Goal: Communication & Community: Answer question/provide support

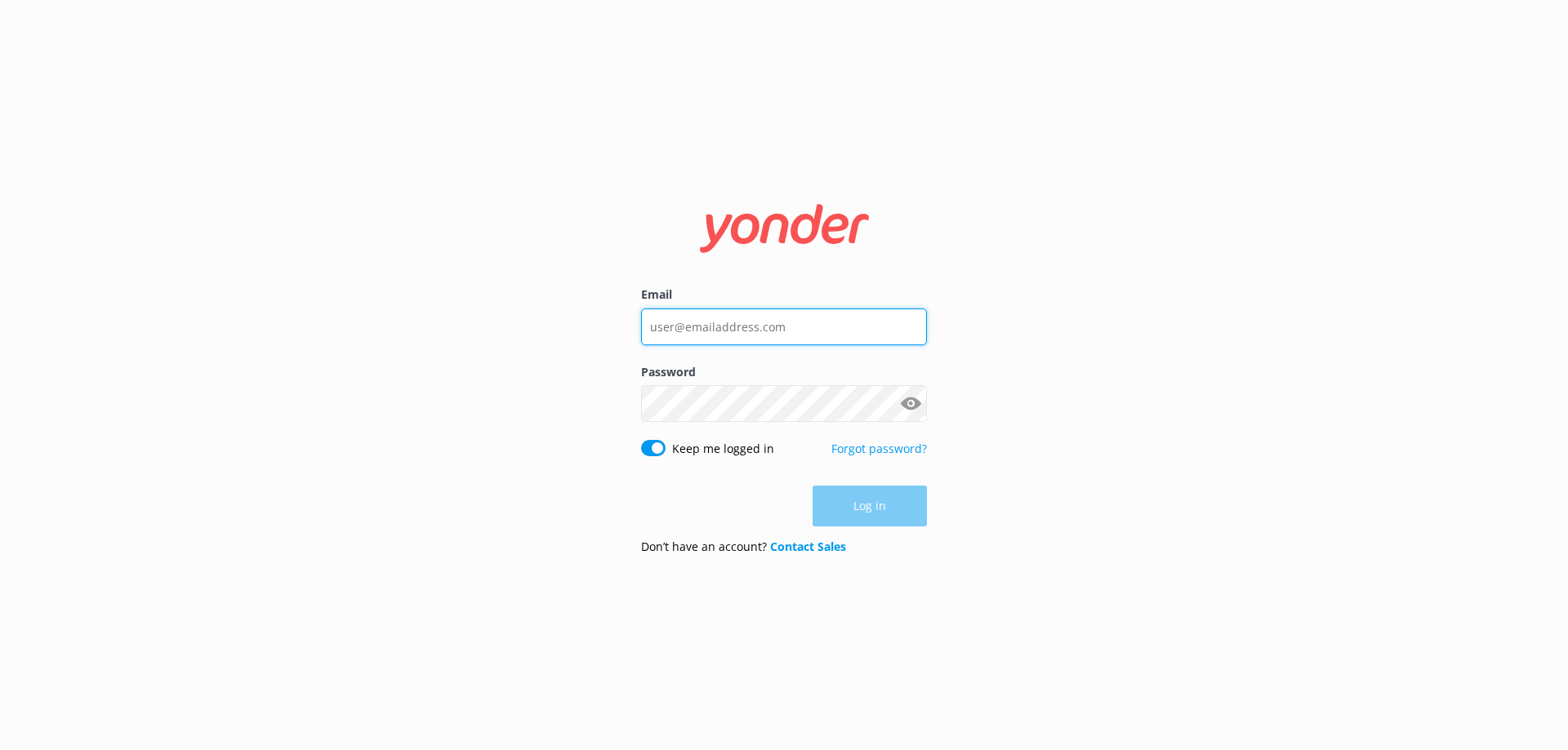
type input "[EMAIL_ADDRESS][DOMAIN_NAME]"
click at [867, 500] on div "Log in" at bounding box center [784, 506] width 286 height 41
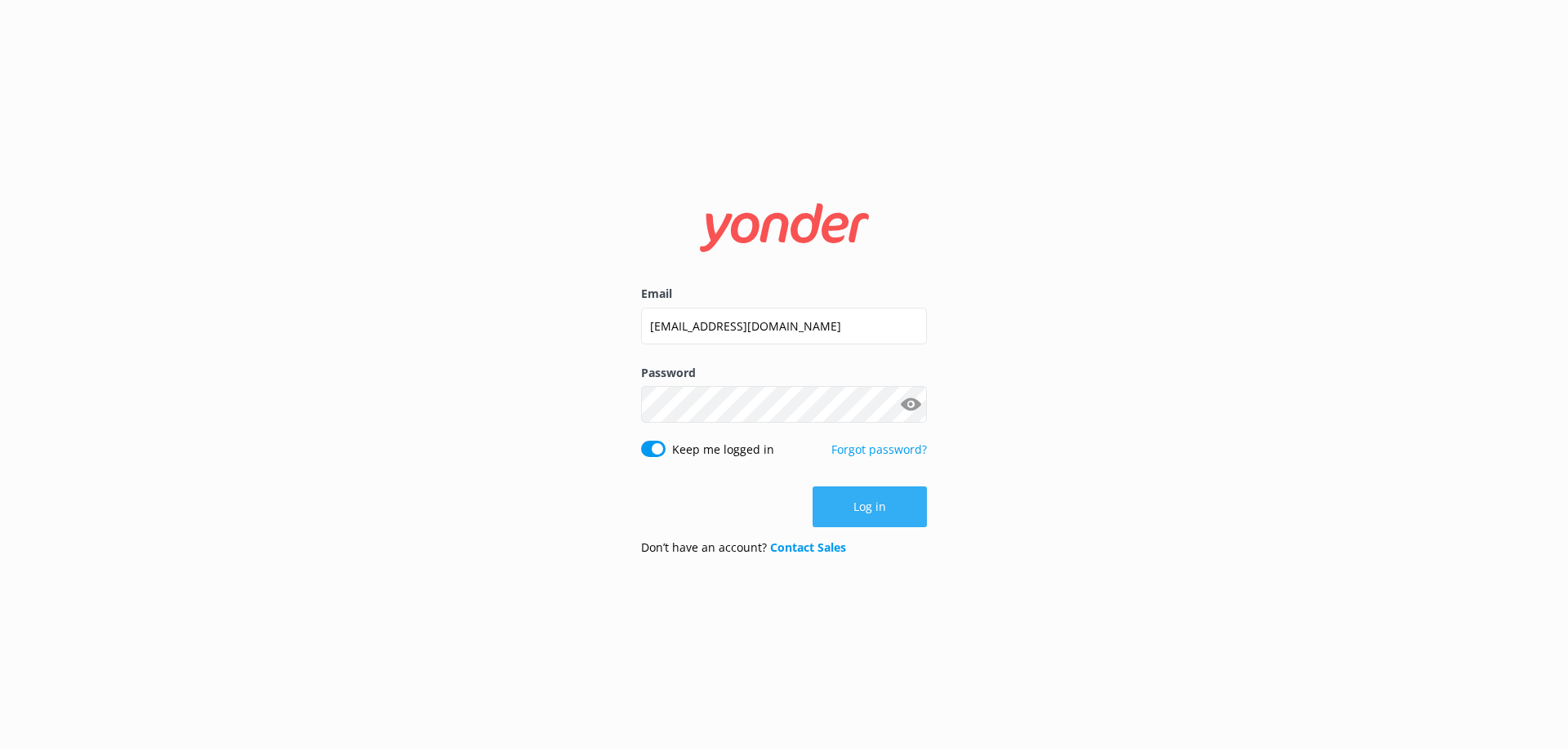
click at [854, 496] on button "Log in" at bounding box center [870, 507] width 114 height 41
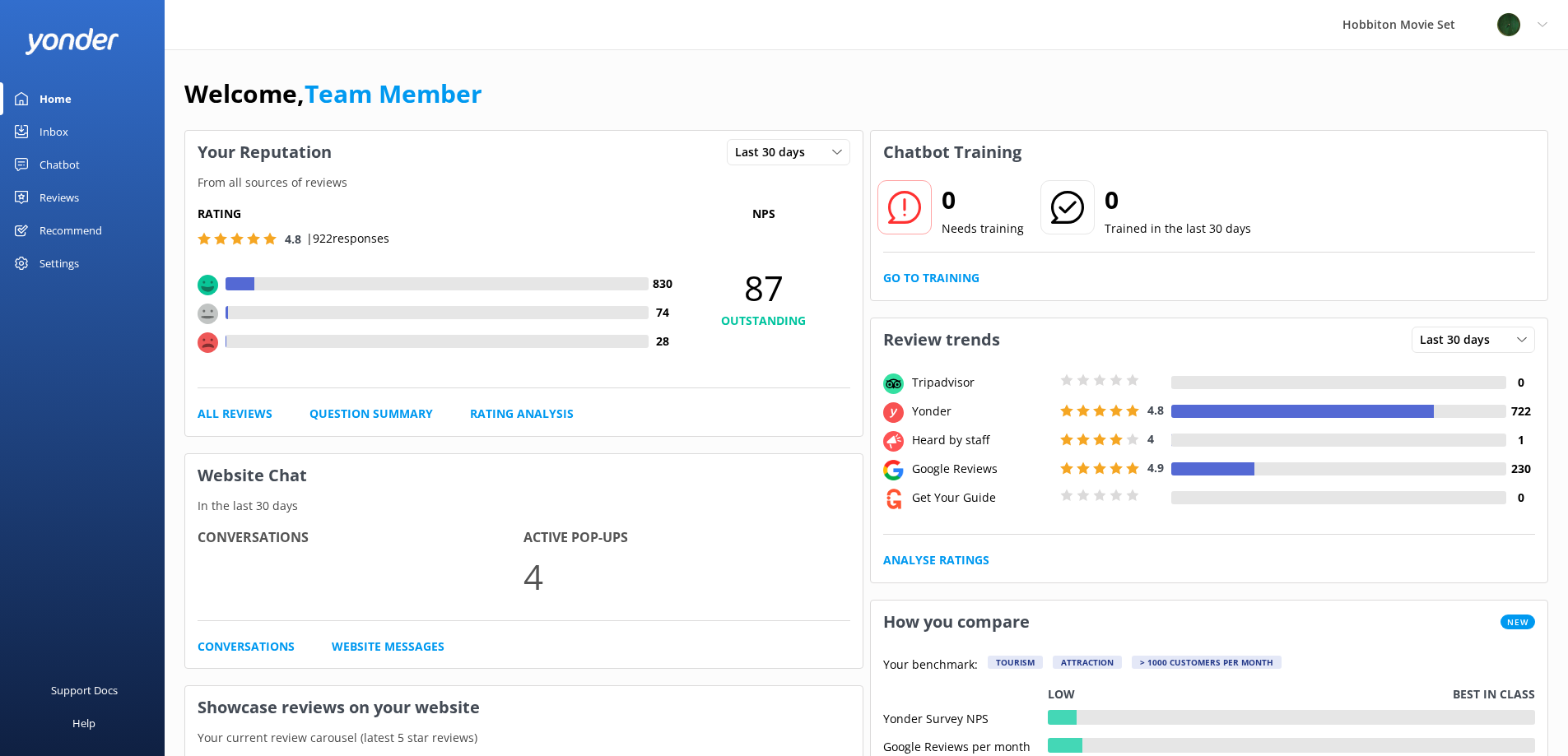
click at [89, 140] on link "Inbox" at bounding box center [82, 132] width 164 height 33
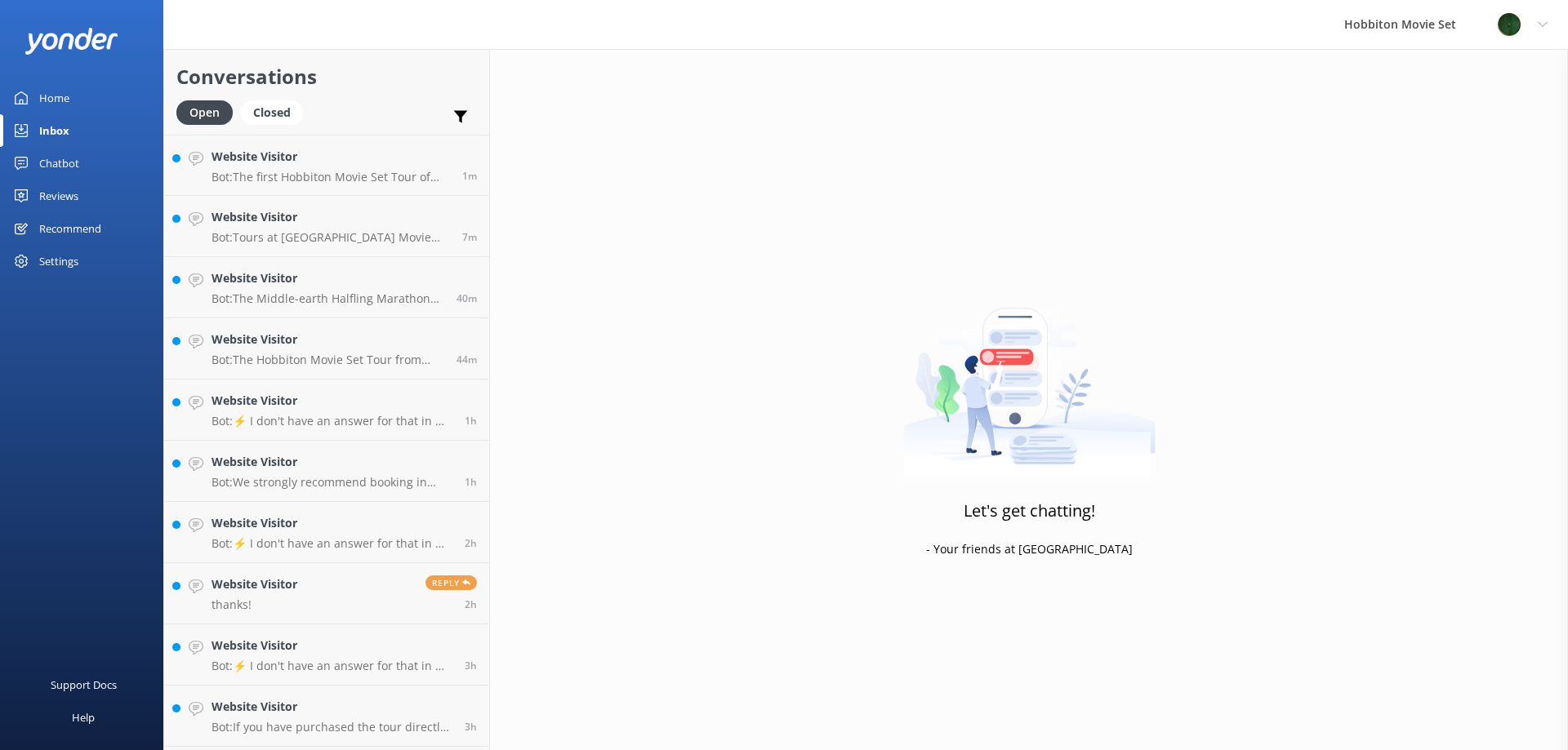
click at [73, 160] on div "Chatbot" at bounding box center [59, 163] width 40 height 32
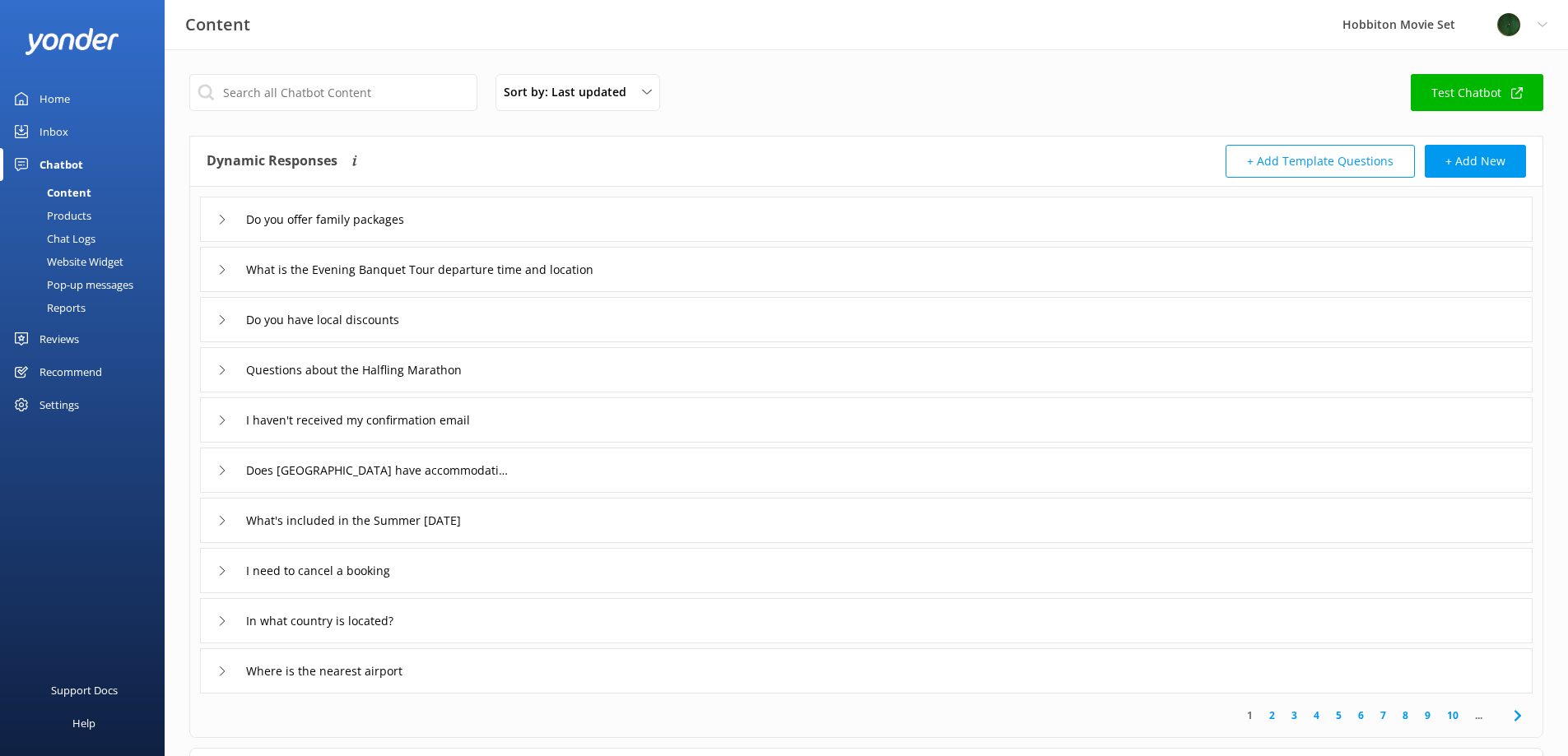
click at [71, 143] on link "Inbox" at bounding box center [82, 132] width 164 height 33
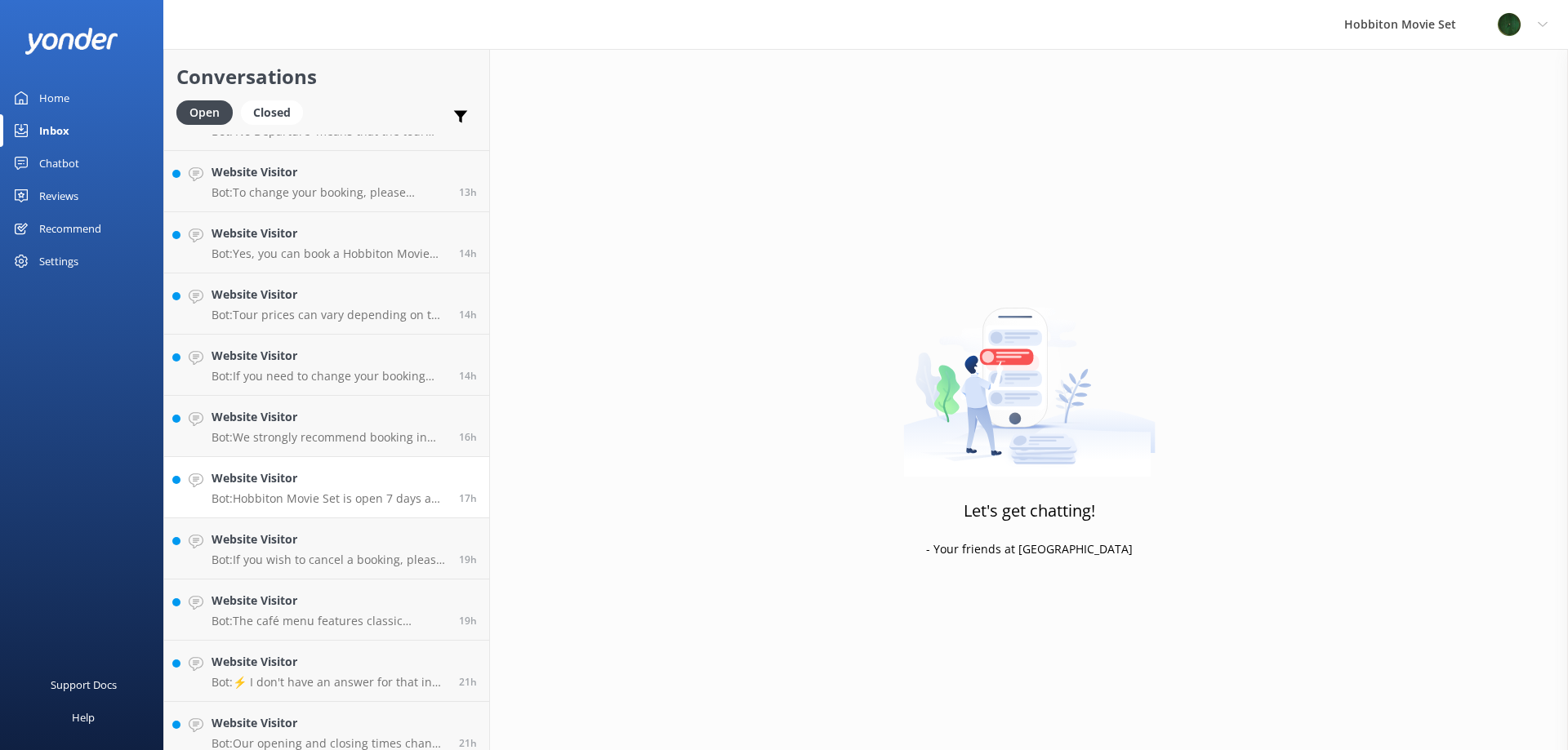
scroll to position [1344, 0]
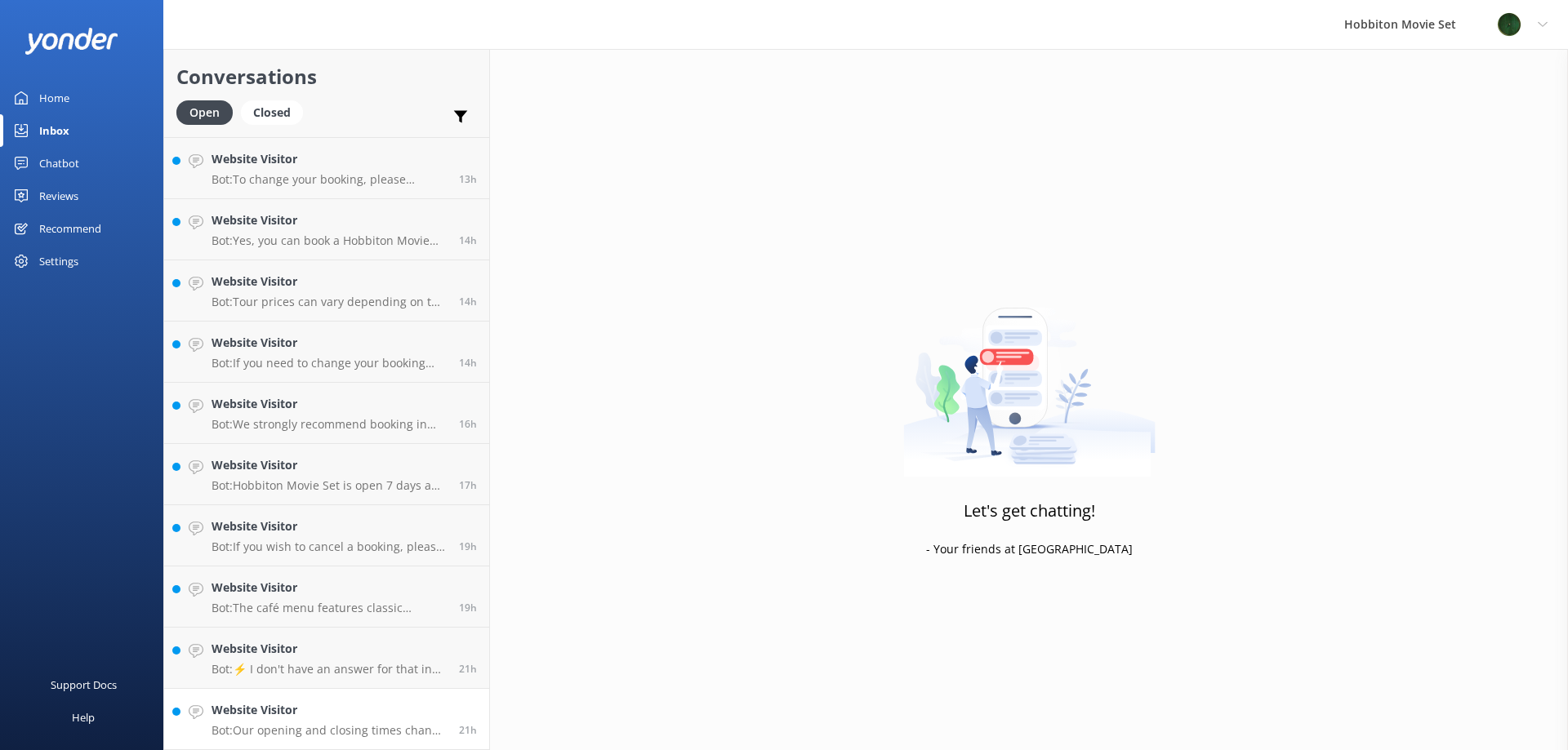
click at [384, 732] on p "Bot: Our opening and closing times change depending on daylight hours. The Rese…" at bounding box center [329, 730] width 236 height 15
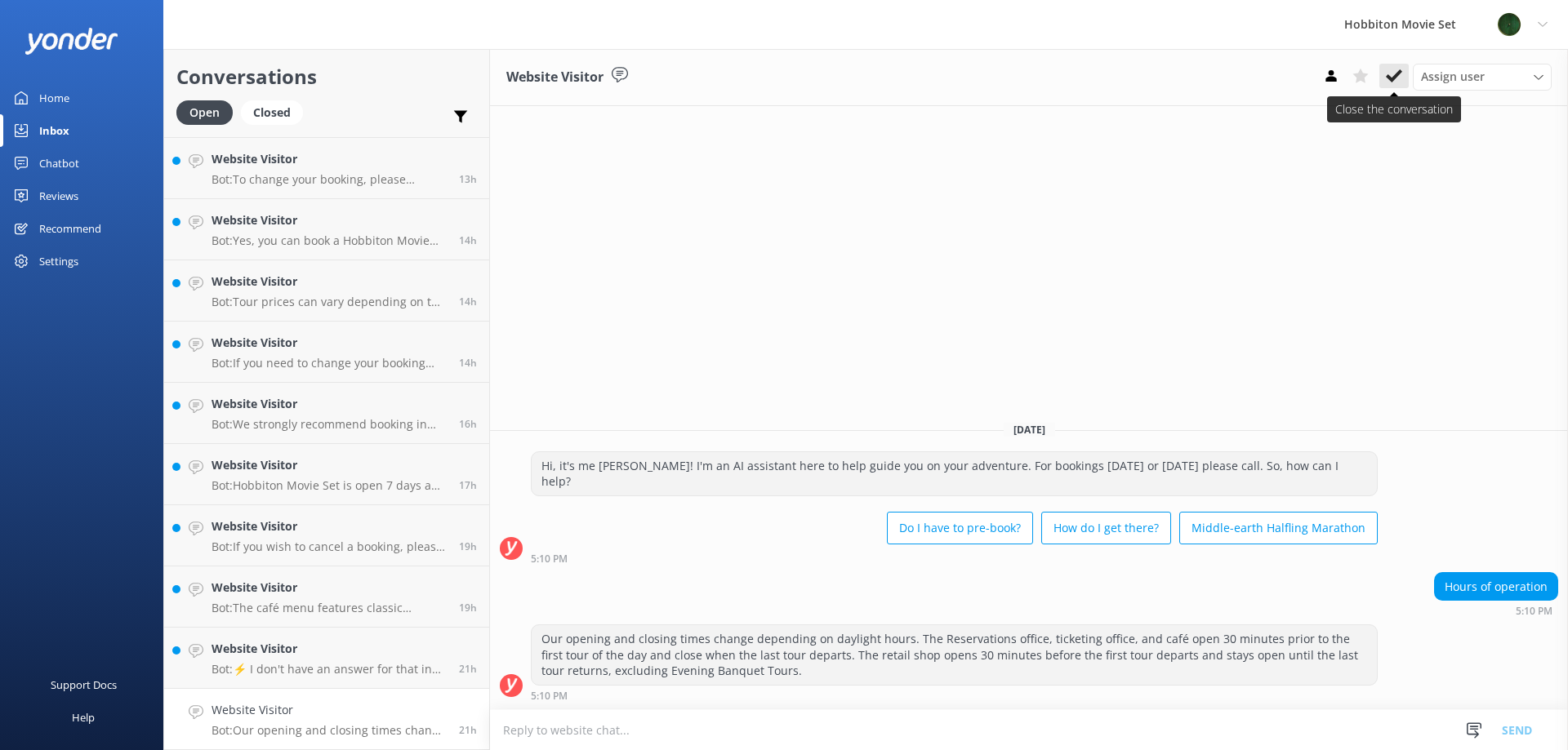
click at [1398, 74] on use at bounding box center [1394, 75] width 16 height 13
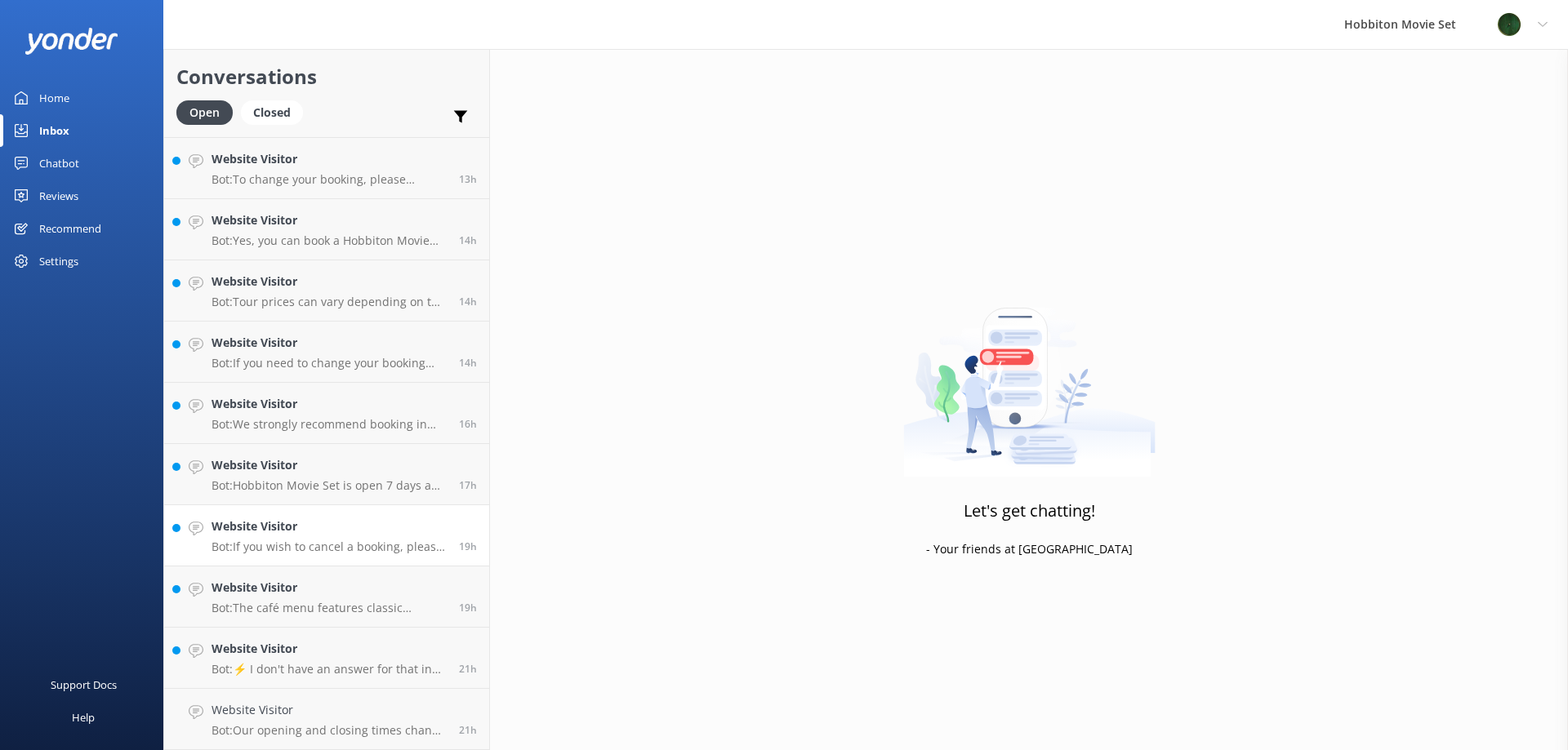
scroll to position [1282, 0]
click at [324, 660] on div "Website Visitor Bot: The café menu features classic country cafe style meals, a…" at bounding box center [329, 658] width 236 height 36
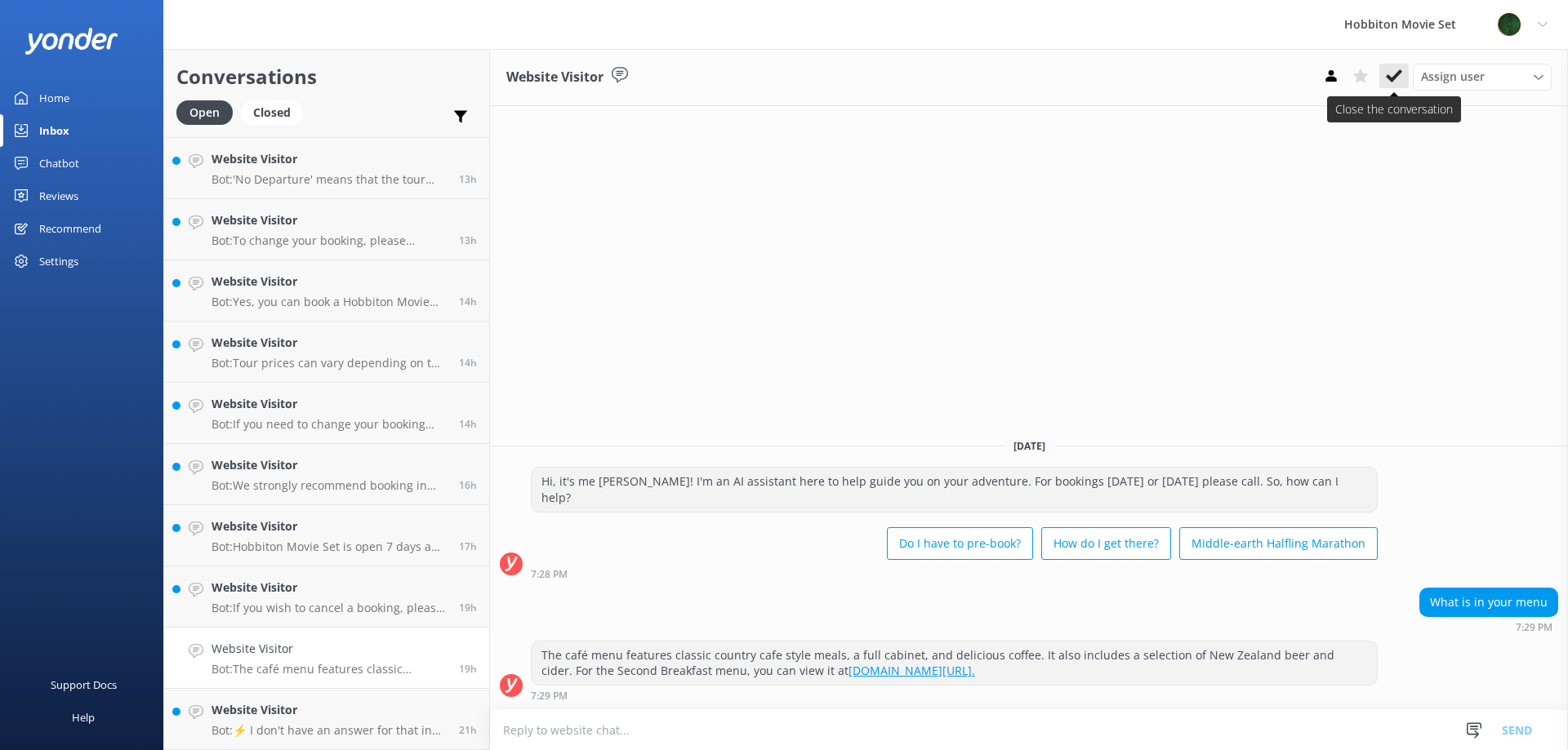
click at [1402, 80] on button at bounding box center [1394, 76] width 29 height 25
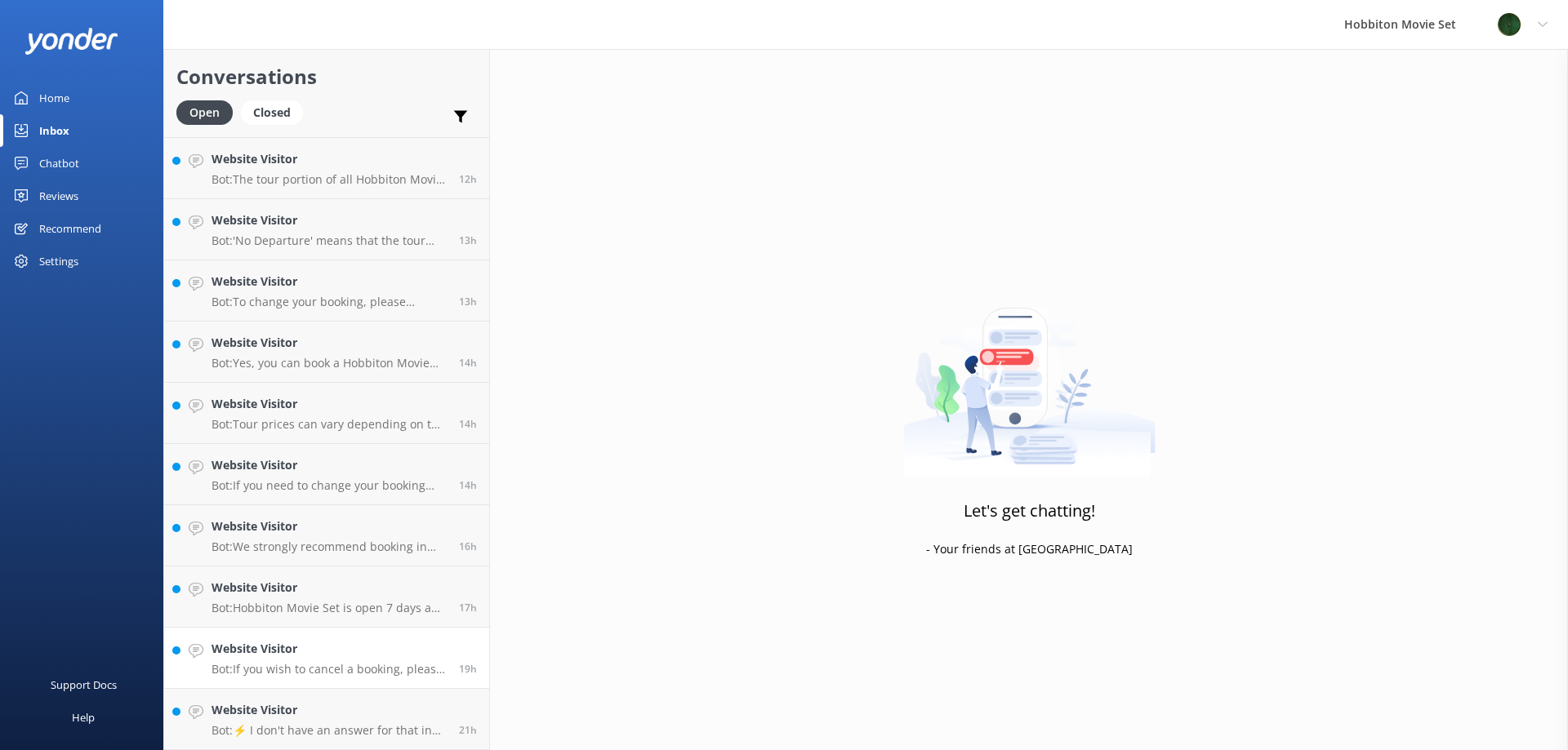
scroll to position [1221, 0]
click at [375, 616] on link "Website Visitor Bot: Hobbiton Movie Set is open 7 days a week excluding [DATE].…" at bounding box center [326, 597] width 325 height 61
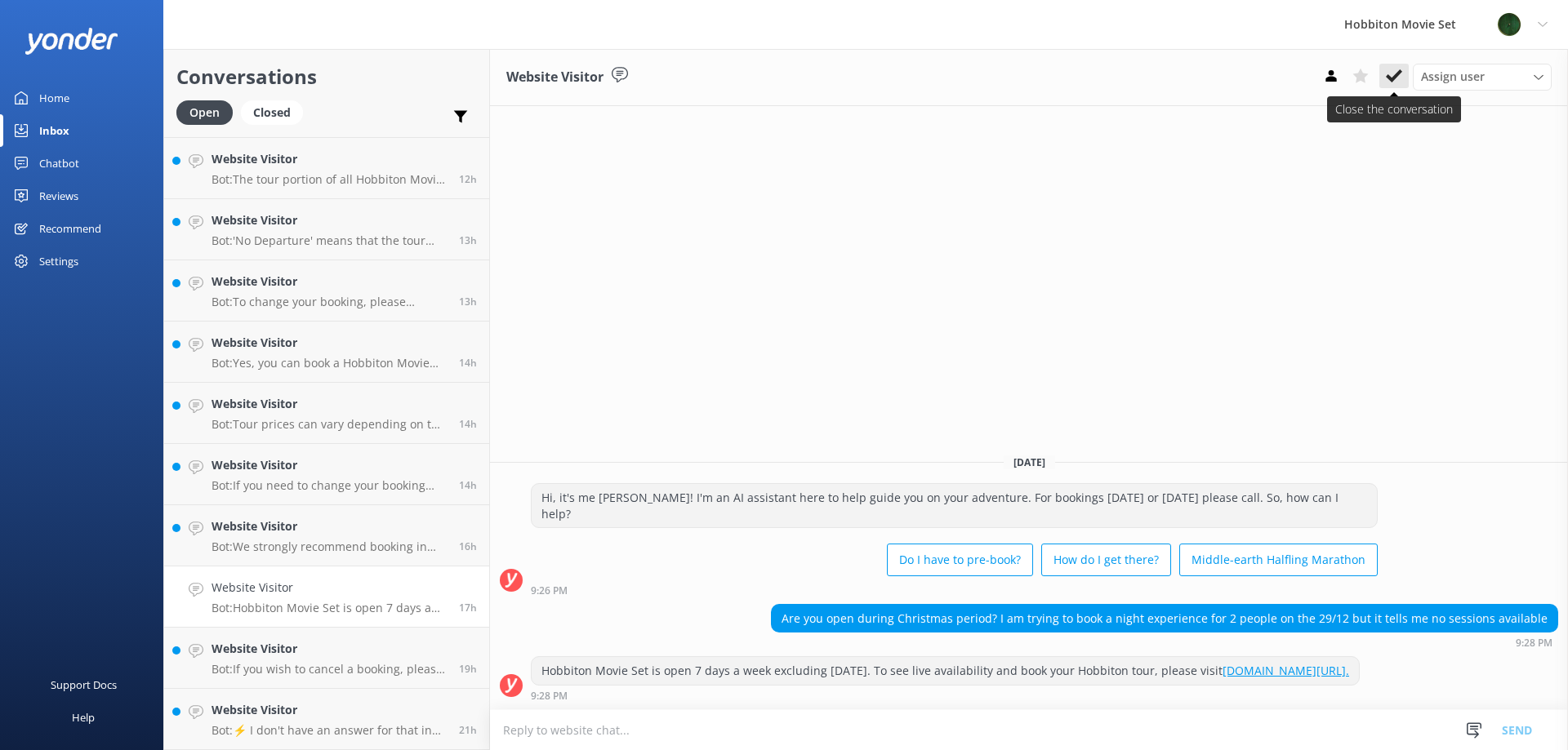
click at [1402, 79] on button at bounding box center [1394, 76] width 29 height 25
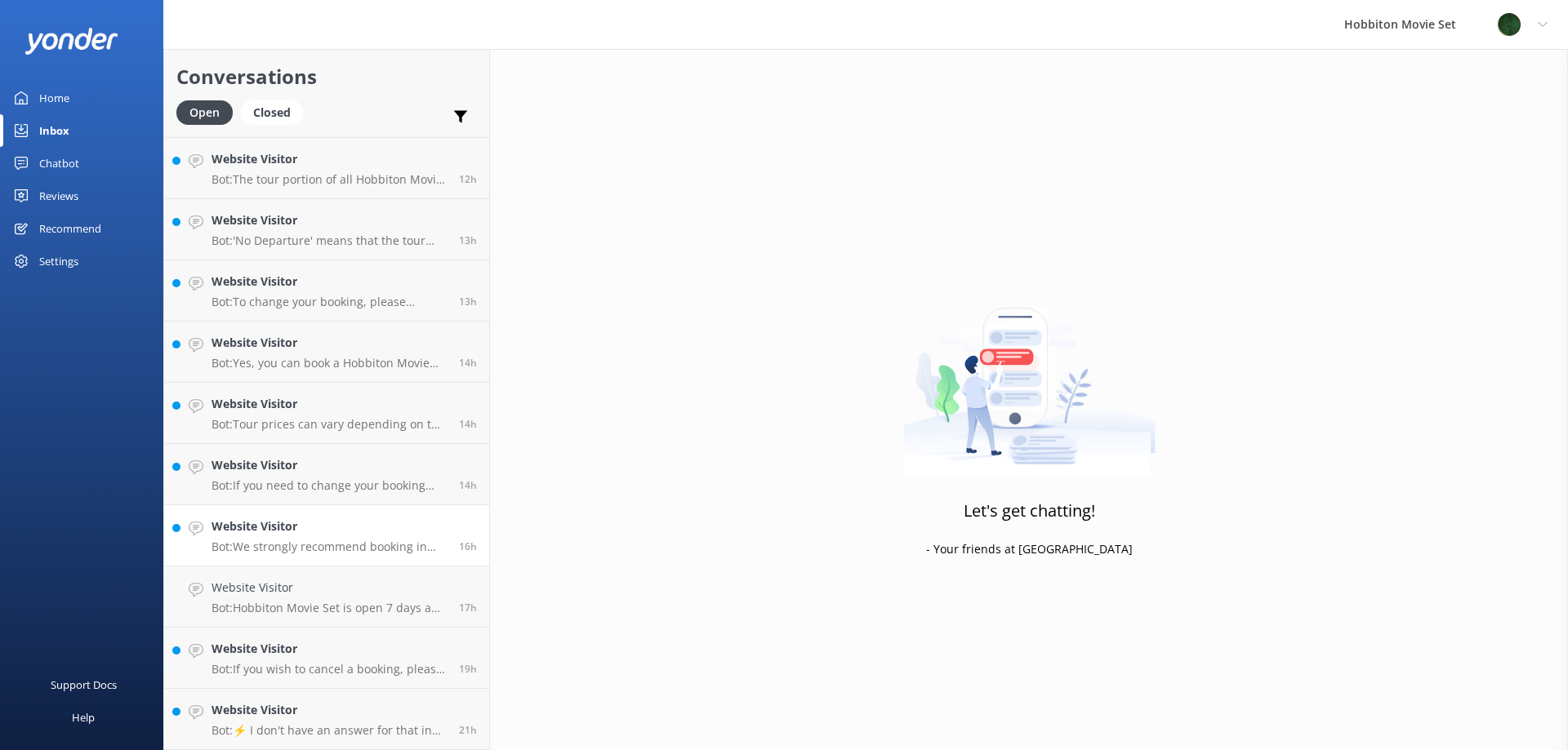
scroll to position [1160, 0]
click at [335, 548] on p "Bot: If you need to change your booking time, please contact our team at [EMAIL…" at bounding box center [329, 546] width 236 height 15
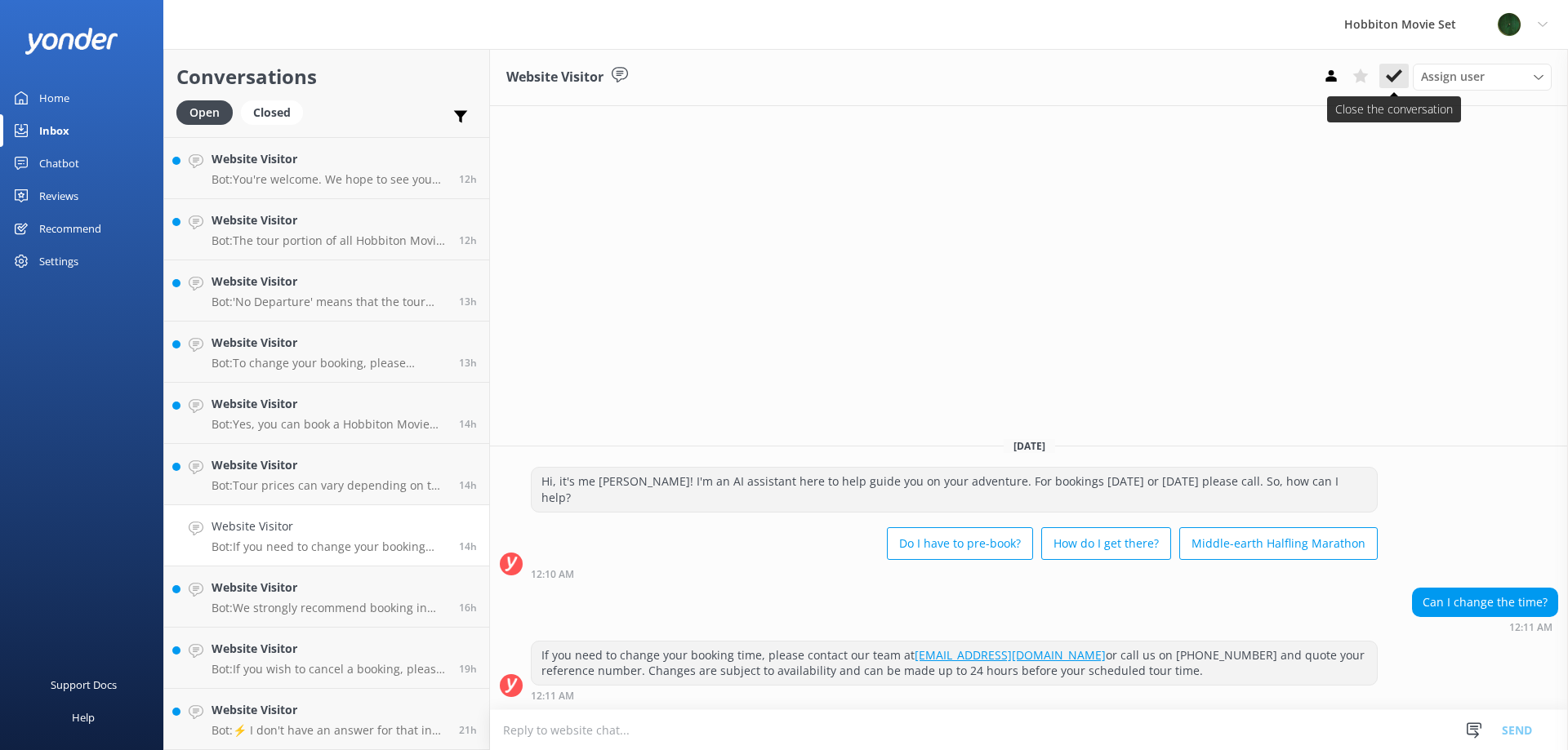
click at [1398, 88] on button at bounding box center [1394, 76] width 29 height 25
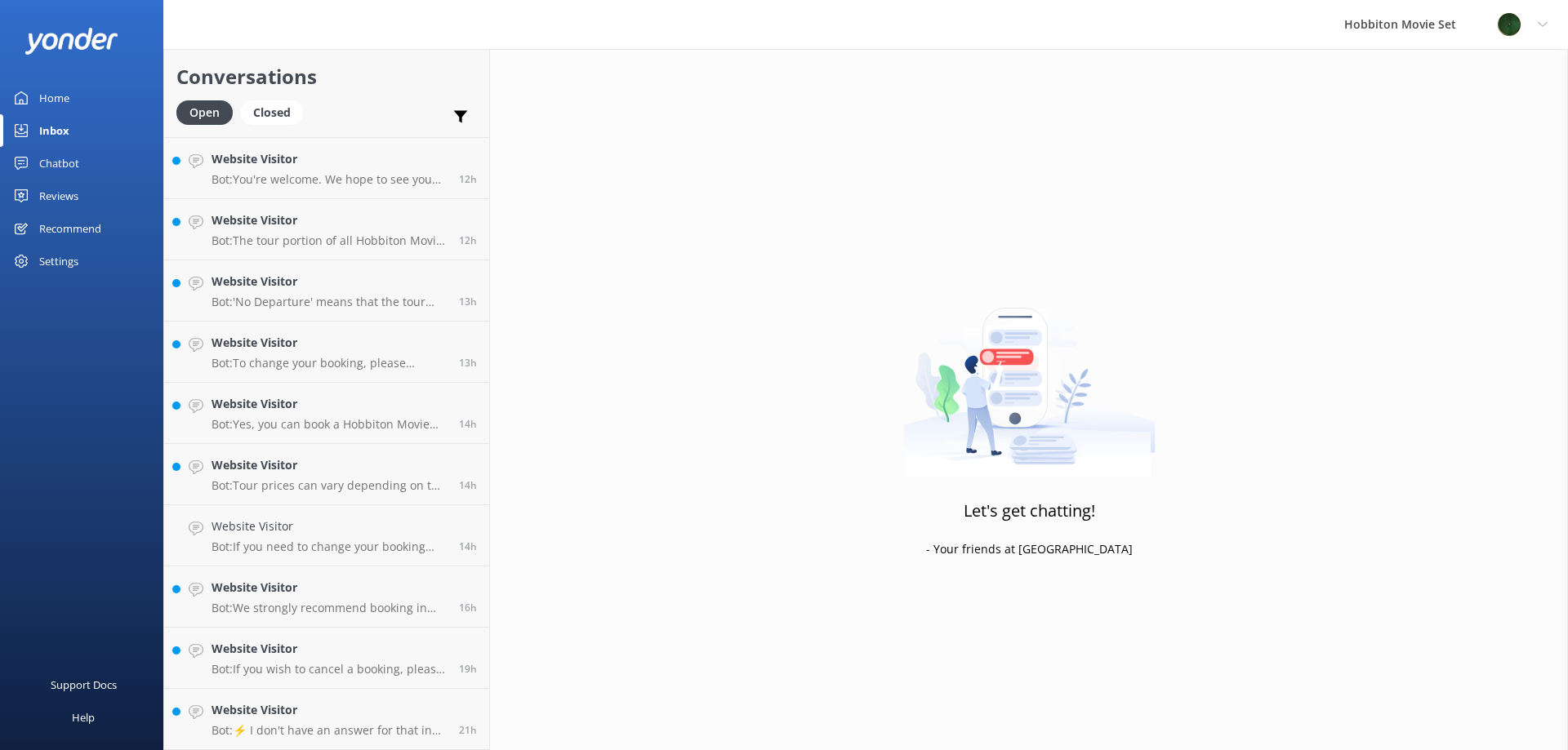
click at [1396, 73] on div "Let's get chatting! - Your friends at [GEOGRAPHIC_DATA]" at bounding box center [1029, 423] width 1078 height 750
click at [312, 423] on p "Bot: To change your booking, please contact our team at [EMAIL_ADDRESS][DOMAIN_…" at bounding box center [329, 424] width 236 height 15
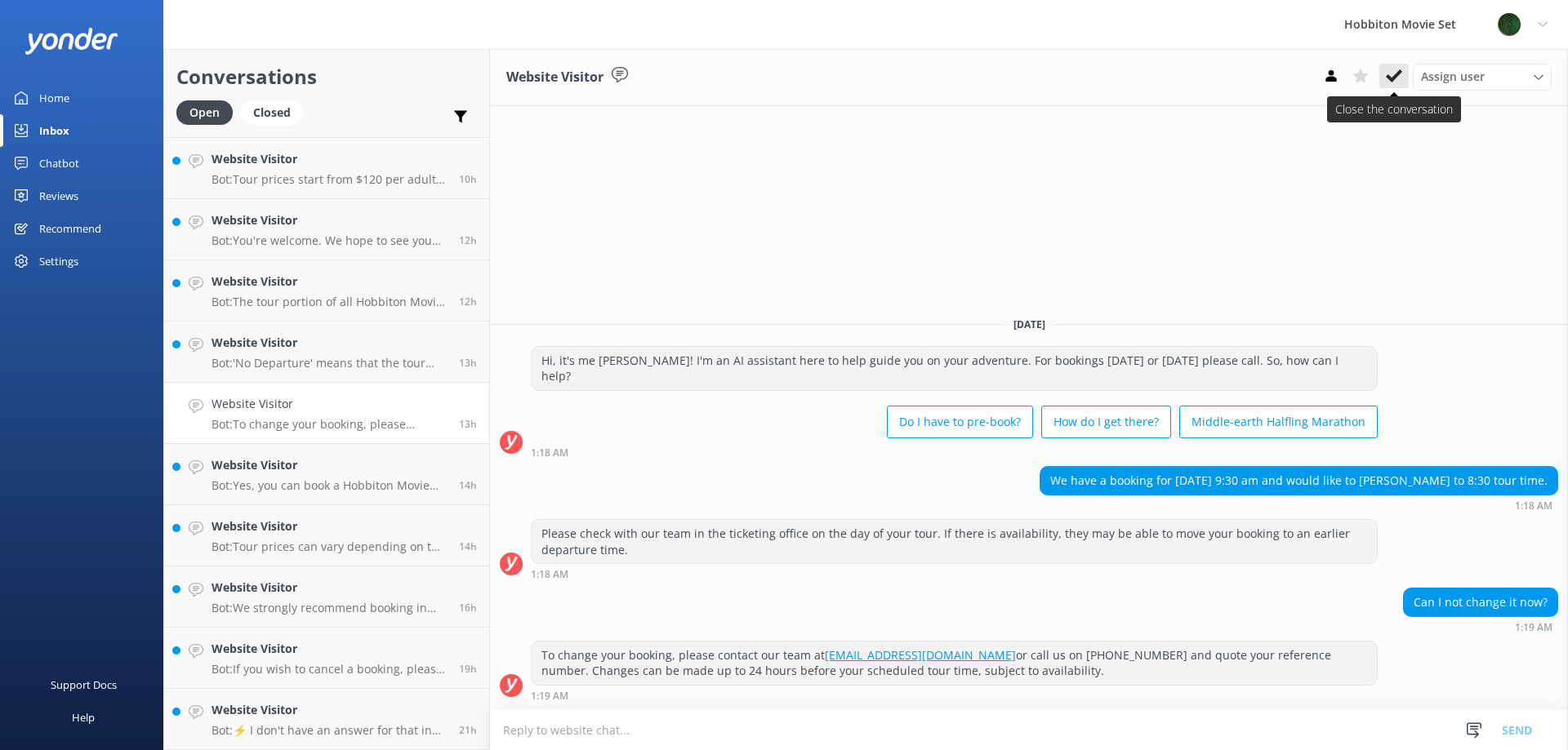
click at [1398, 79] on icon at bounding box center [1394, 75] width 16 height 16
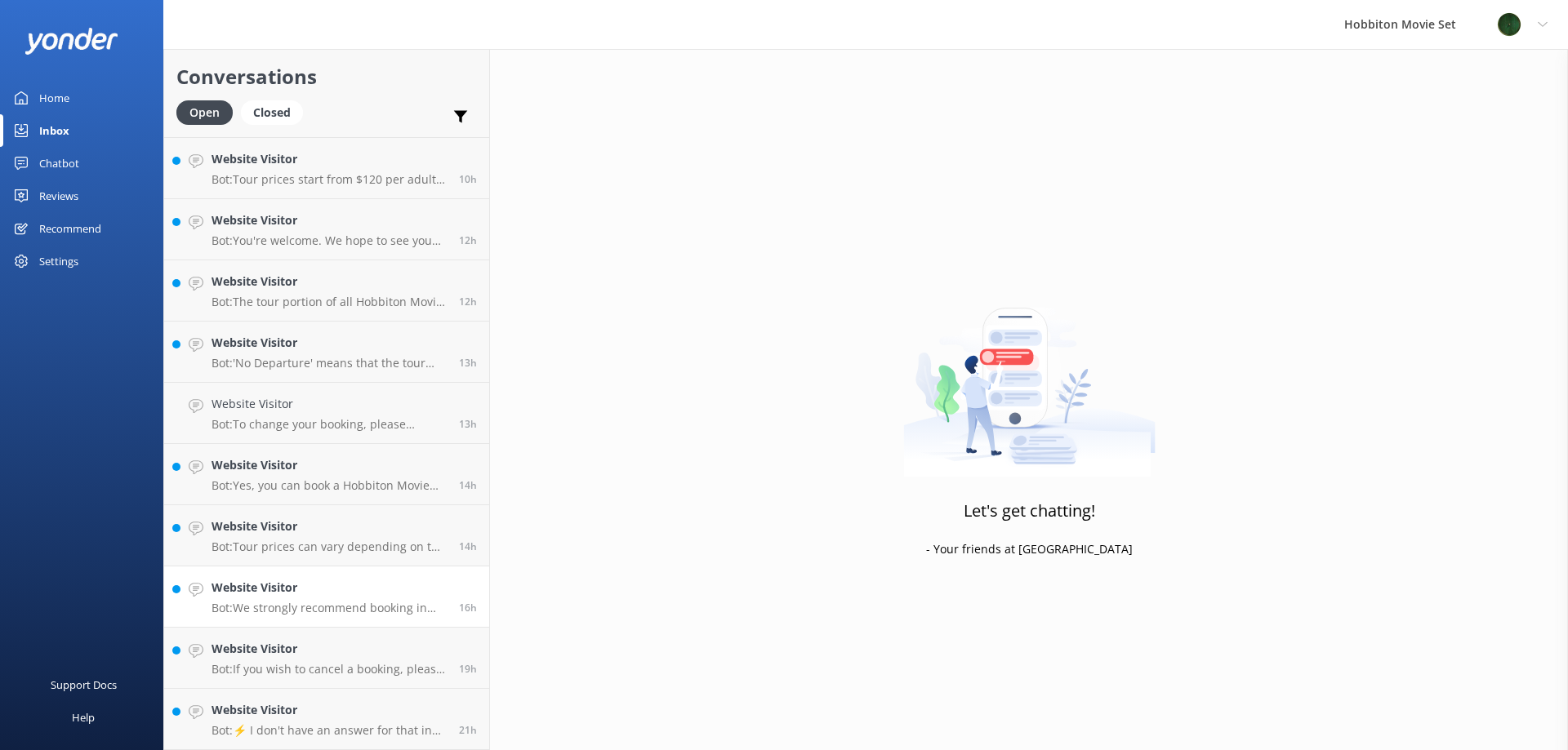
scroll to position [1038, 0]
click at [329, 544] on p "Bot: Tour prices can vary depending on the tour, time of year, and ticket type.…" at bounding box center [329, 546] width 236 height 15
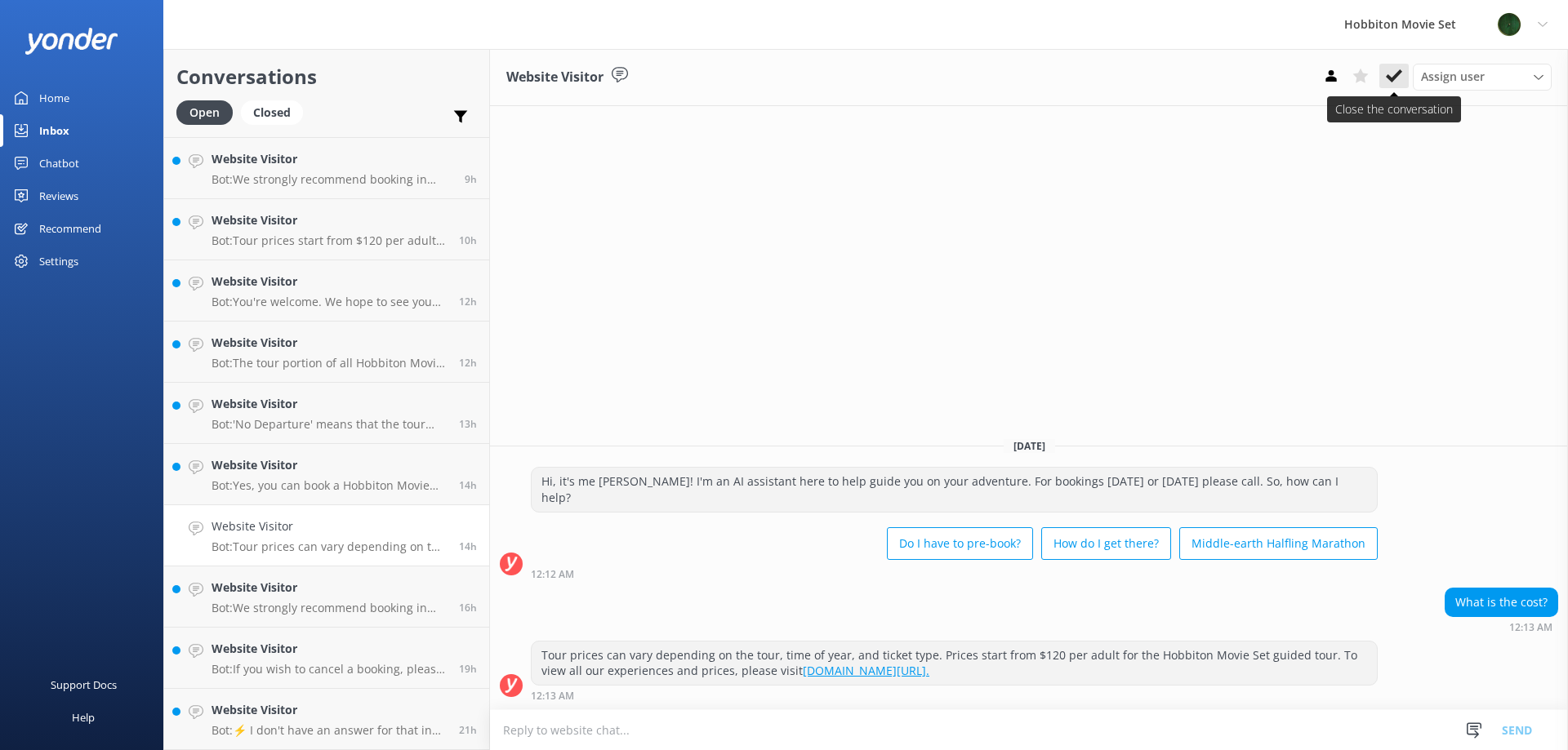
click at [1392, 75] on icon at bounding box center [1394, 75] width 16 height 16
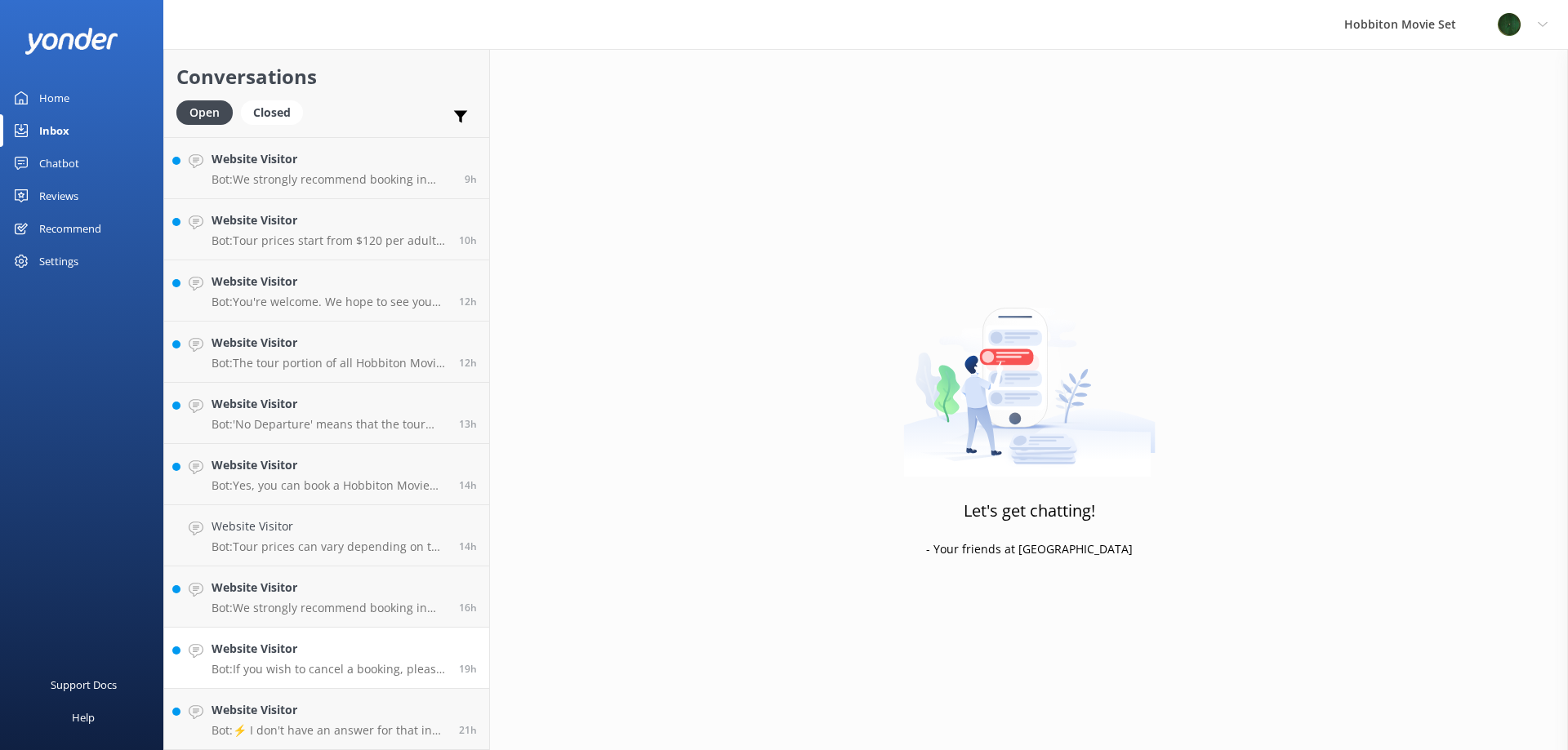
click at [326, 652] on h4 "Website Visitor" at bounding box center [329, 648] width 236 height 18
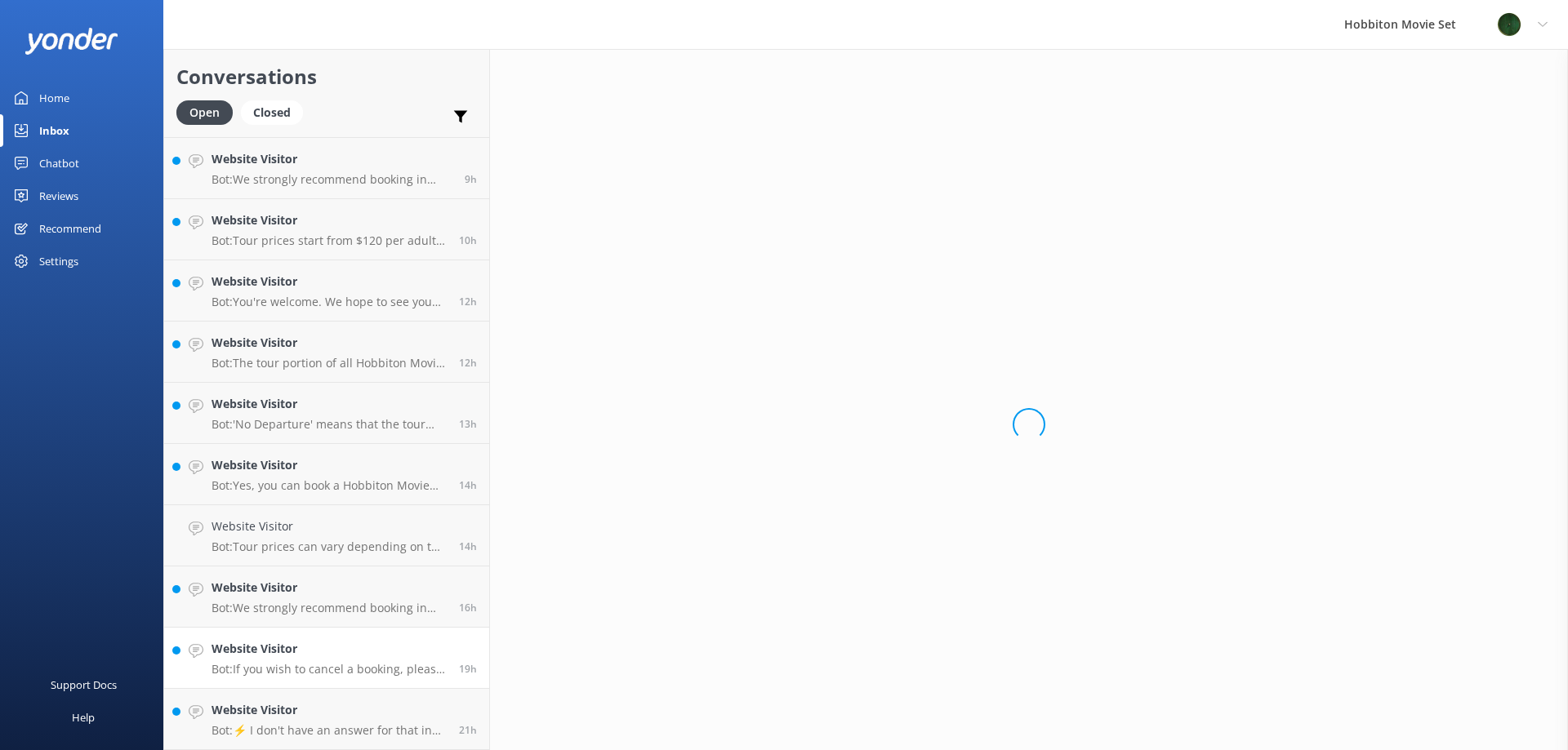
scroll to position [976, 0]
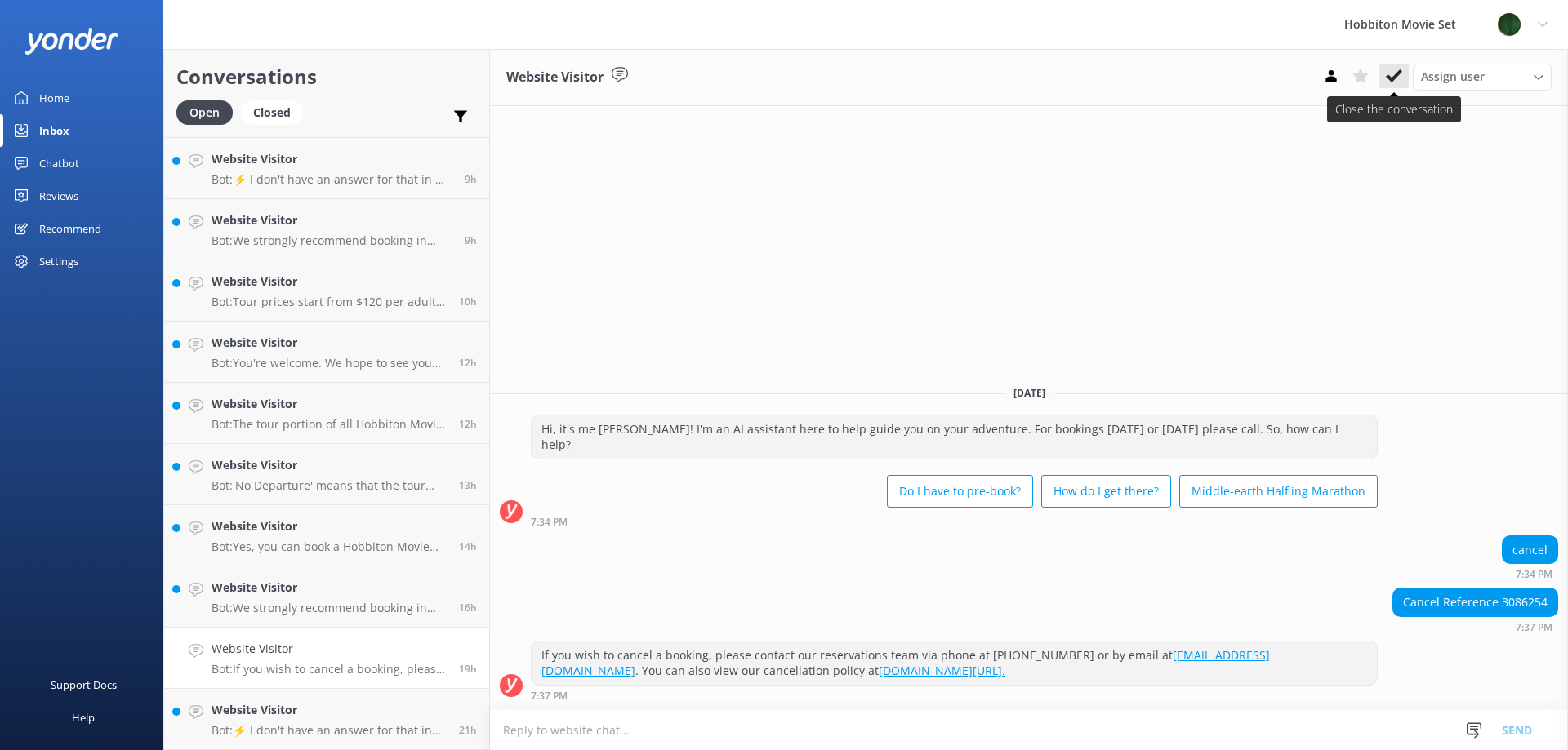
click at [1385, 81] on button at bounding box center [1394, 76] width 29 height 25
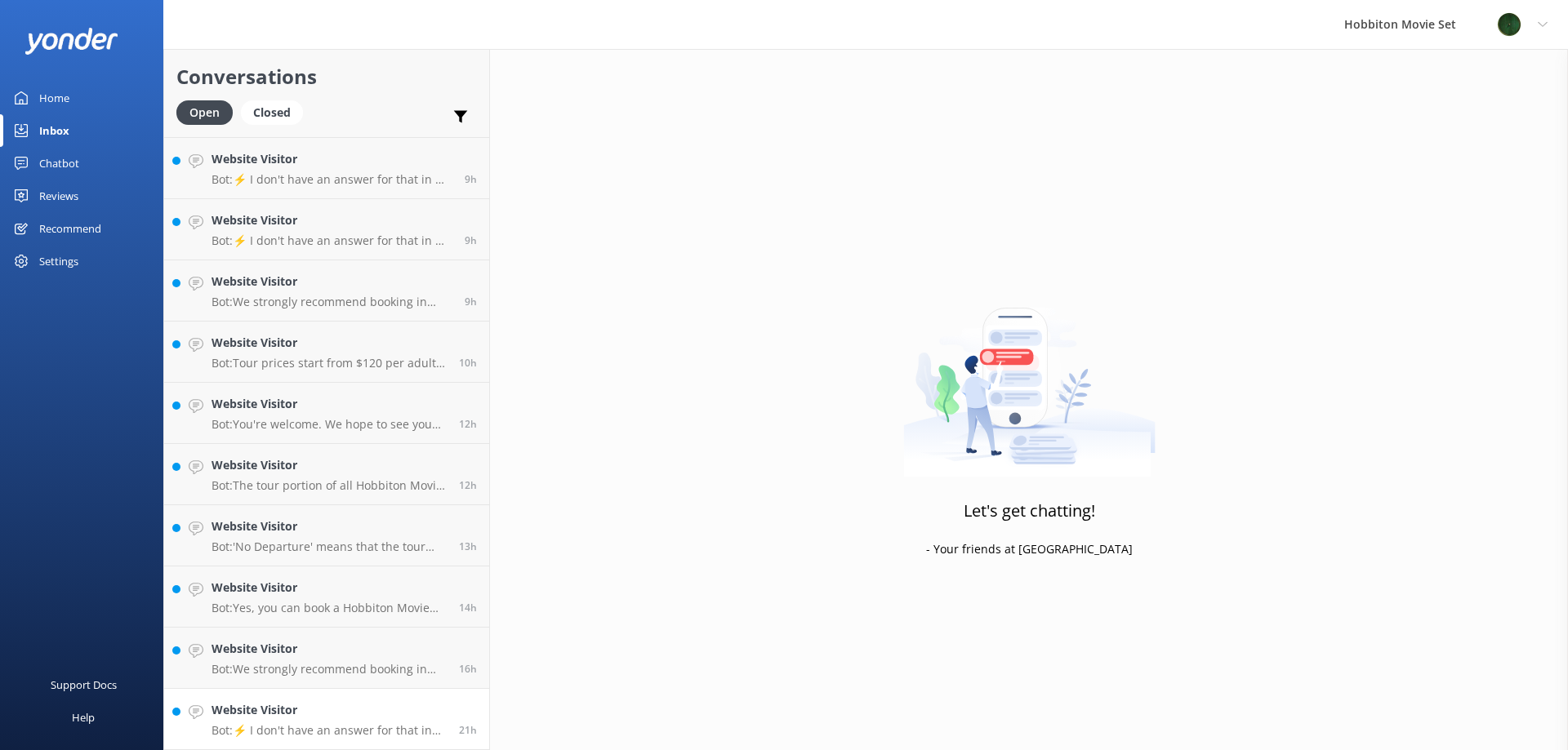
scroll to position [916, 0]
click at [324, 718] on h4 "Website Visitor" at bounding box center [329, 710] width 236 height 18
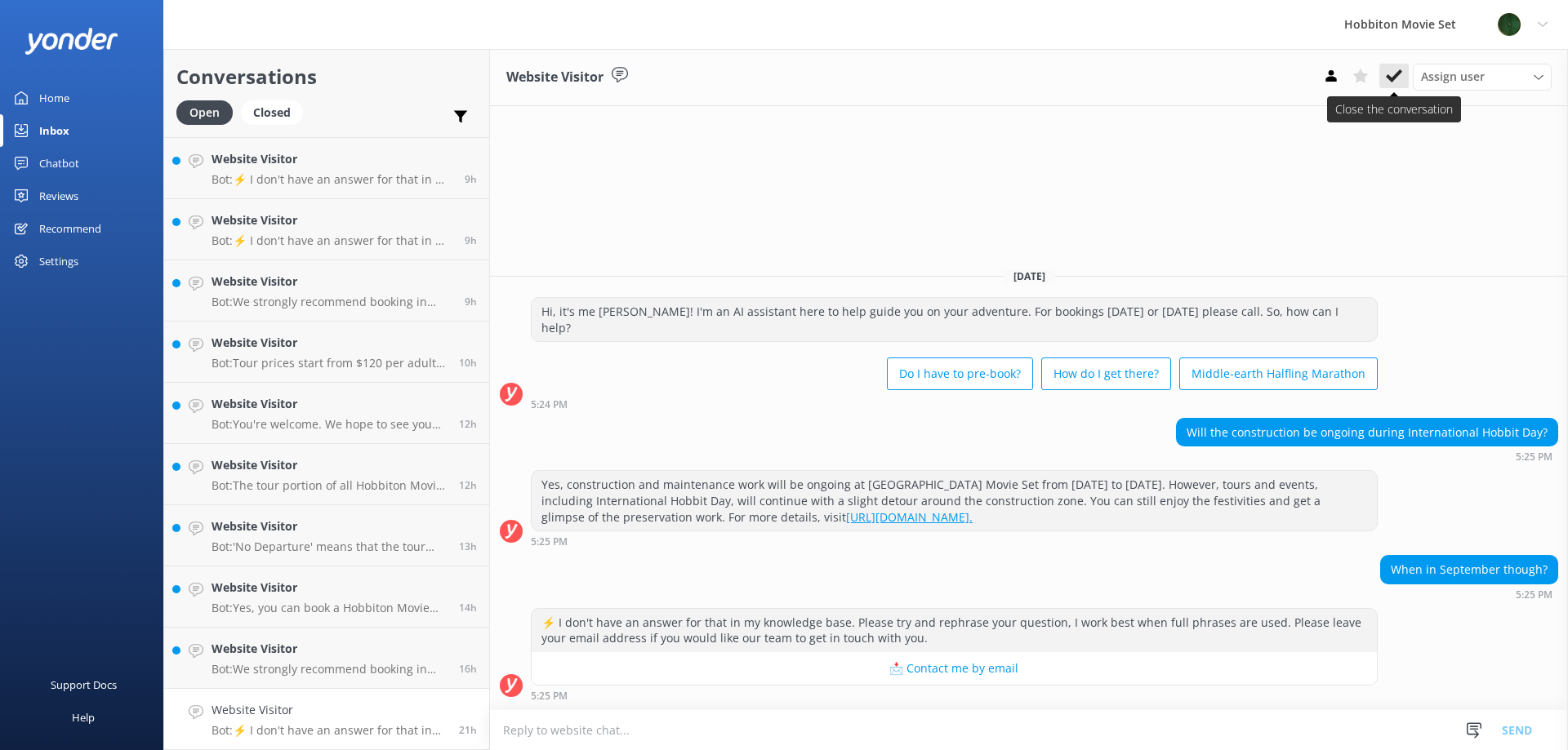
click at [1384, 73] on button at bounding box center [1394, 76] width 29 height 25
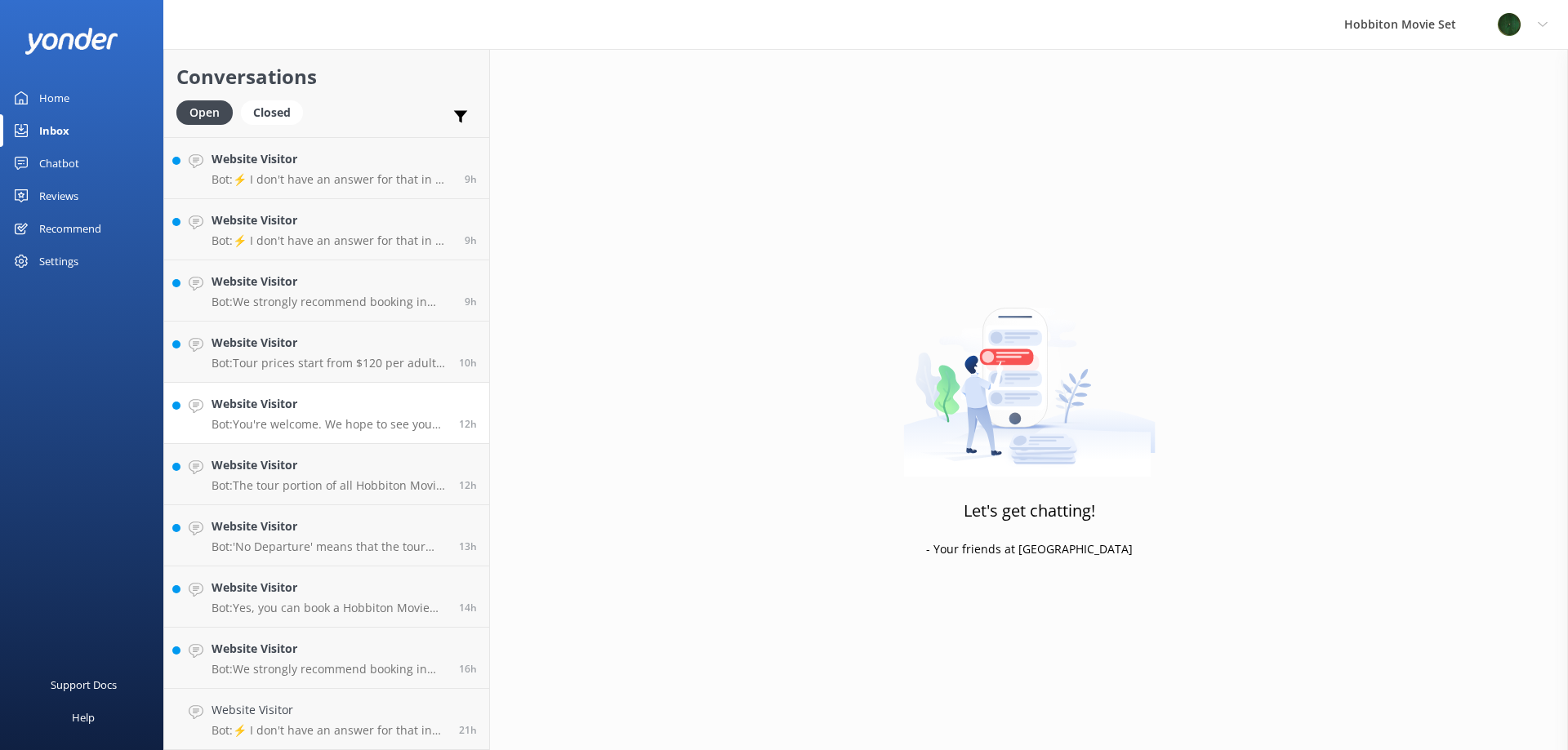
scroll to position [854, 0]
click at [414, 438] on link "Website Visitor Bot: Tour prices start from $120 per adult for the Hobbiton Mov…" at bounding box center [326, 414] width 325 height 61
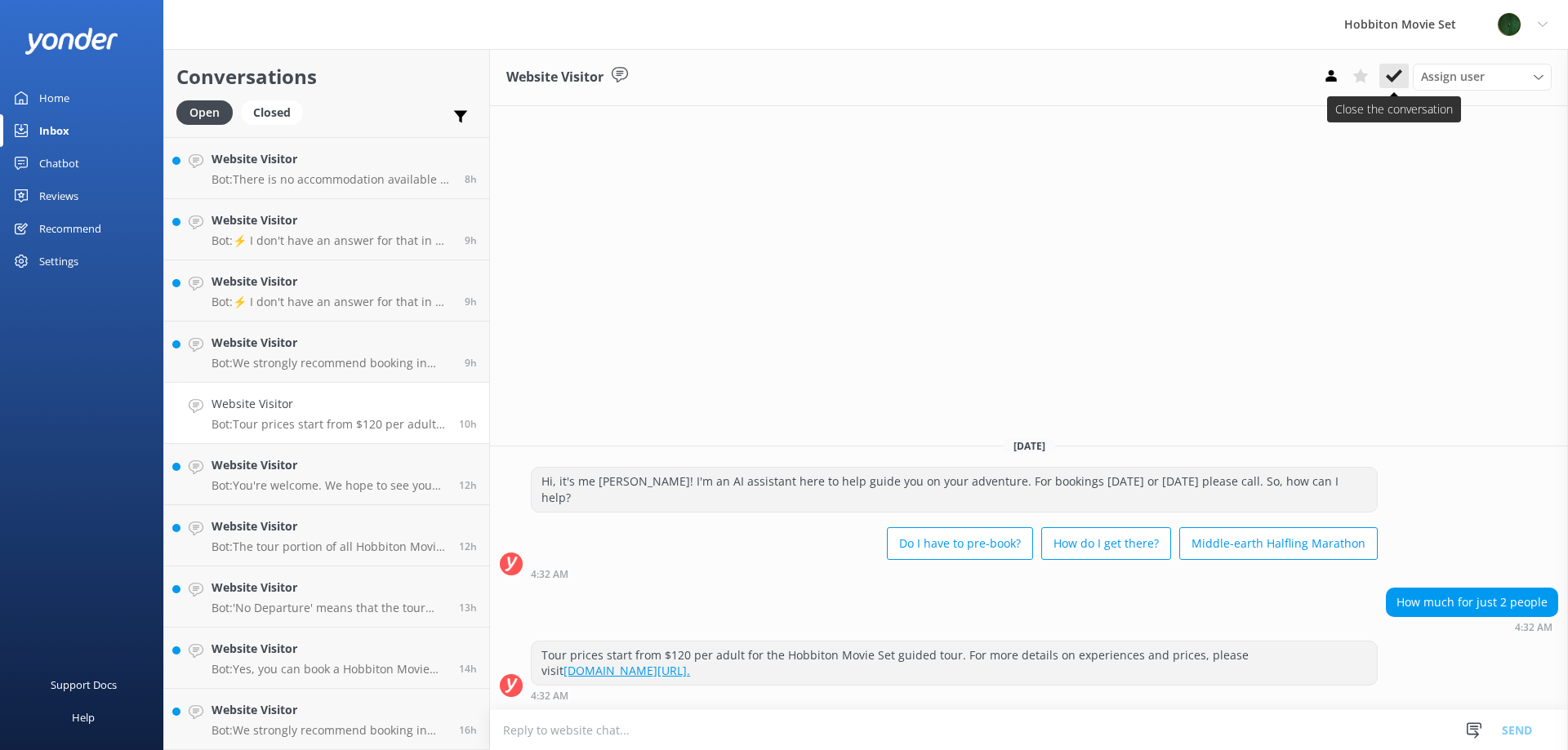
click at [1390, 81] on icon at bounding box center [1394, 75] width 16 height 16
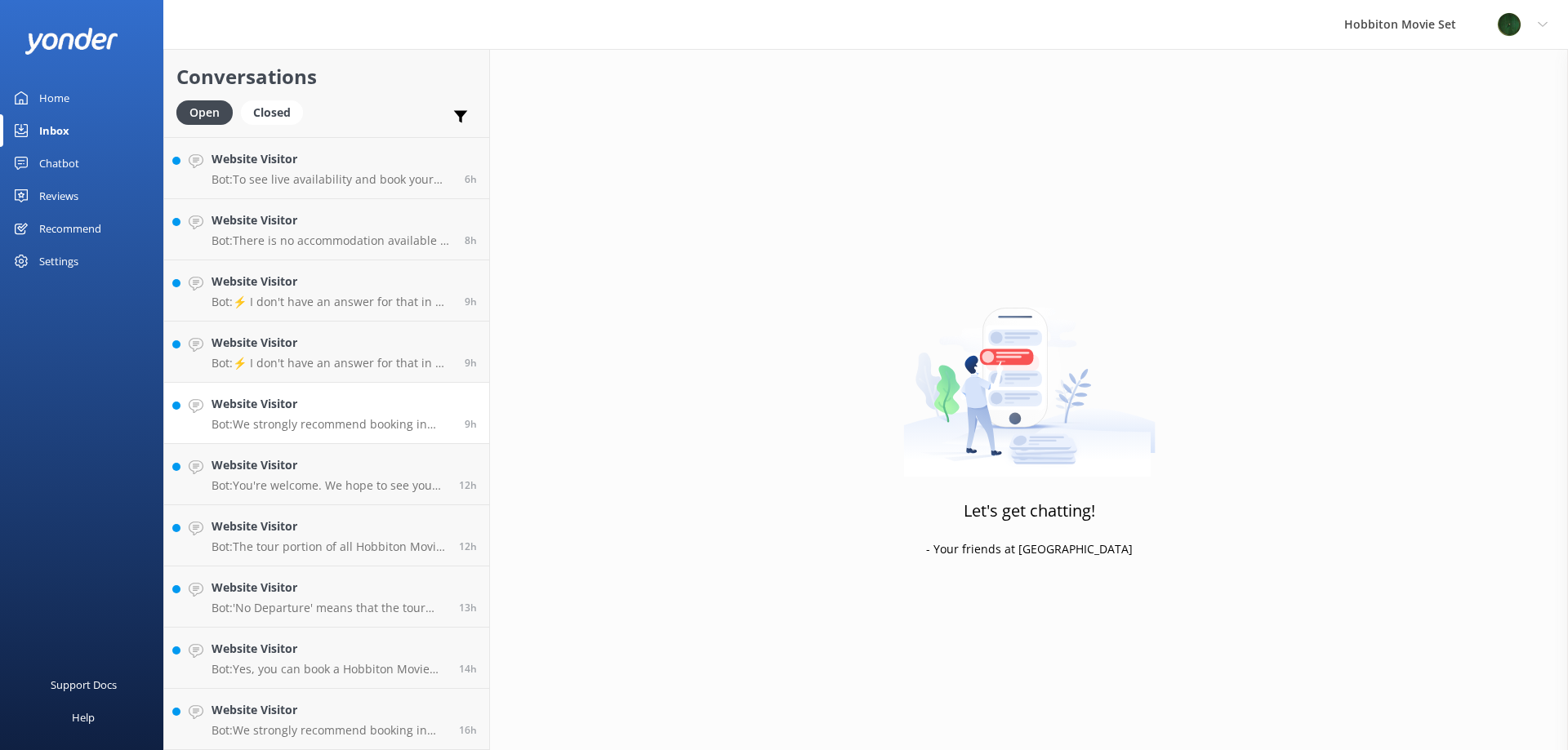
scroll to position [793, 0]
click at [274, 433] on link "Website Visitor Bot: We strongly recommend booking in advance as our tours are …" at bounding box center [326, 414] width 325 height 61
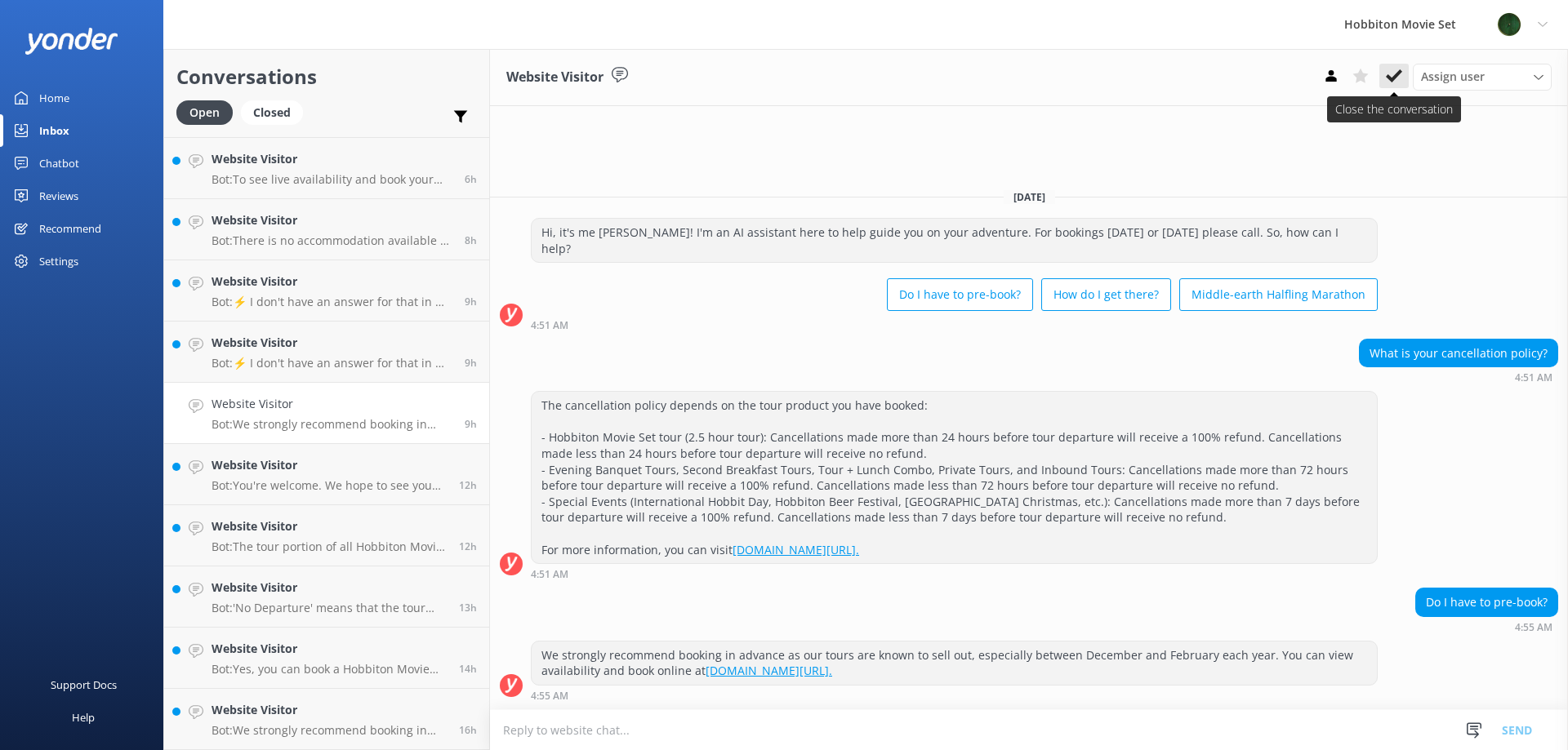
click at [1391, 67] on button at bounding box center [1394, 76] width 29 height 25
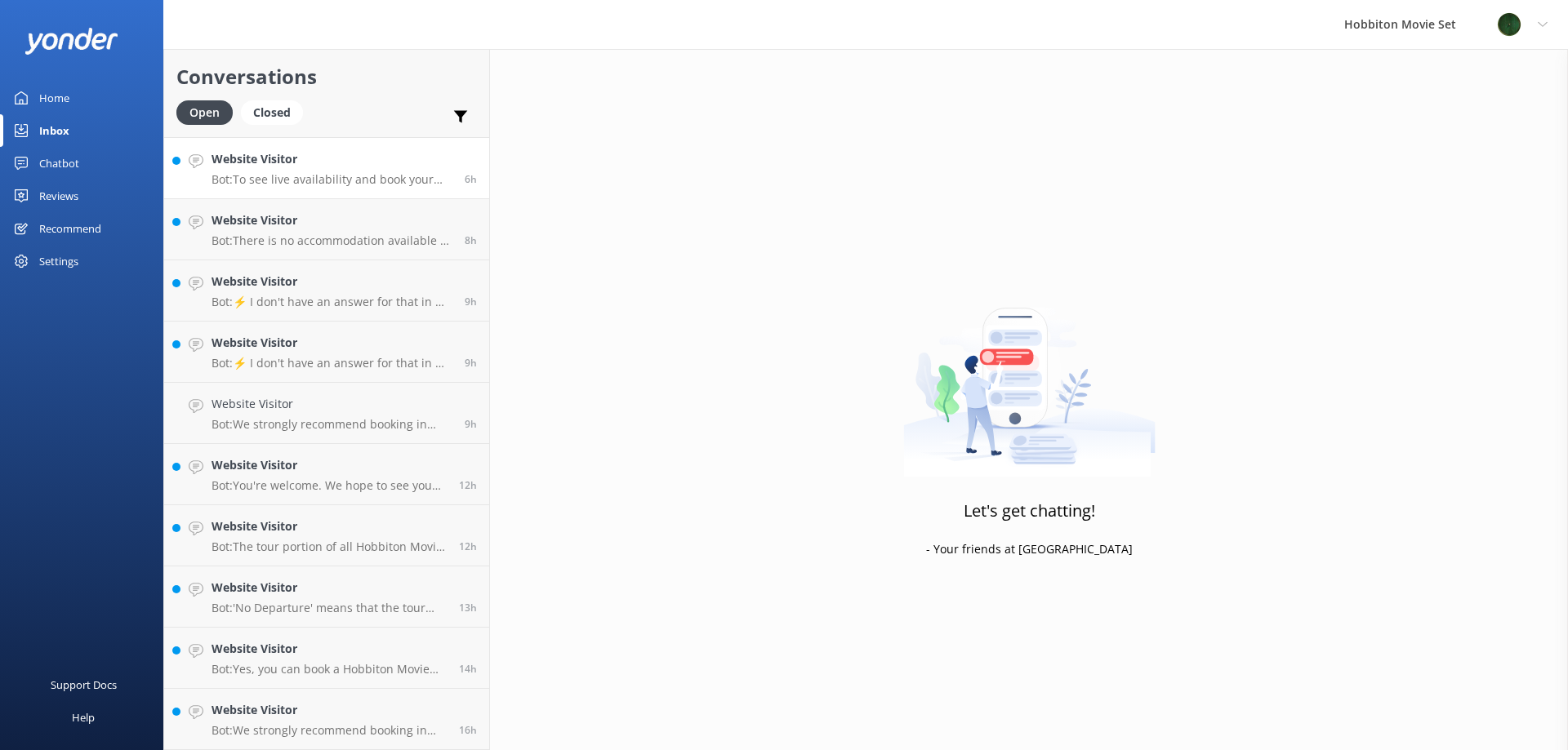
scroll to position [731, 0]
click at [344, 253] on link "Website Visitor Bot: To see live availability and book your Hobbiton tour for J…" at bounding box center [326, 230] width 325 height 61
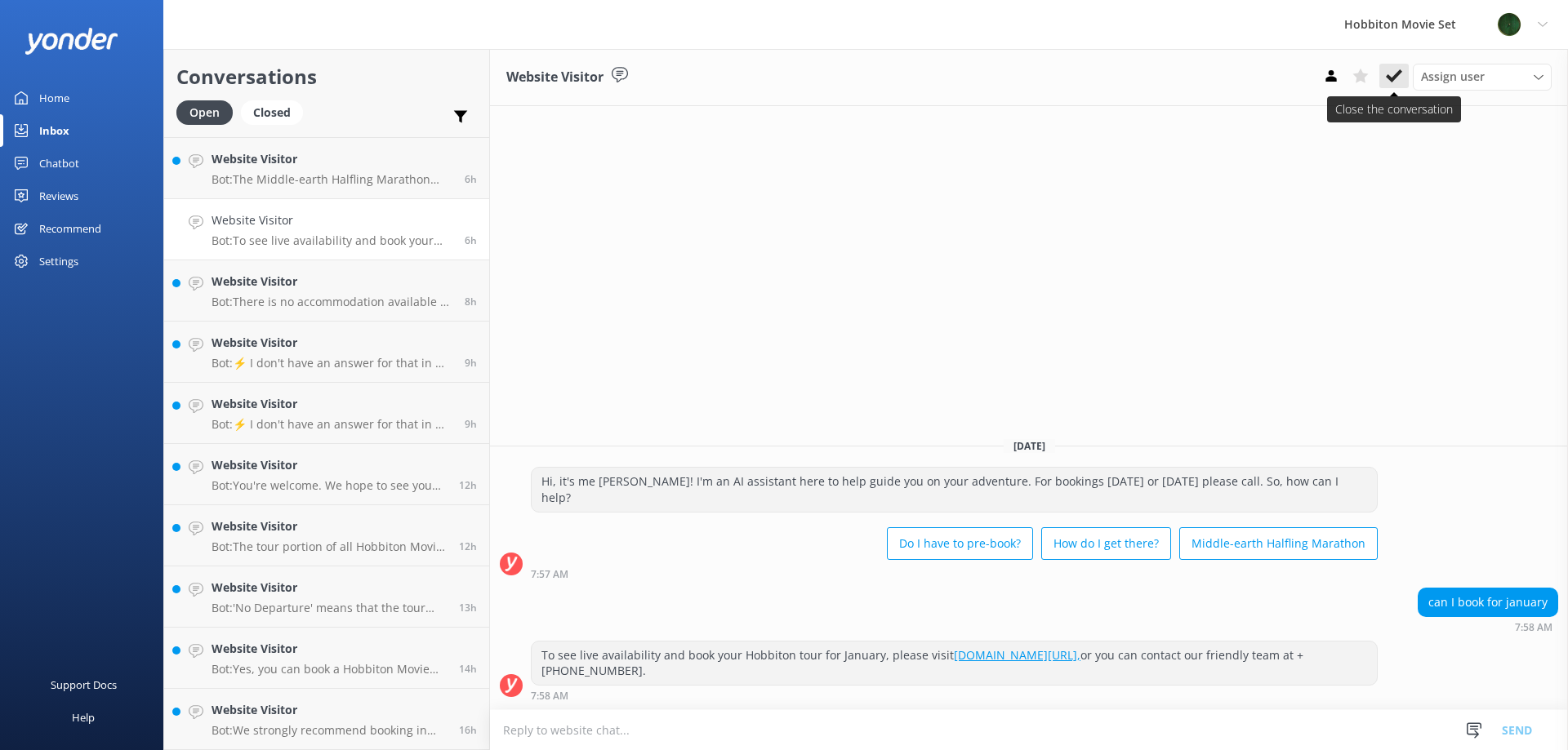
click at [1396, 77] on use at bounding box center [1394, 75] width 16 height 13
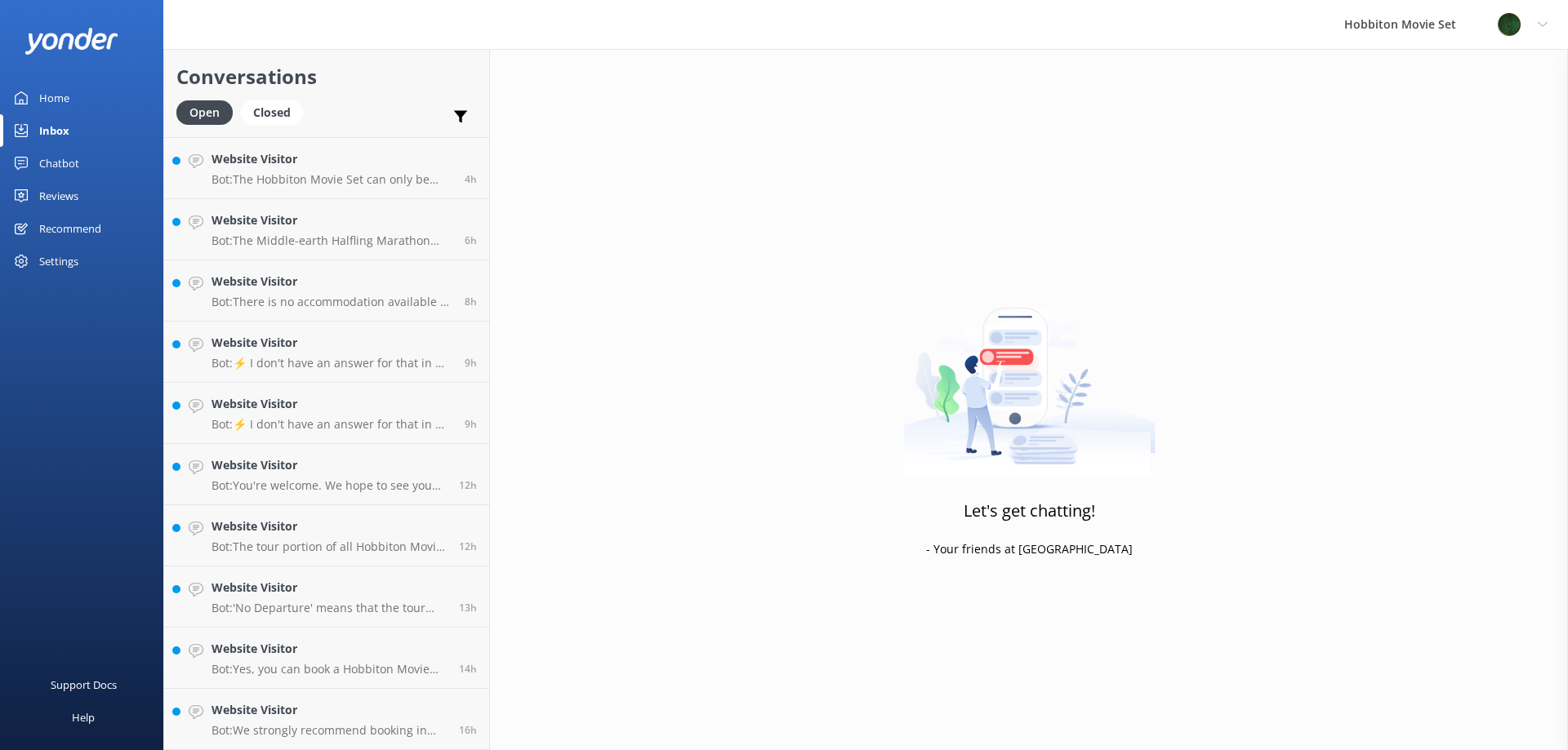
scroll to position [671, 0]
click at [356, 468] on h4 "Website Visitor" at bounding box center [329, 465] width 236 height 18
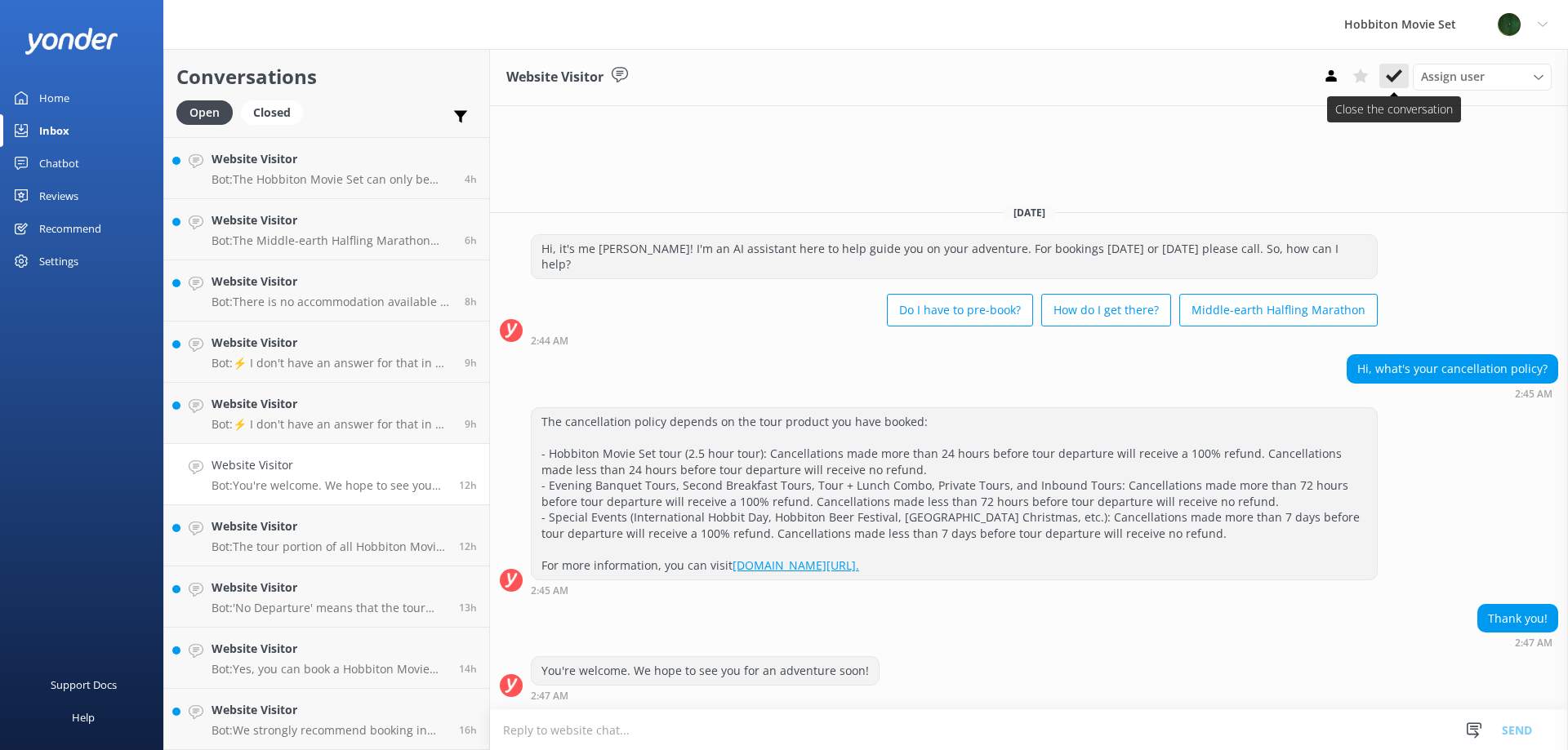
click at [1397, 74] on use at bounding box center [1394, 75] width 16 height 13
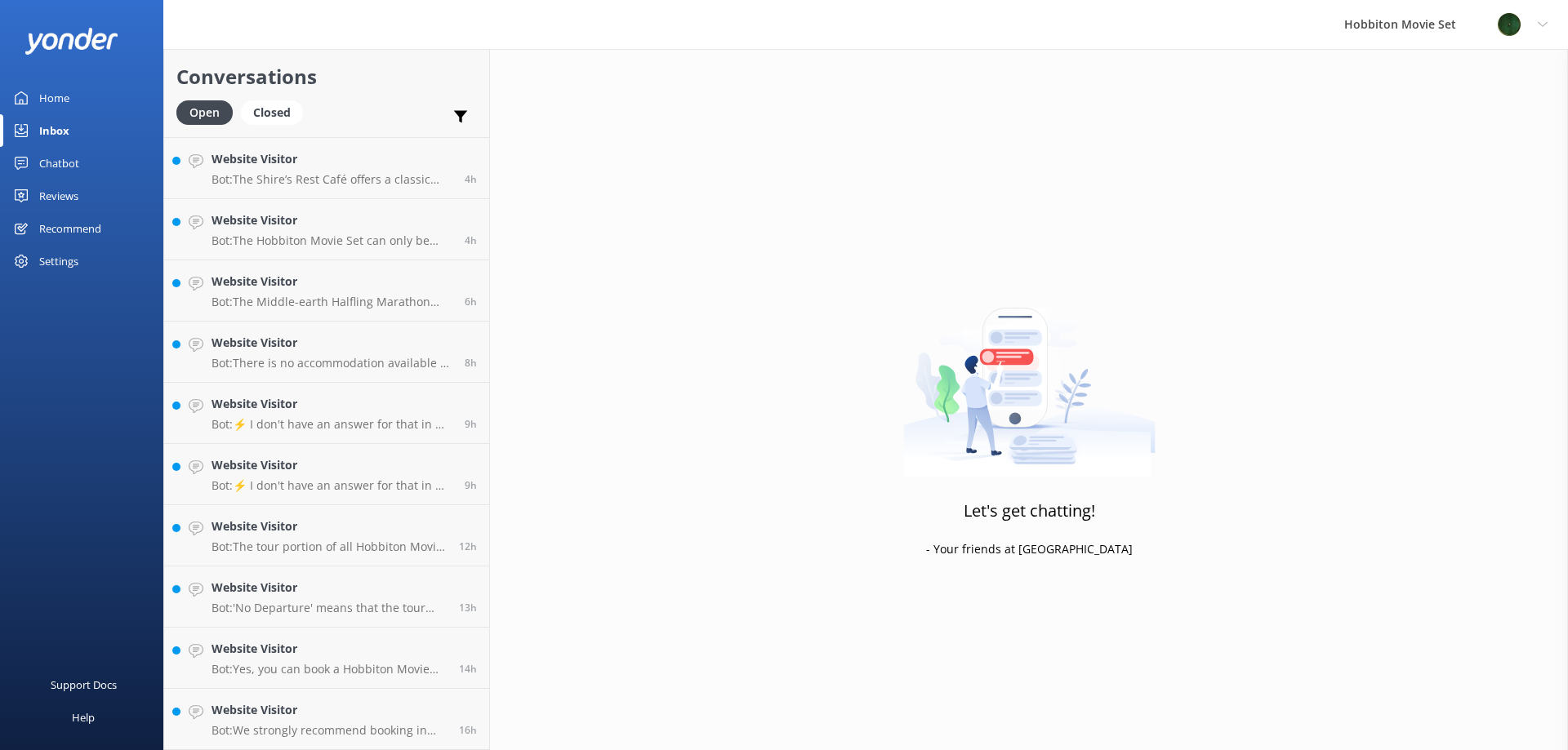
scroll to position [609, 0]
click at [308, 529] on h4 "Website Visitor" at bounding box center [329, 526] width 236 height 18
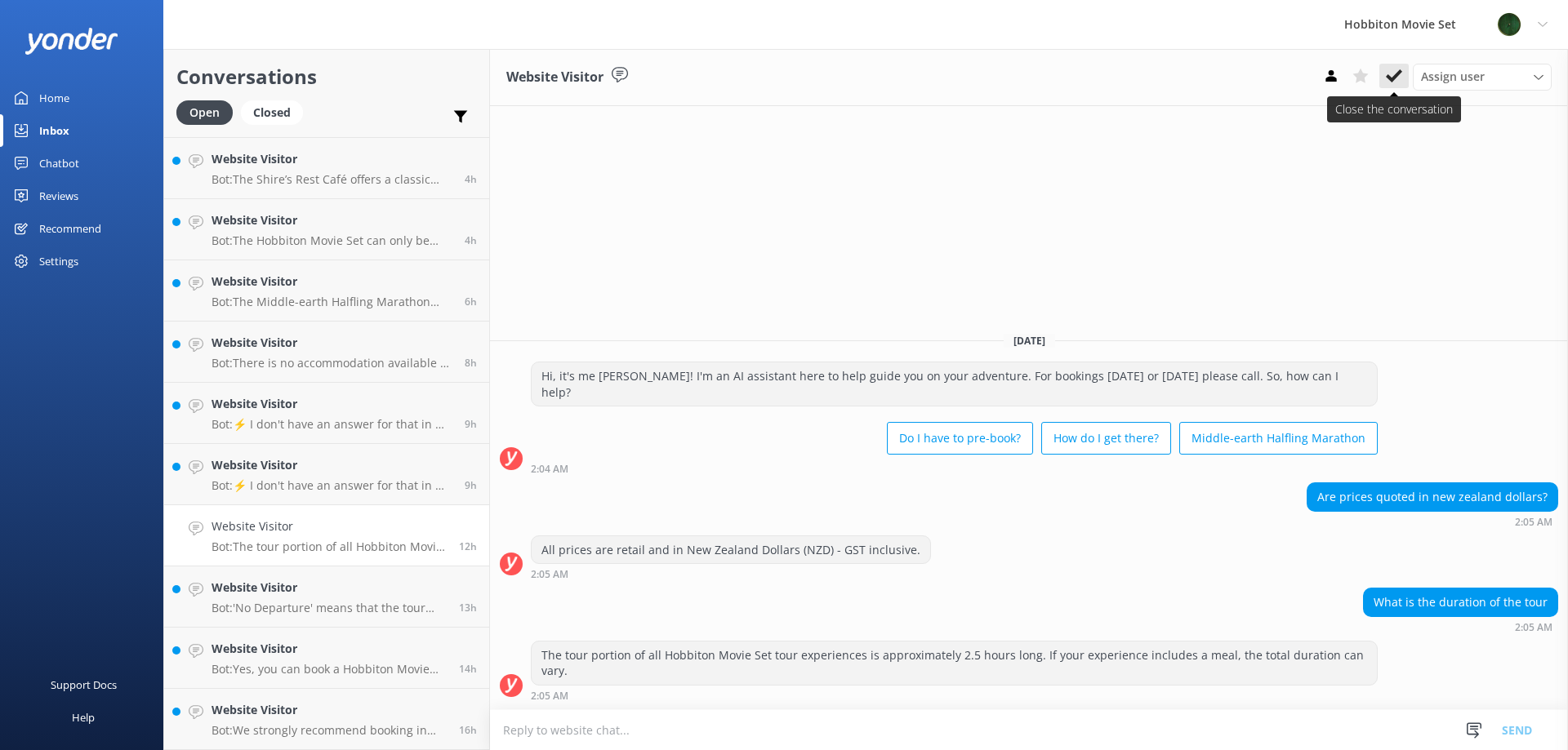
click at [1396, 79] on icon at bounding box center [1394, 75] width 16 height 16
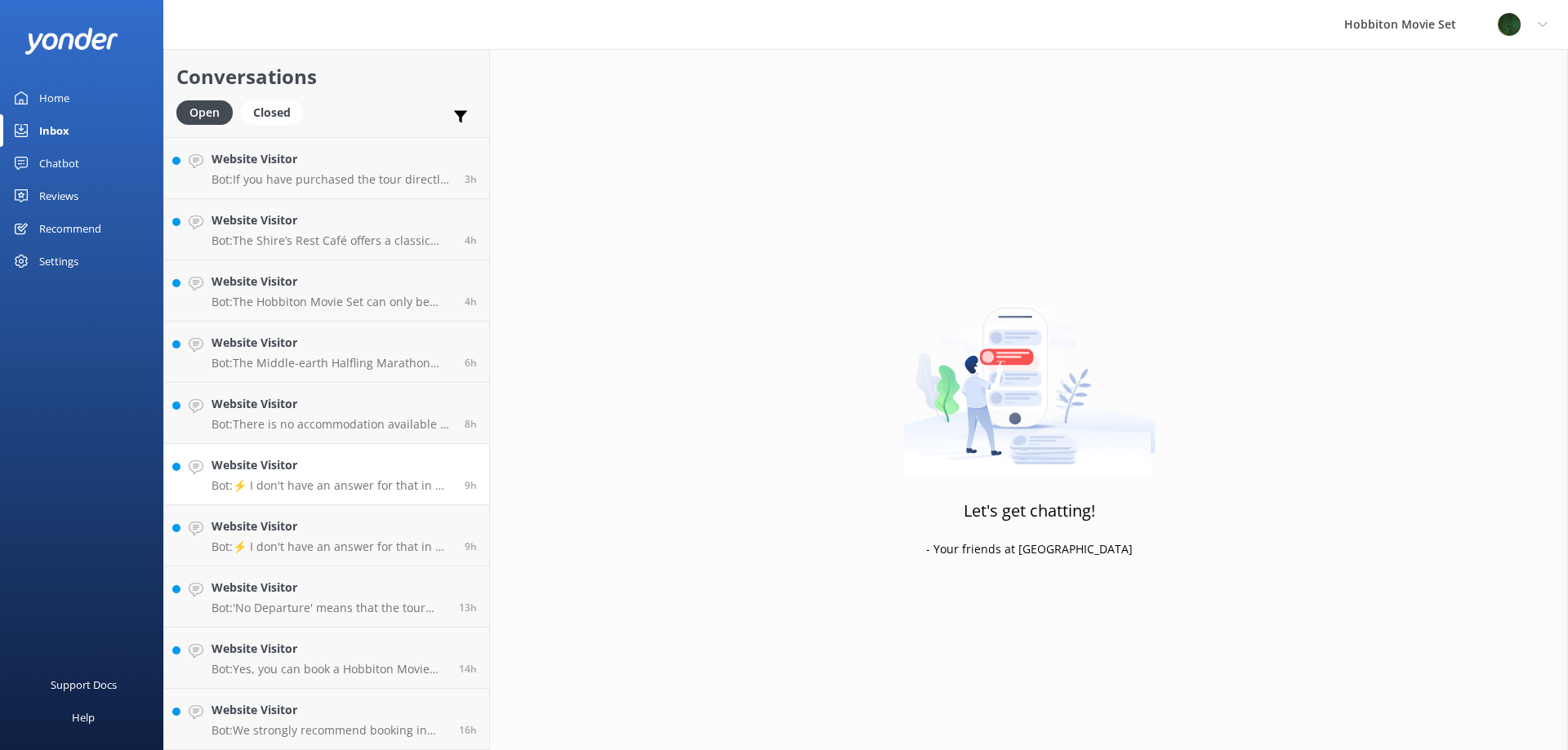
scroll to position [548, 0]
click at [353, 429] on p "Bot: There is no accommodation available at [GEOGRAPHIC_DATA] Movie Set. Overni…" at bounding box center [332, 424] width 241 height 15
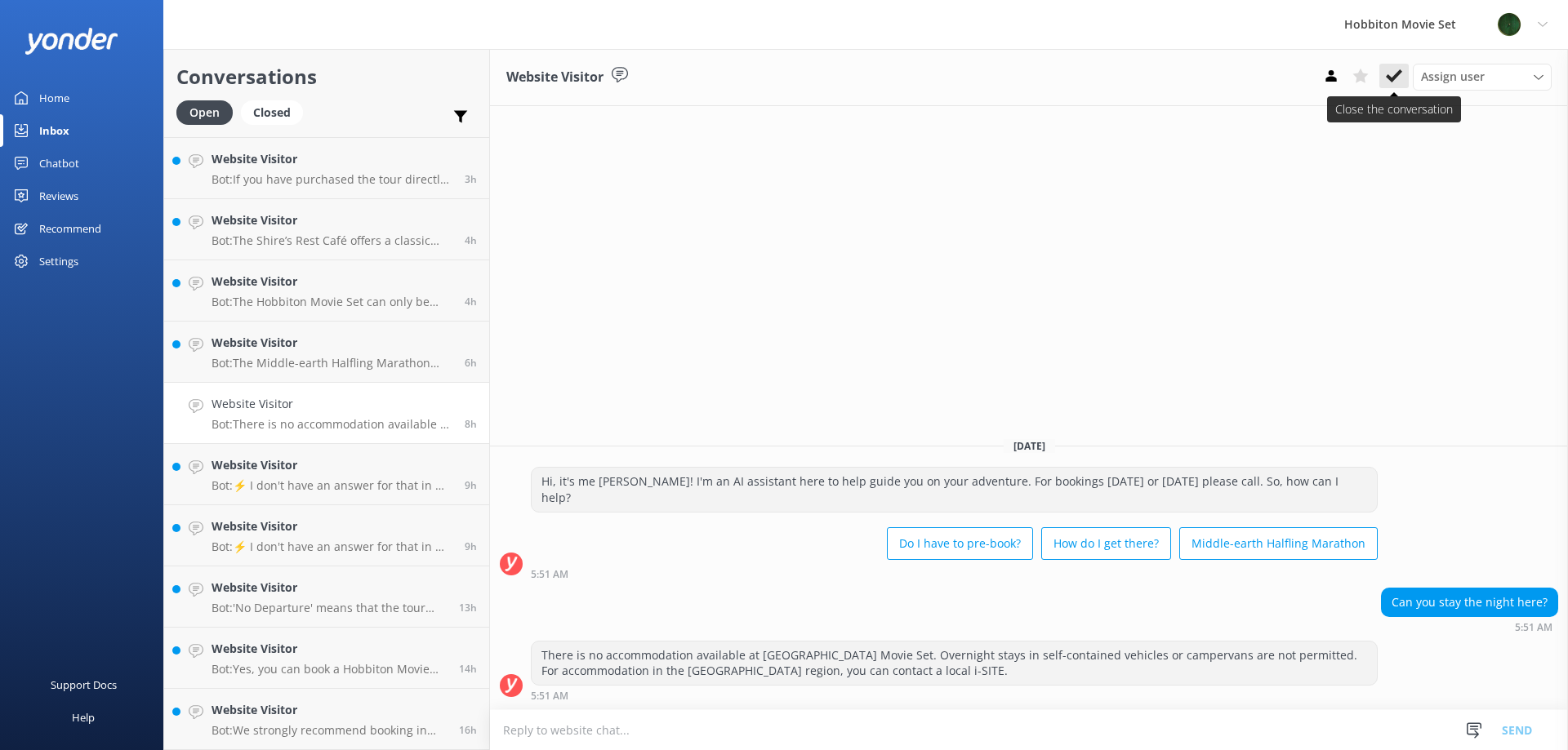
click at [1390, 74] on icon at bounding box center [1394, 75] width 16 height 16
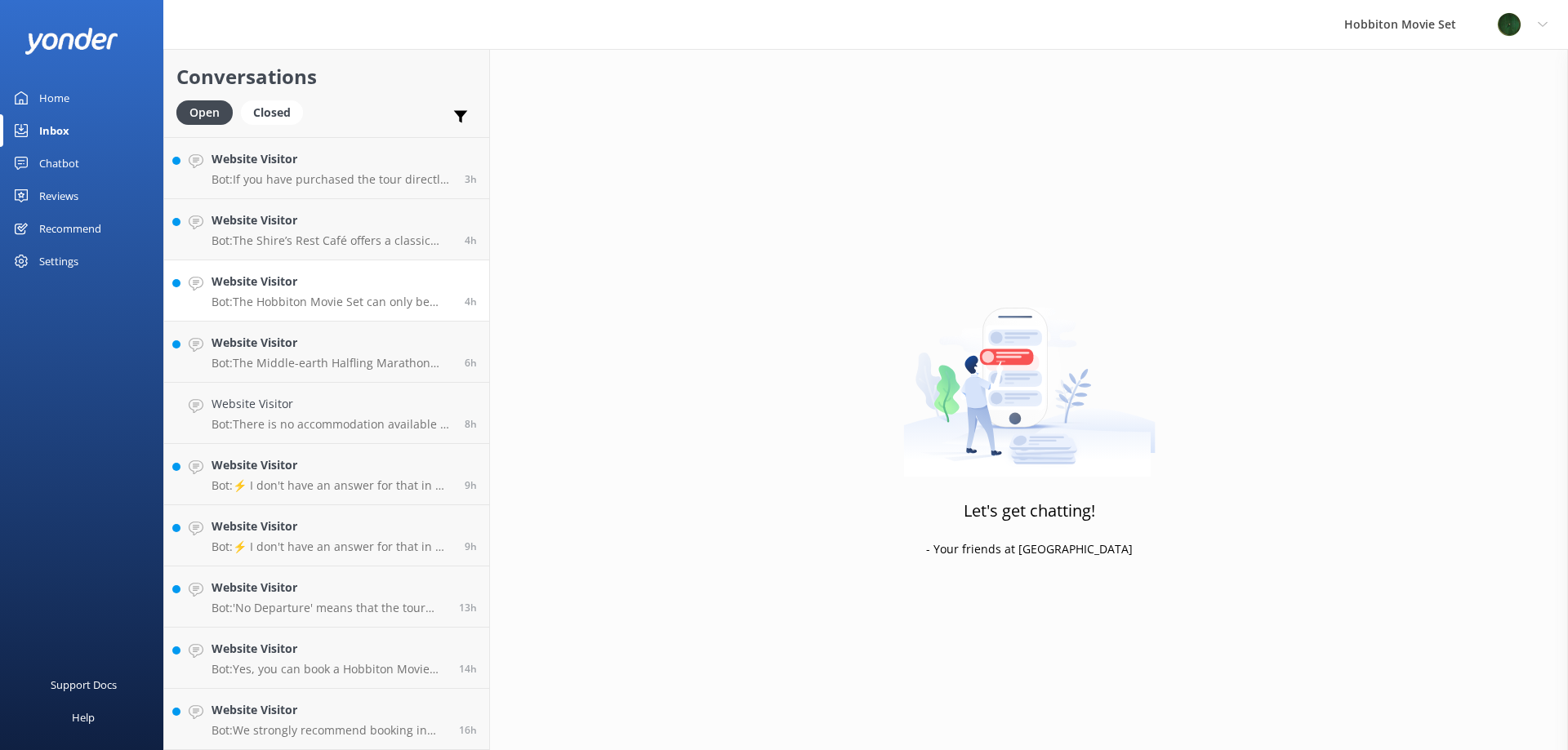
scroll to position [486, 0]
click at [400, 298] on p "Bot: The Shire’s Rest Café offers a classic country cafe meal, but the menu cha…" at bounding box center [332, 301] width 241 height 15
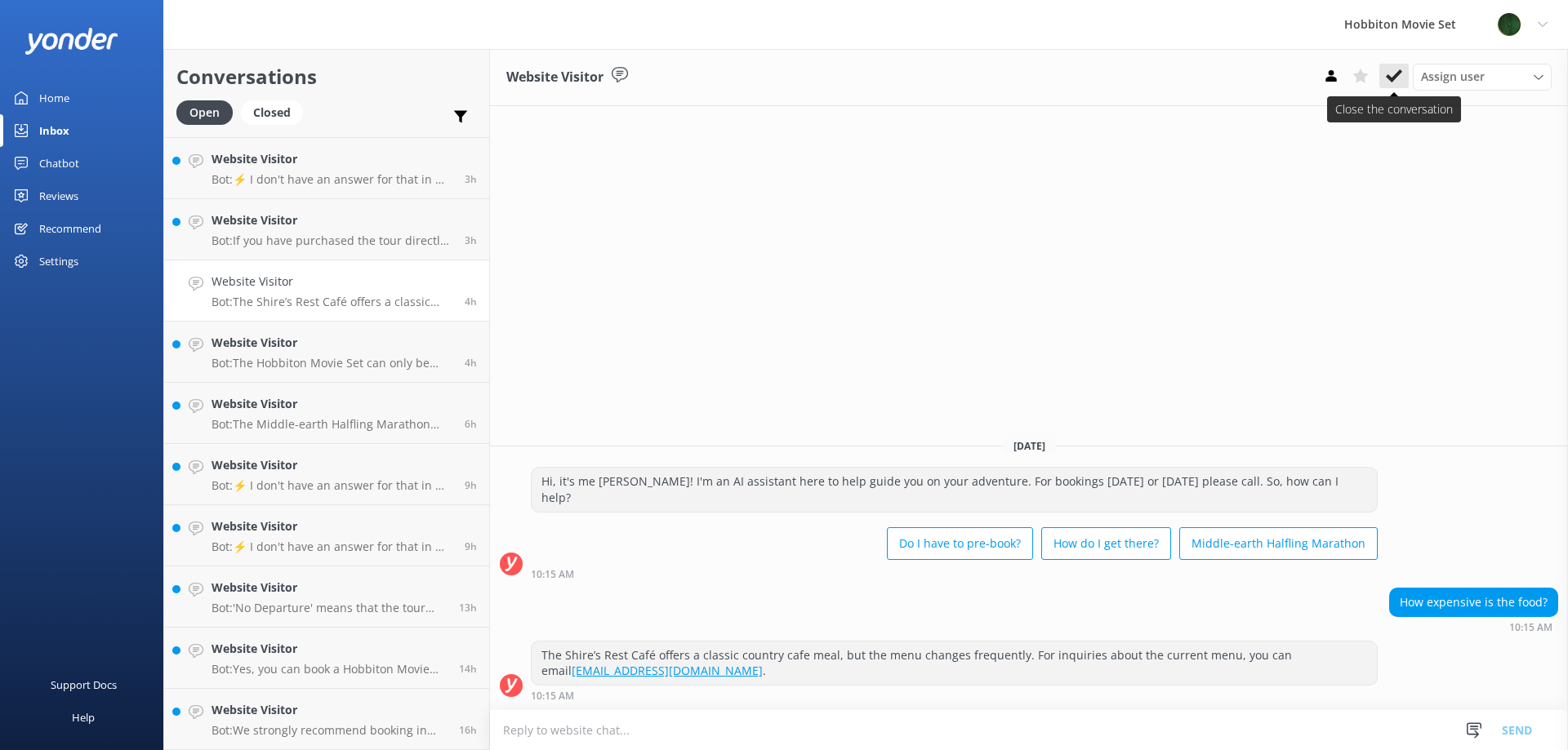
click at [1390, 67] on icon at bounding box center [1394, 75] width 16 height 16
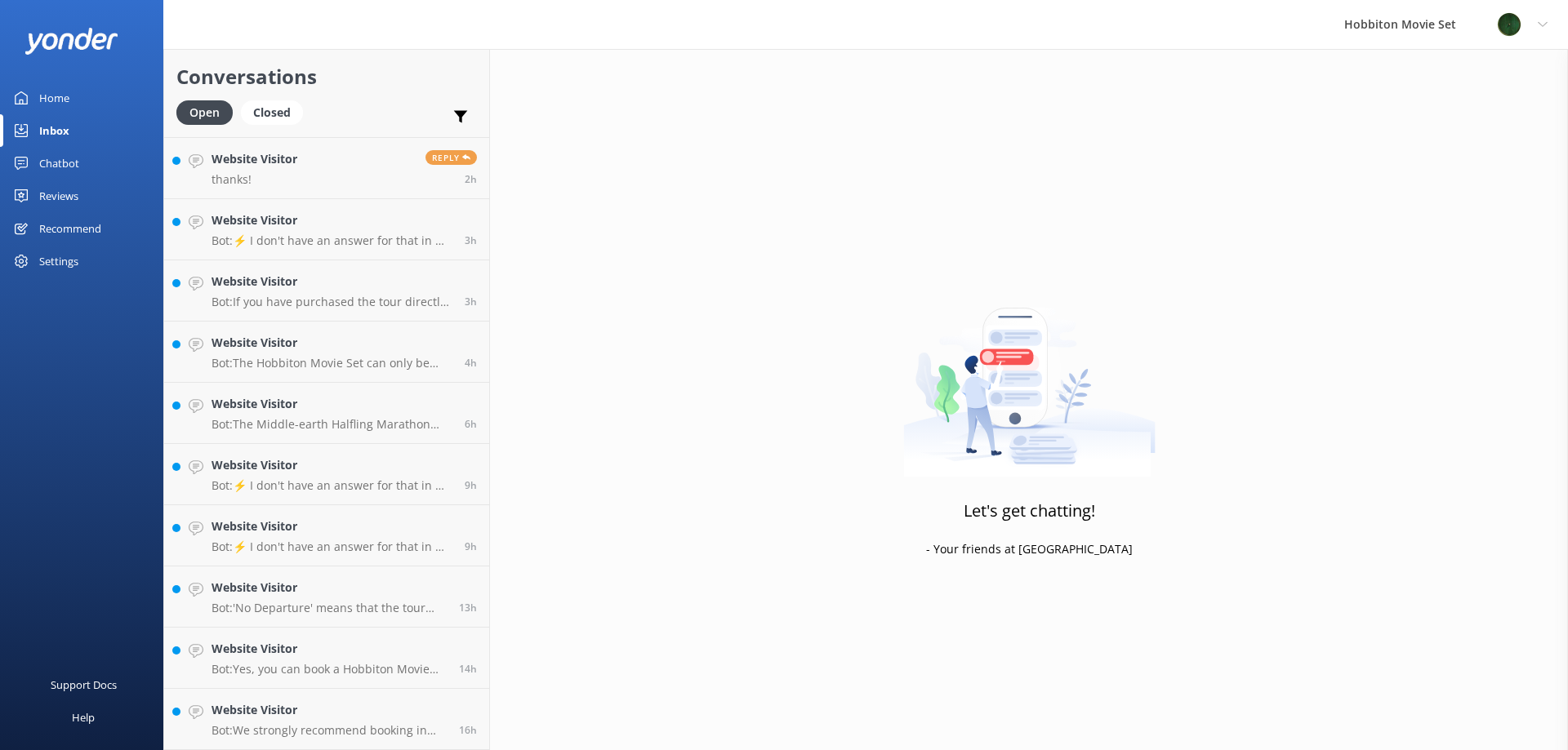
scroll to position [425, 0]
click at [350, 511] on link "Website Visitor Bot: ⚡ I don't have an answer for that in my knowledge base. Pl…" at bounding box center [326, 536] width 325 height 61
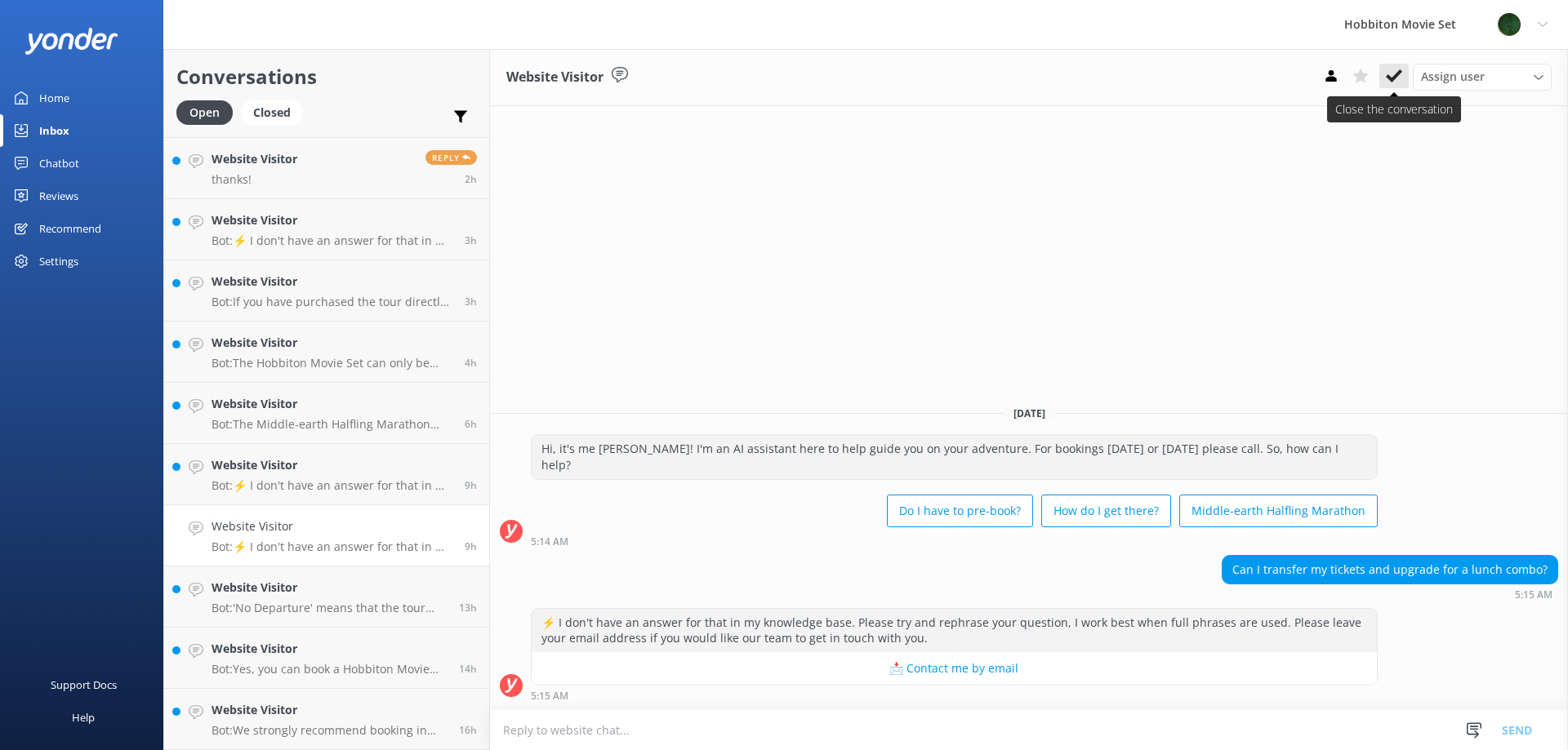
click at [1402, 79] on icon at bounding box center [1394, 75] width 16 height 16
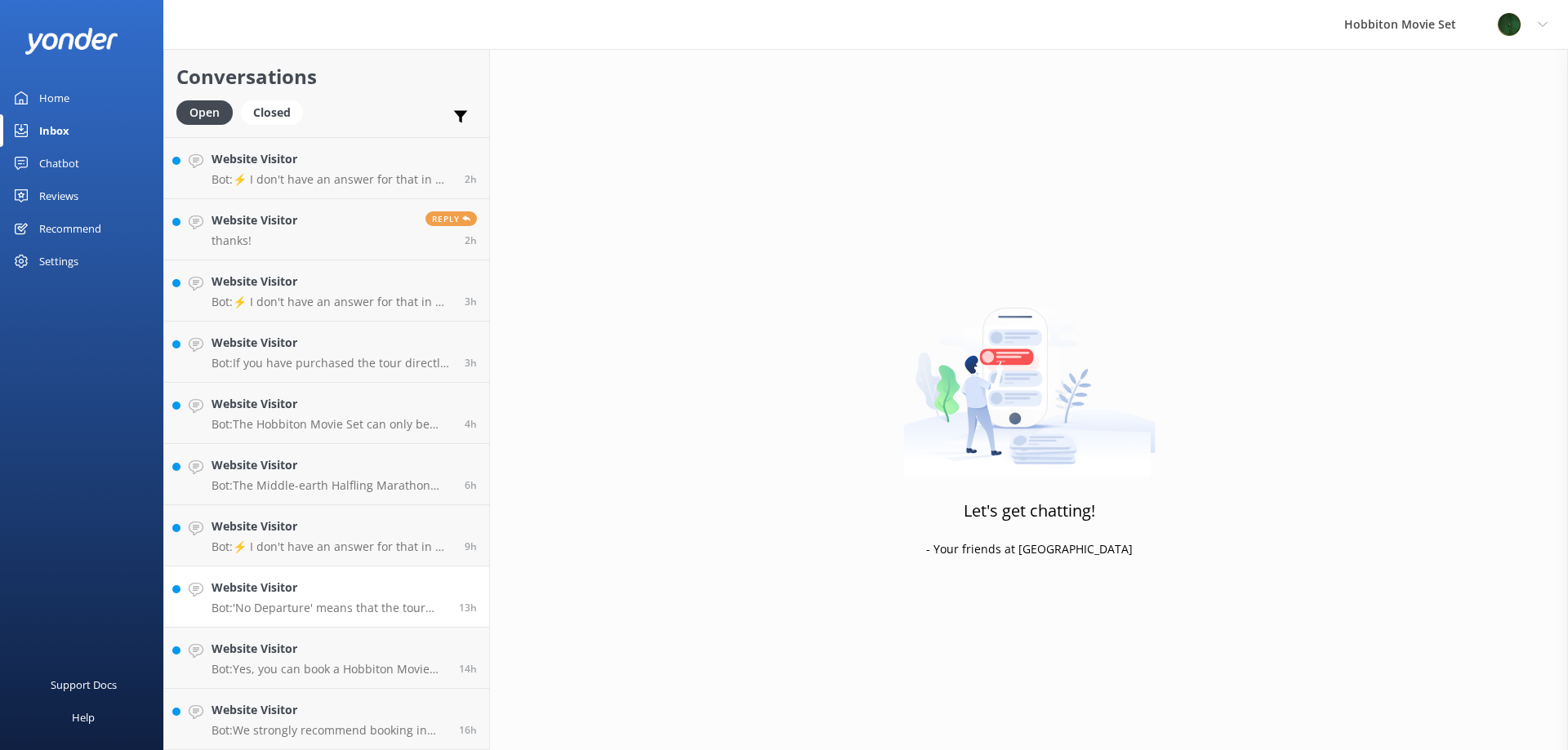
scroll to position [364, 0]
click at [297, 587] on h4 "Website Visitor" at bounding box center [329, 587] width 236 height 18
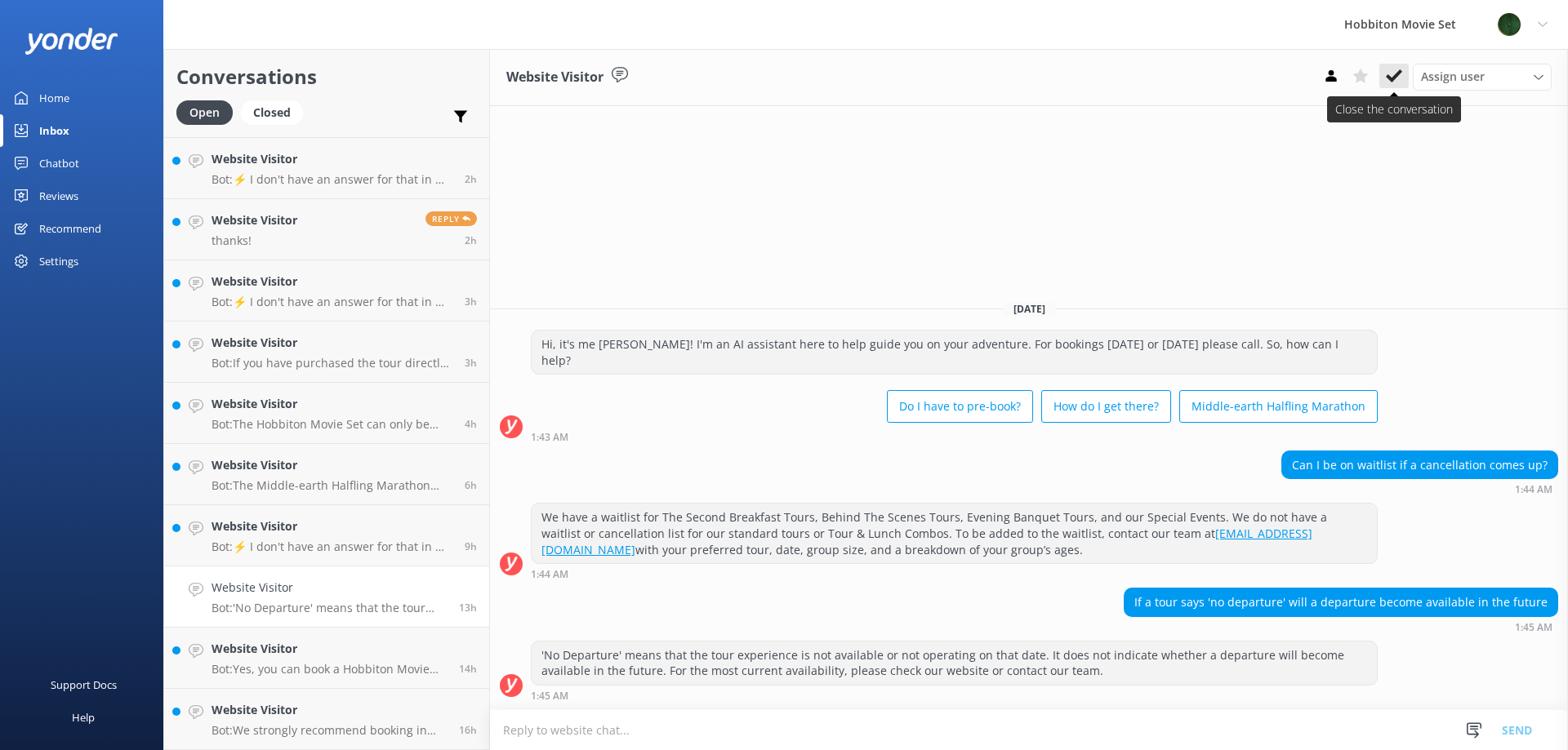
click at [1396, 74] on use at bounding box center [1394, 75] width 16 height 13
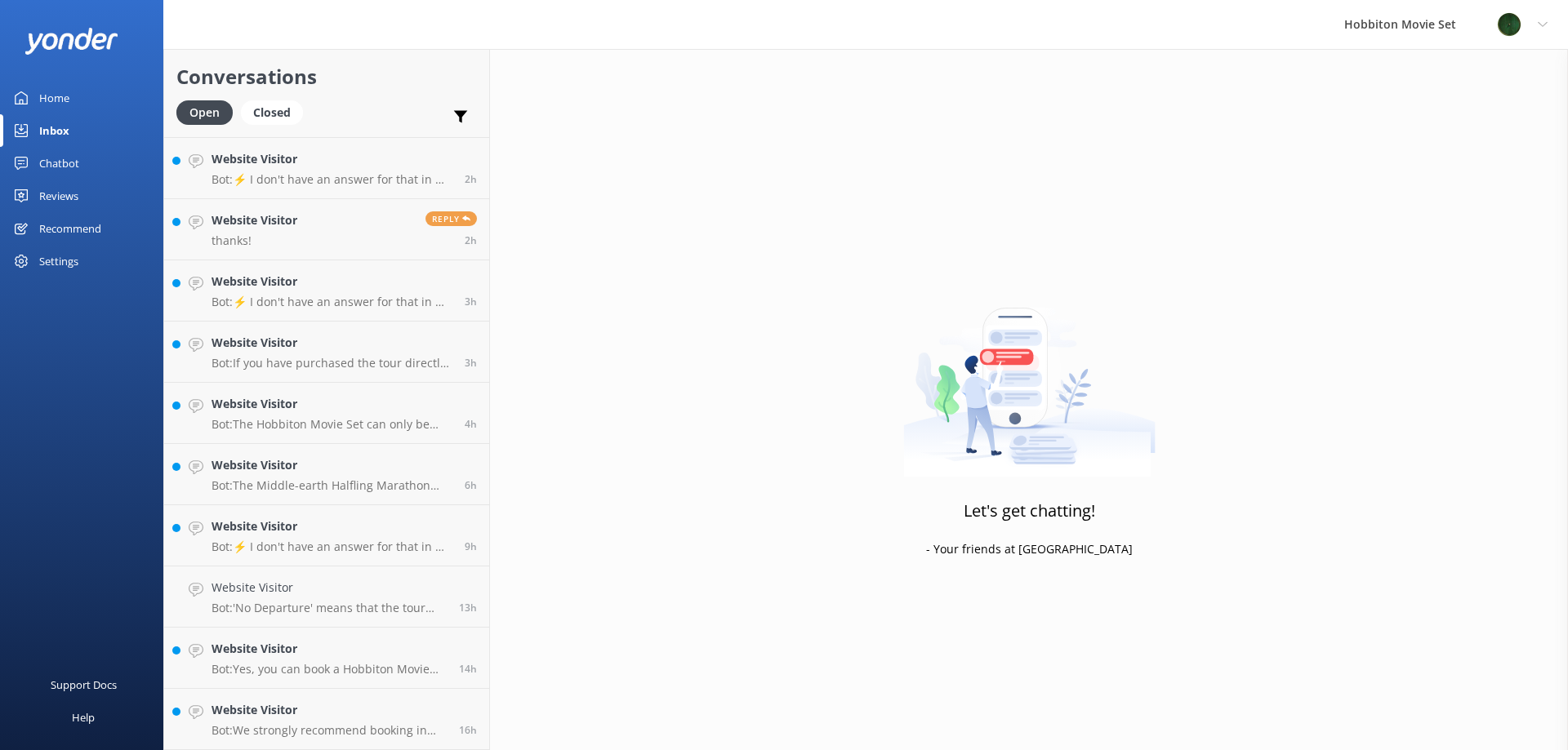
scroll to position [303, 0]
click at [276, 671] on p "Bot: Yes, you can book a Hobbiton Movie Set tour a week in advance. You can che…" at bounding box center [329, 669] width 236 height 15
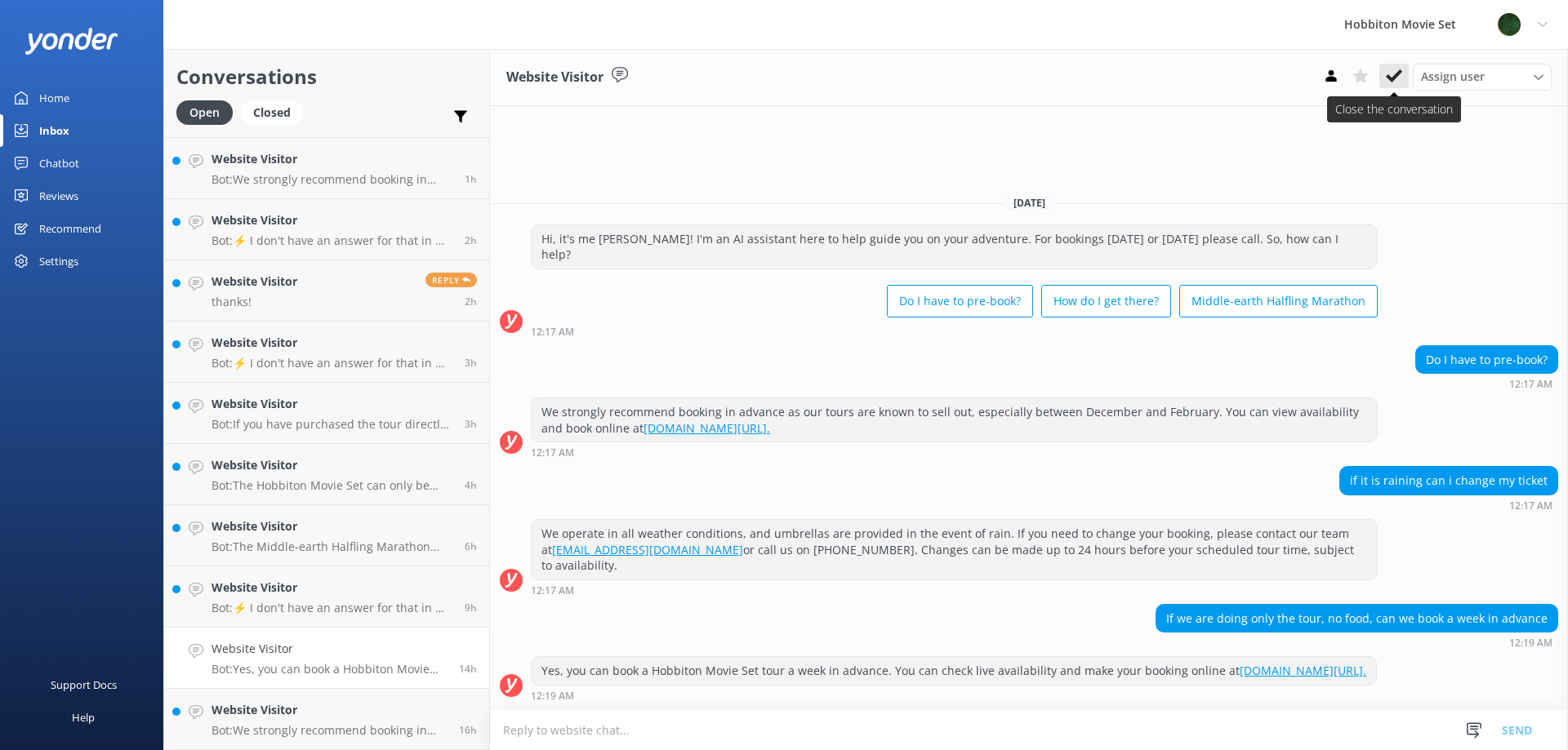
click at [1390, 78] on use at bounding box center [1394, 75] width 16 height 13
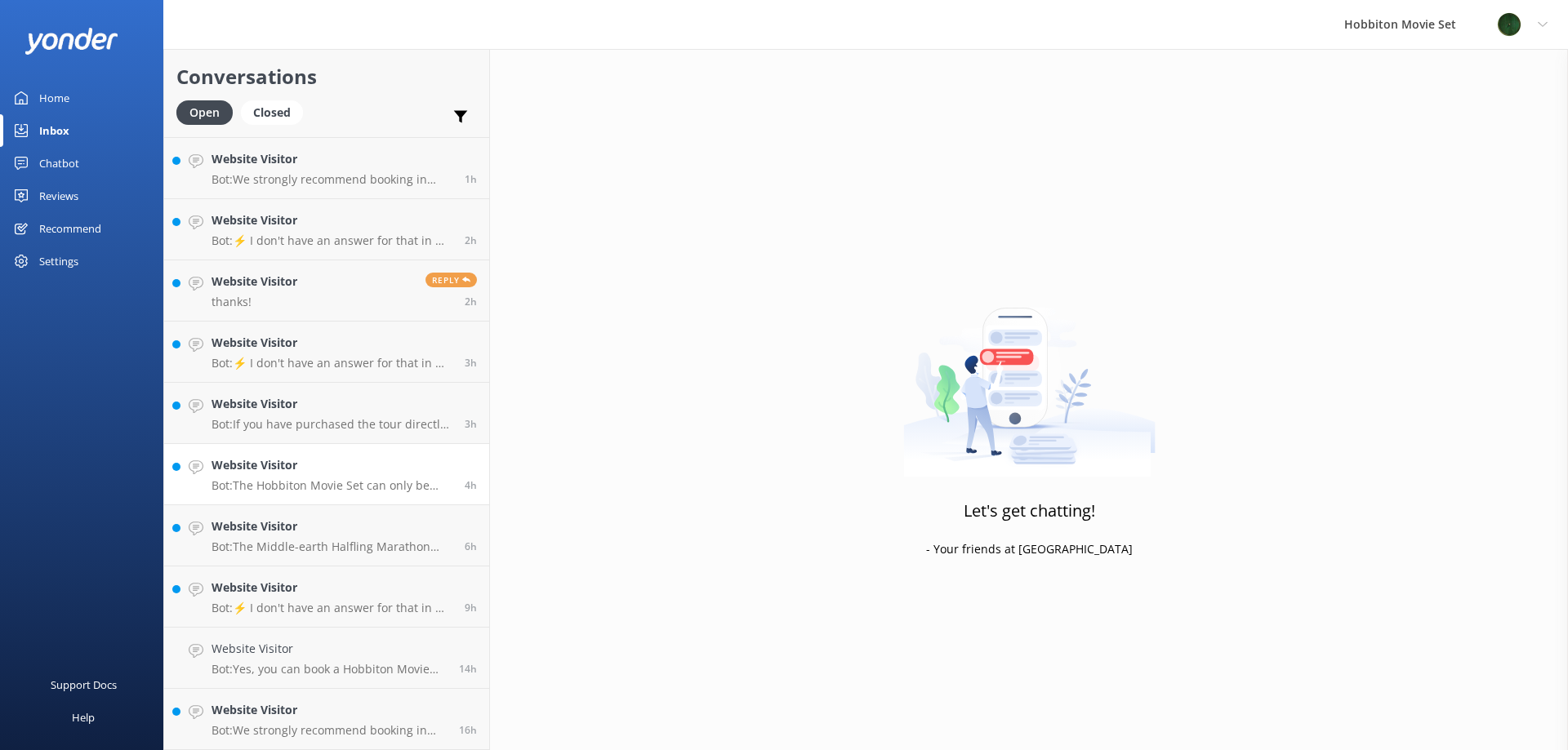
scroll to position [241, 0]
click at [369, 555] on link "Website Visitor Bot: The Hobbiton Movie Set can only be accessed with a fully g…" at bounding box center [326, 536] width 325 height 61
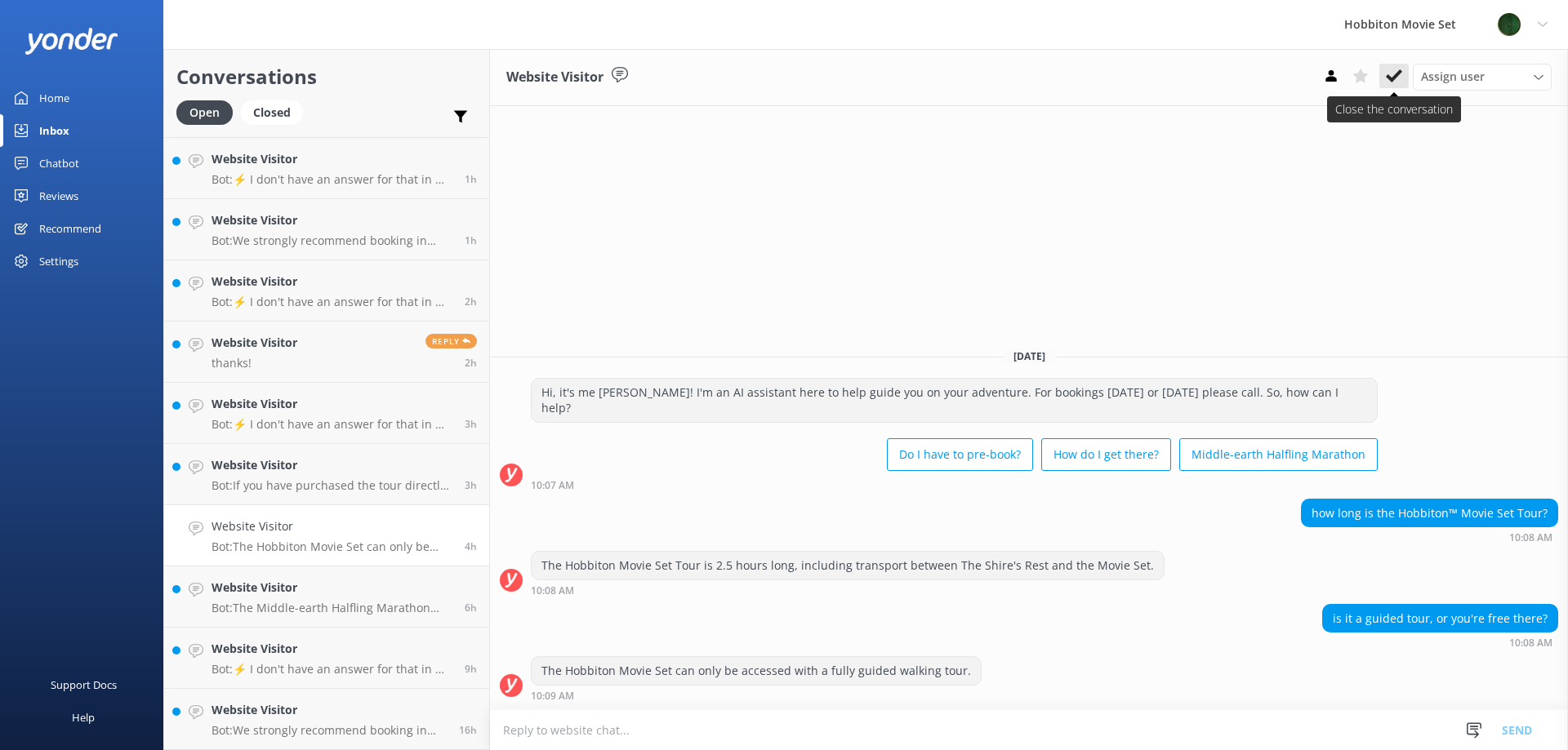
click at [1397, 69] on icon at bounding box center [1394, 75] width 16 height 16
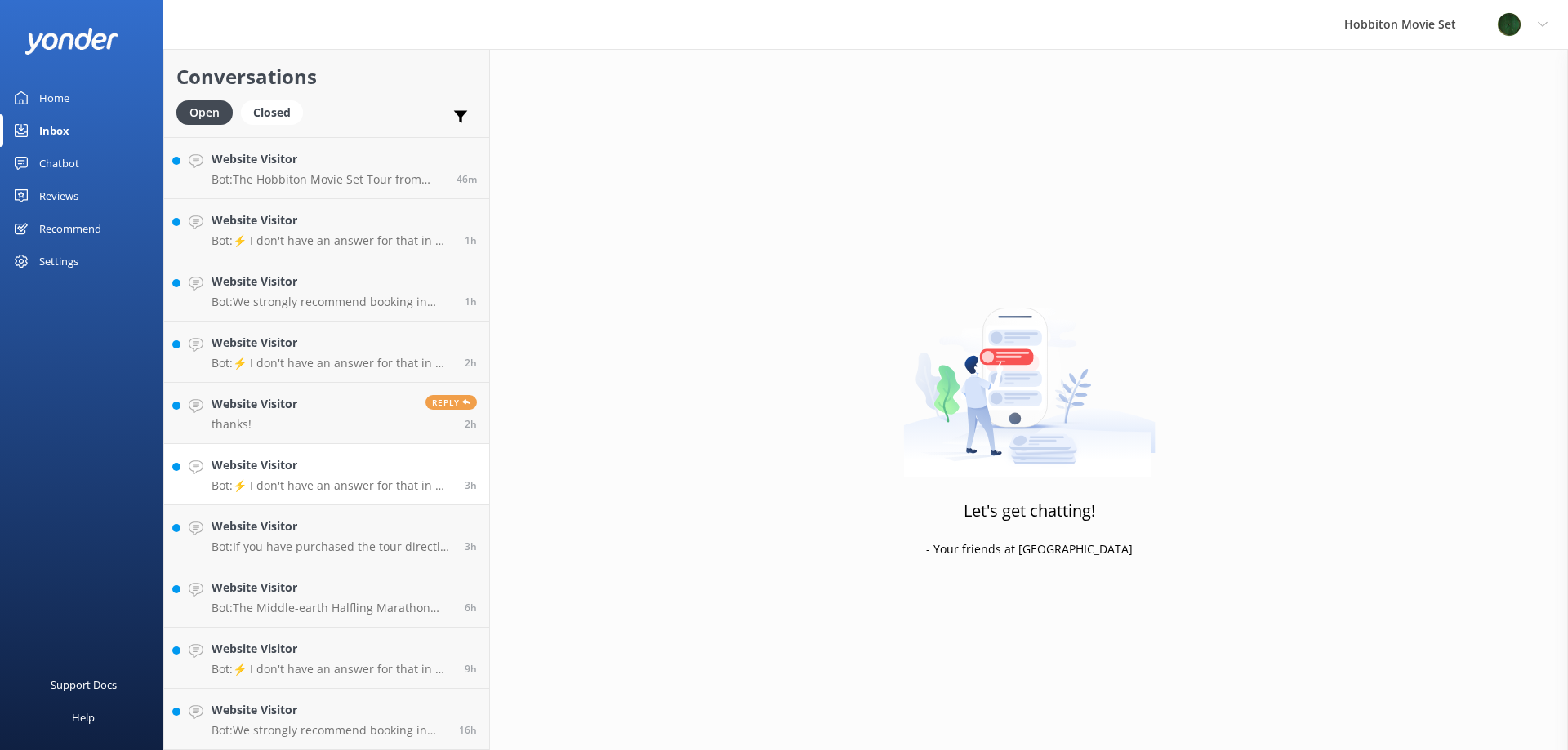
scroll to position [180, 0]
click at [382, 482] on p "Bot: ⚡ I don't have an answer for that in my knowledge base. Please try and rep…" at bounding box center [332, 485] width 241 height 15
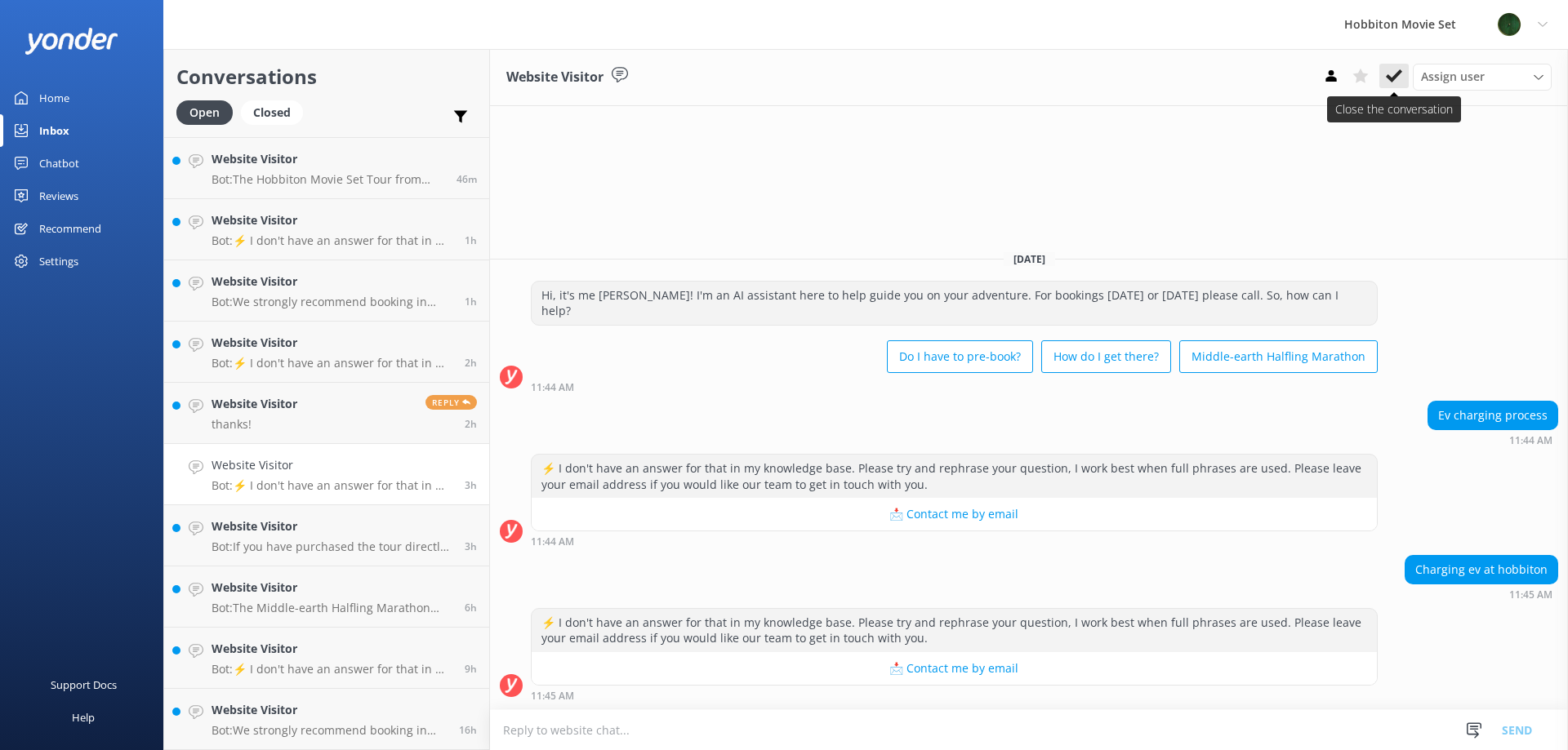
click at [1390, 73] on icon at bounding box center [1394, 75] width 16 height 16
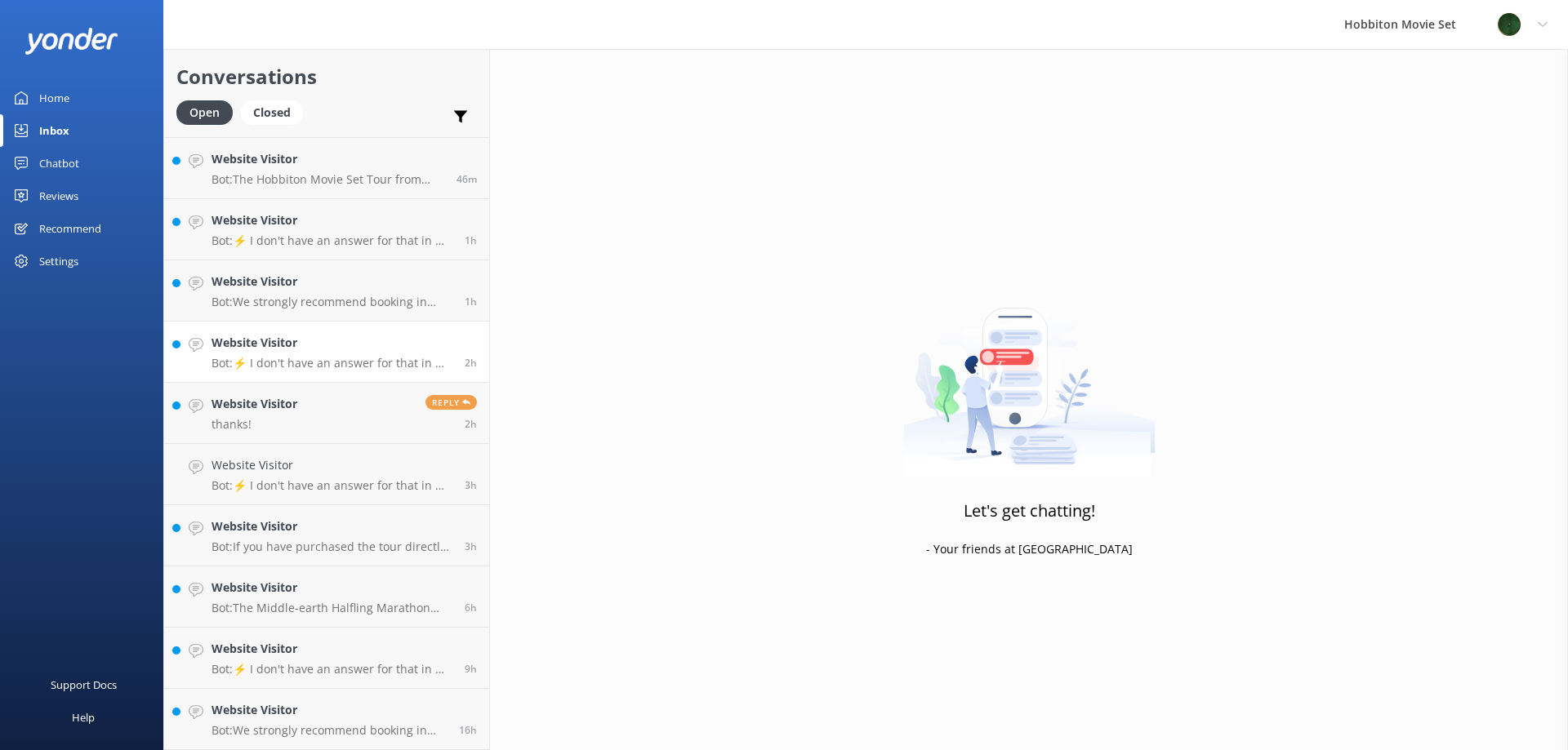
scroll to position [119, 0]
click at [345, 288] on h4 "Website Visitor" at bounding box center [332, 282] width 241 height 18
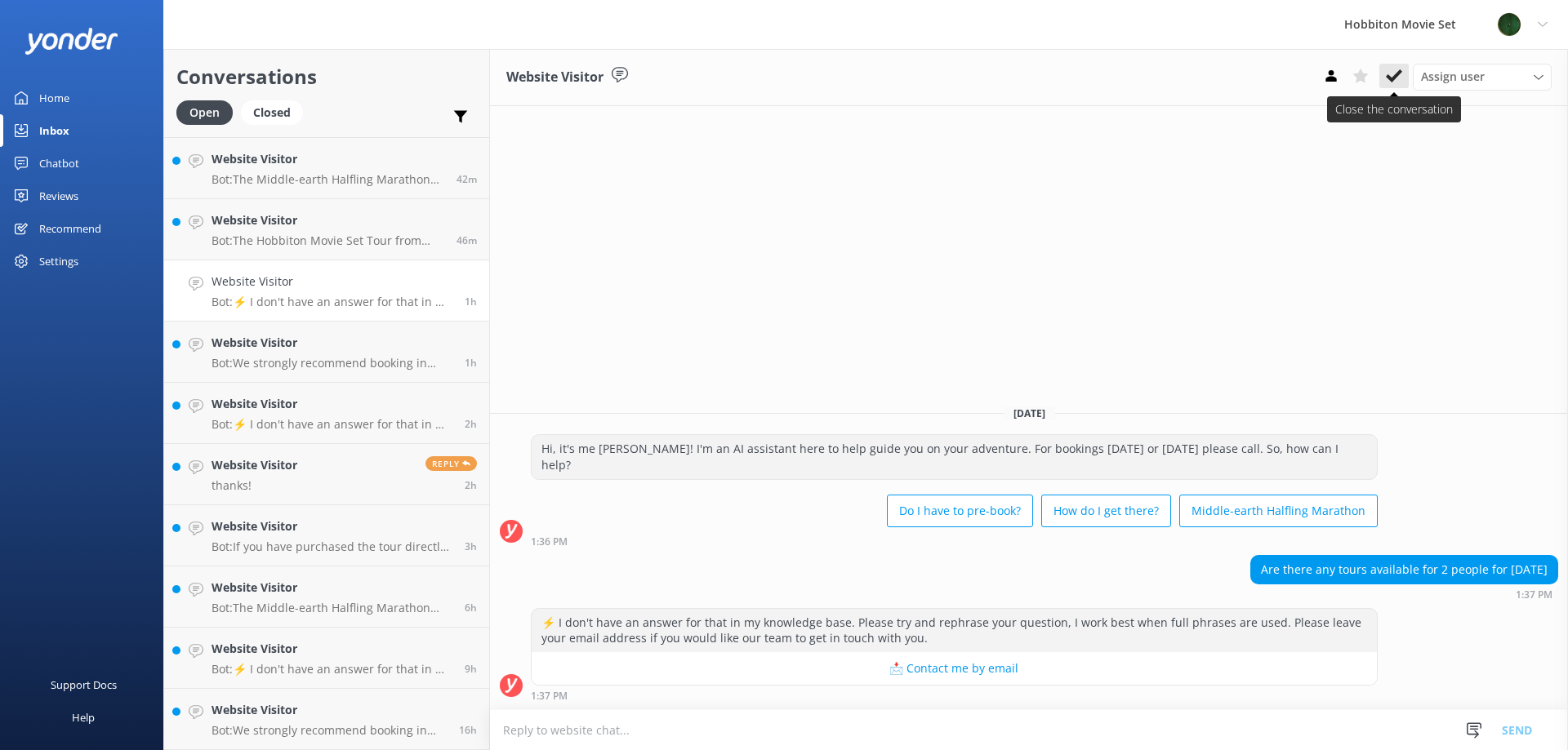
click at [1390, 73] on icon at bounding box center [1394, 75] width 16 height 16
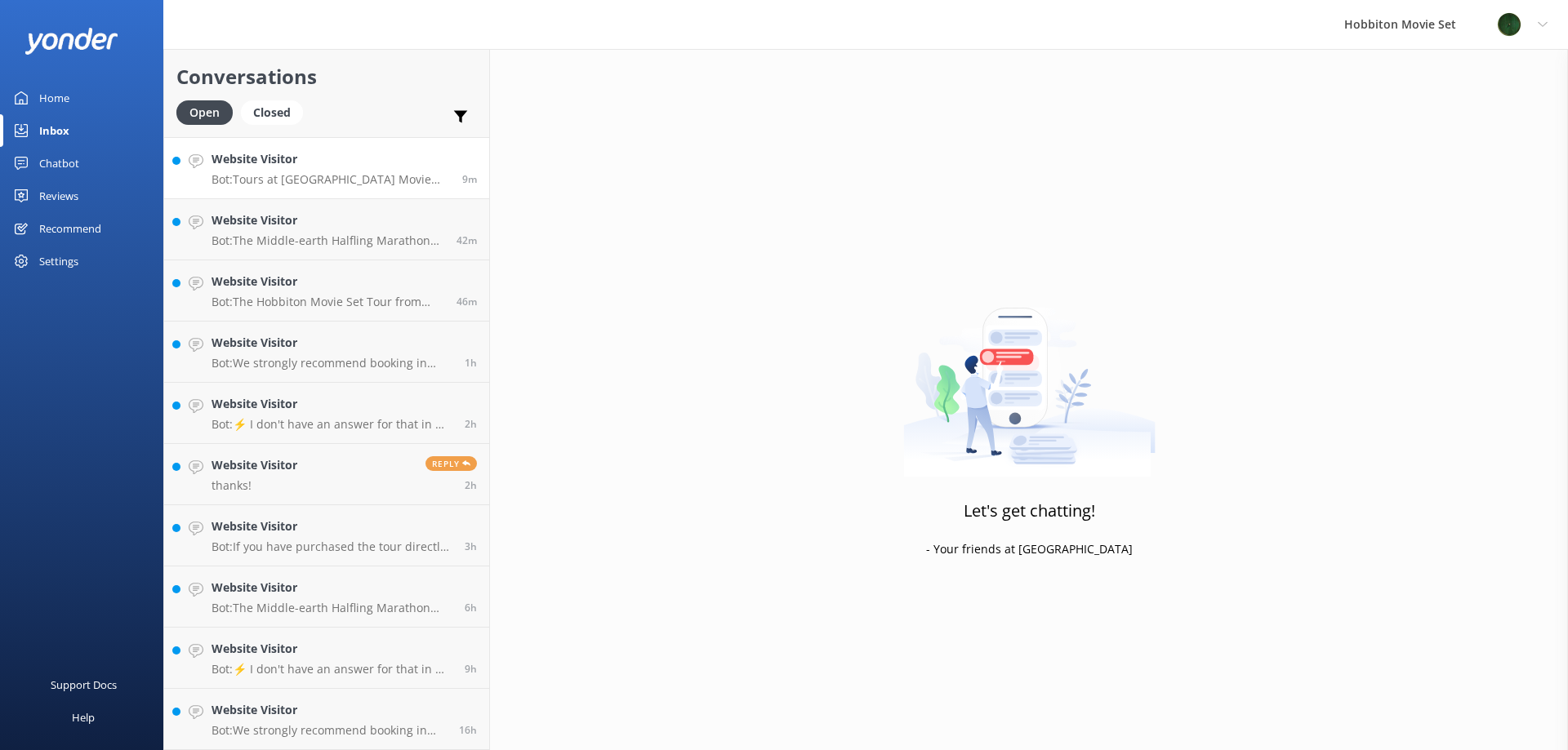
scroll to position [58, 0]
click at [410, 698] on link "Website Visitor Bot: We strongly recommend booking in advance as our tours are …" at bounding box center [326, 720] width 325 height 61
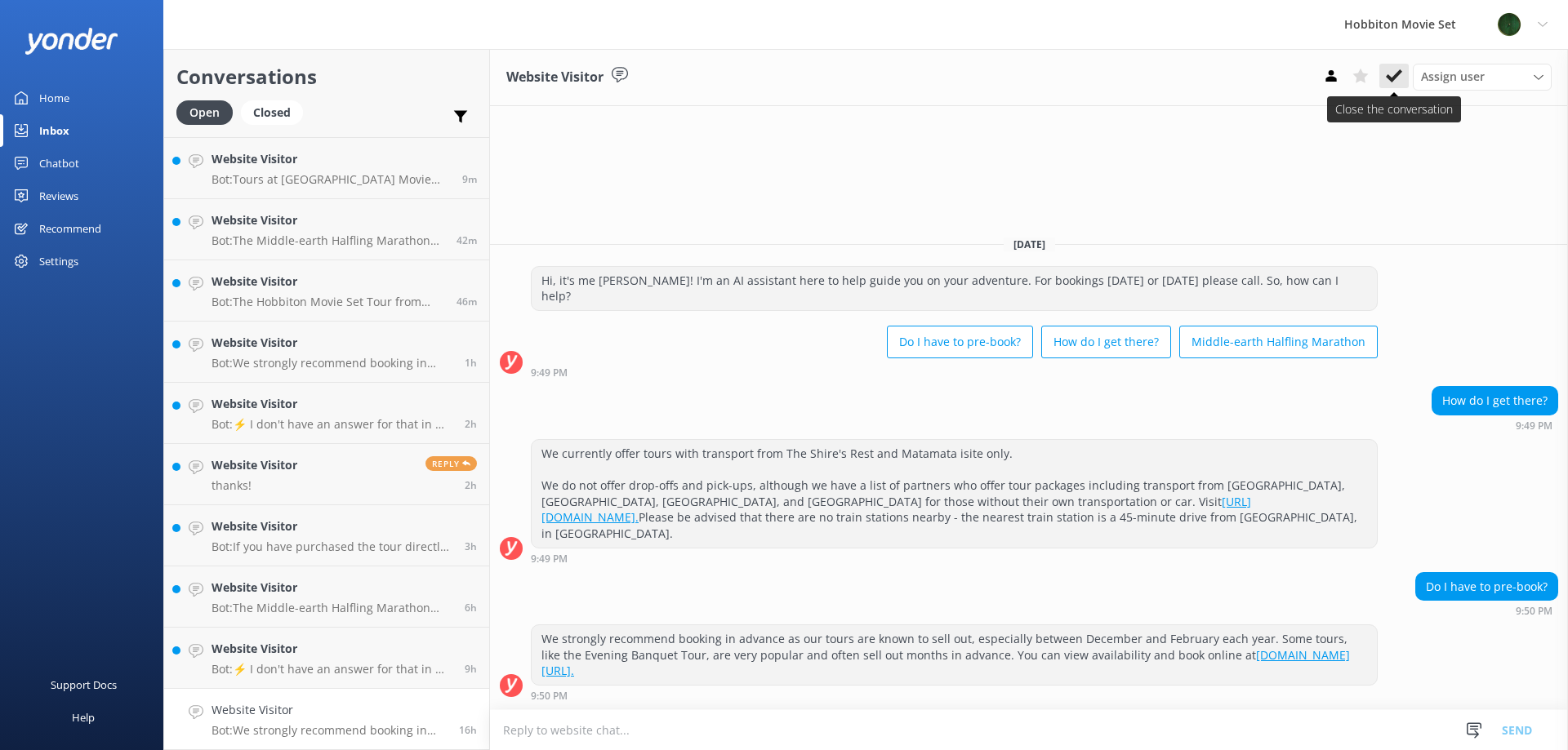
click at [1390, 75] on icon at bounding box center [1394, 75] width 16 height 16
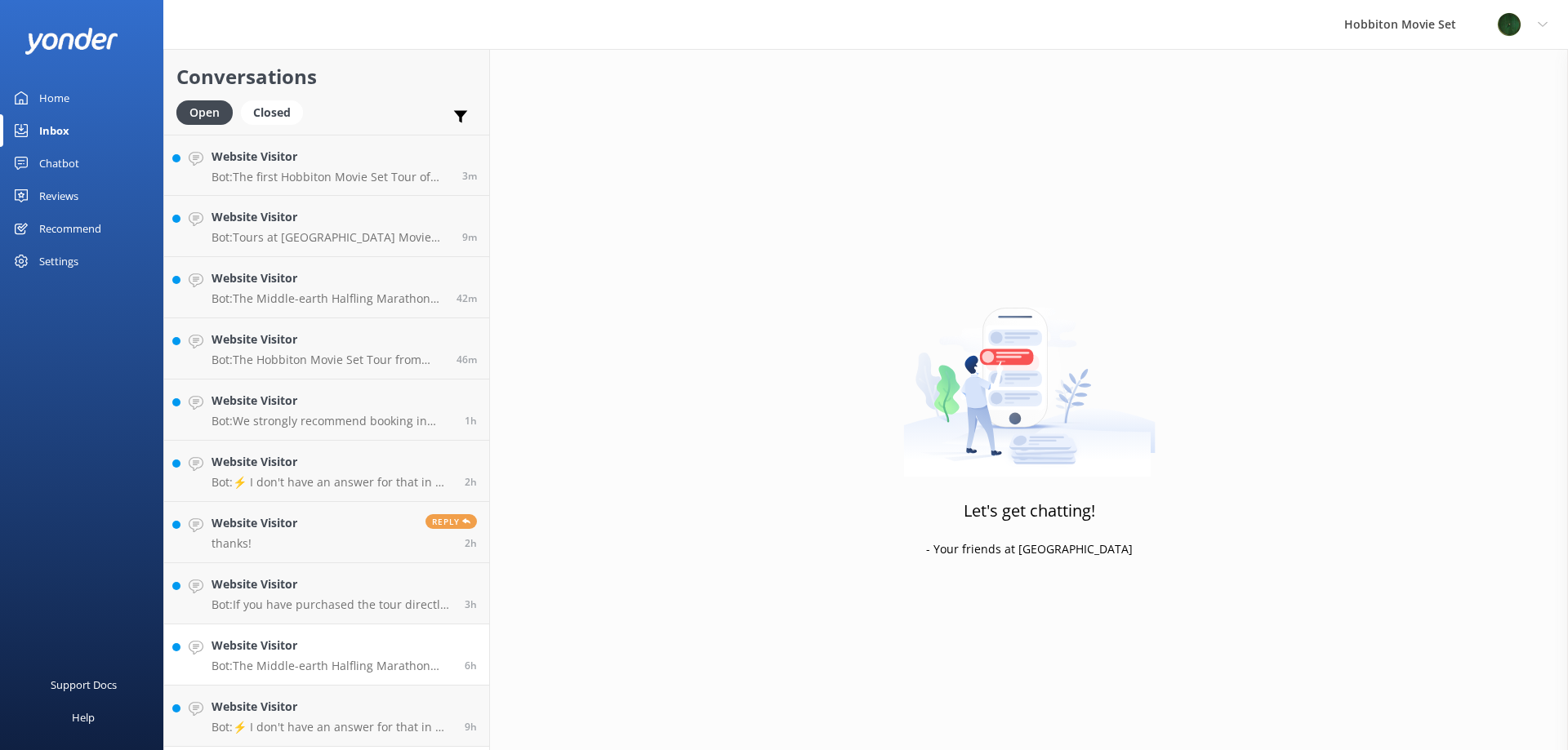
click at [317, 651] on h4 "Website Visitor" at bounding box center [332, 645] width 241 height 18
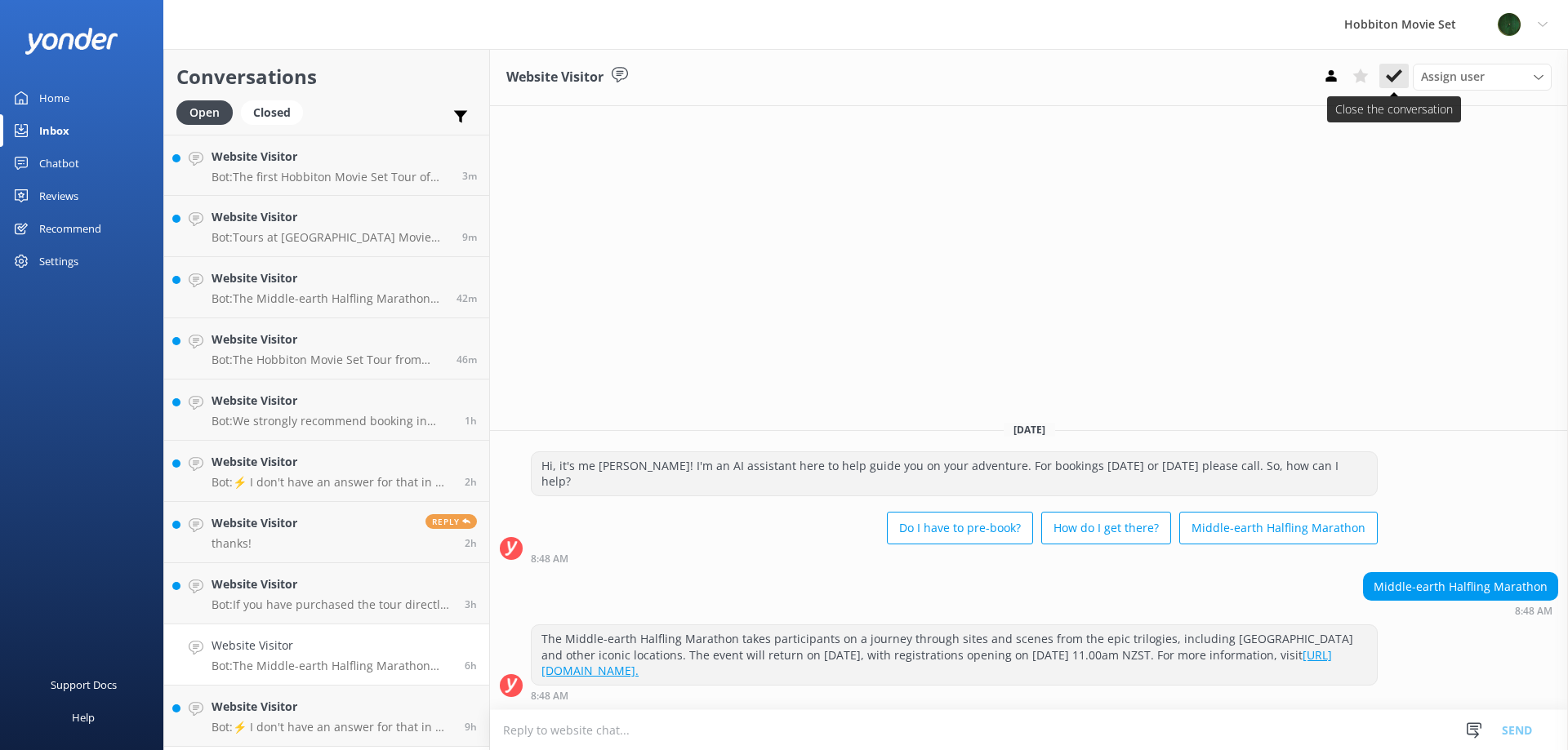
click at [1386, 78] on icon at bounding box center [1394, 75] width 16 height 16
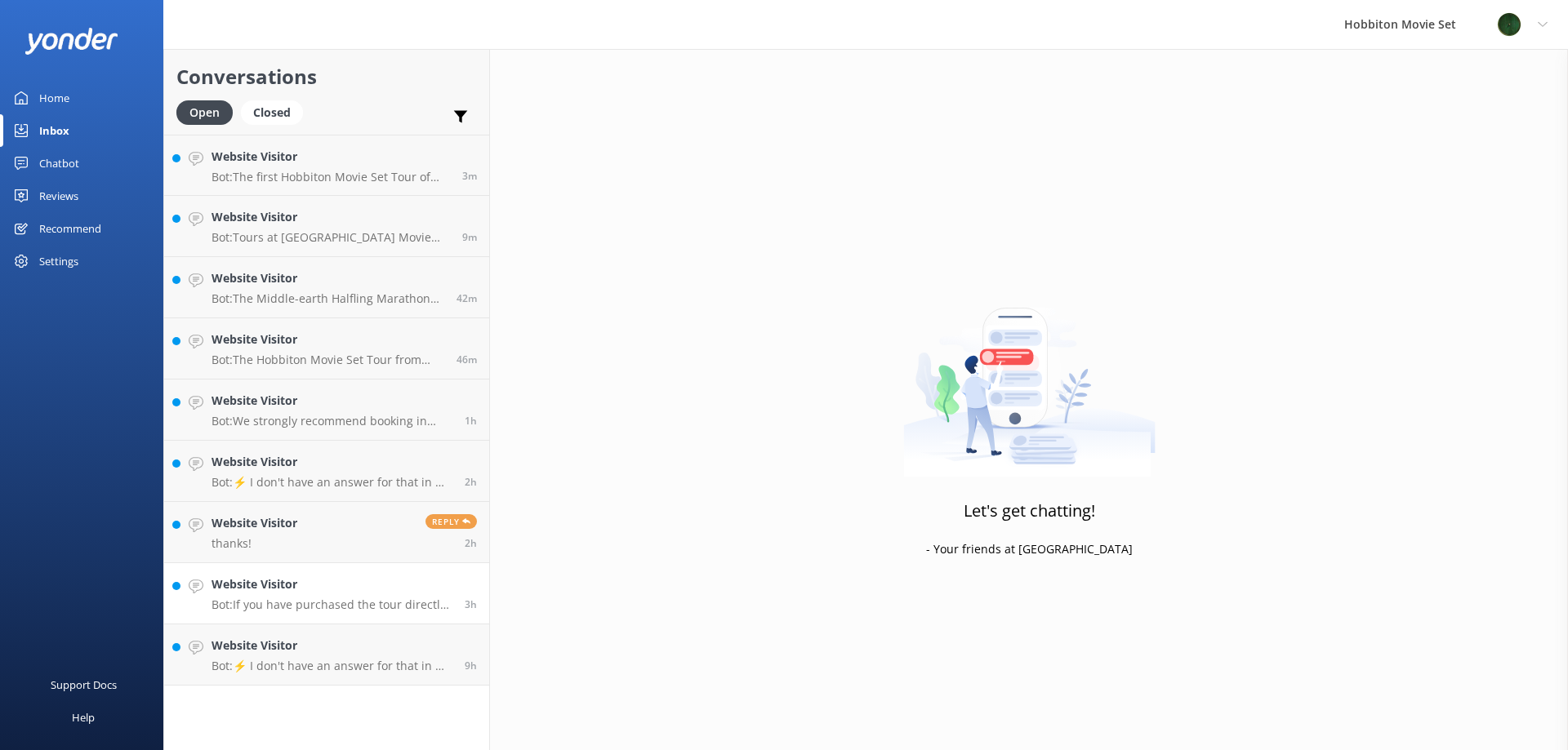
click at [361, 602] on p "Bot: If you have purchased the tour directly from us and need information about…" at bounding box center [332, 604] width 241 height 15
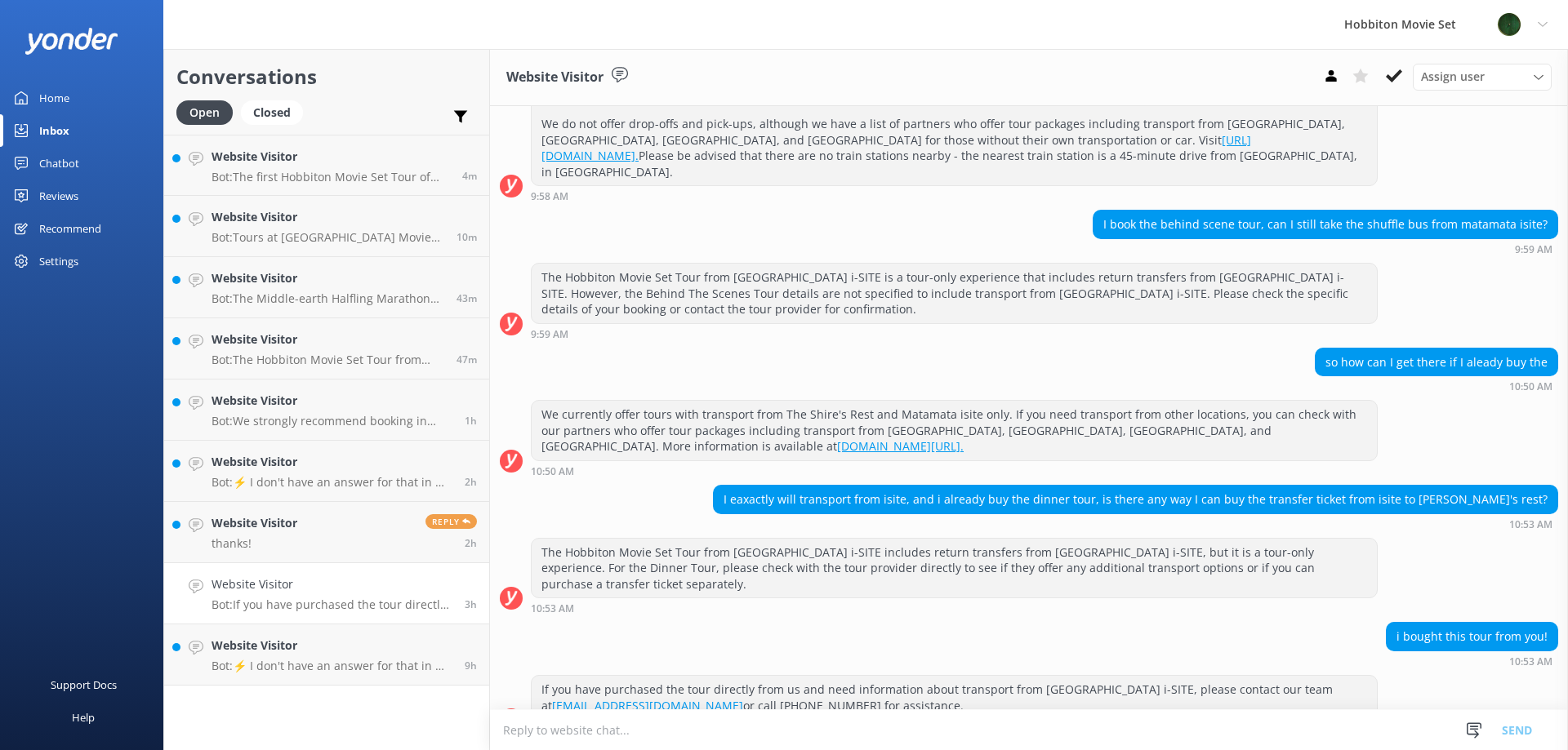
scroll to position [247, 0]
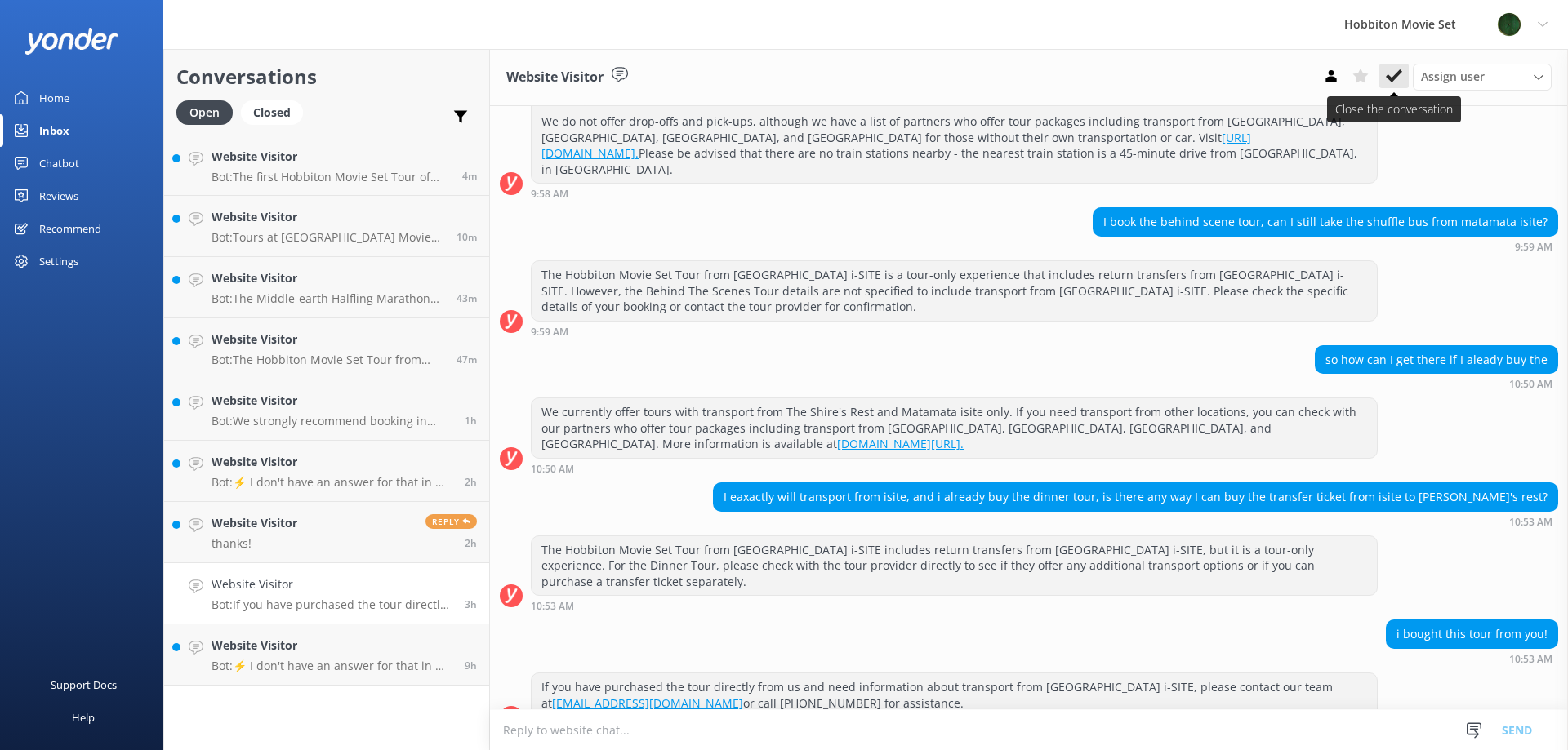
click at [1395, 75] on use at bounding box center [1394, 75] width 16 height 13
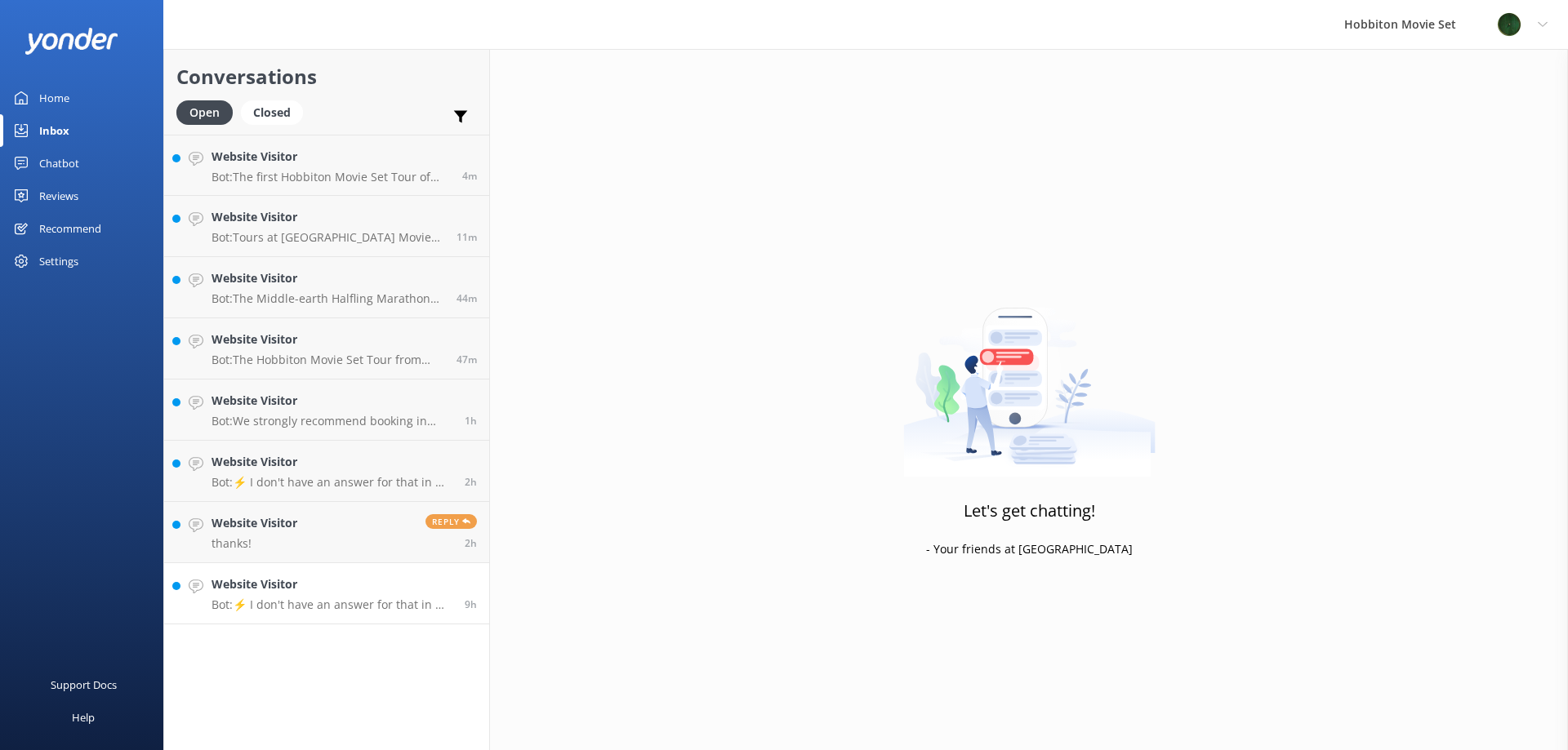
click at [289, 586] on h4 "Website Visitor" at bounding box center [332, 584] width 241 height 18
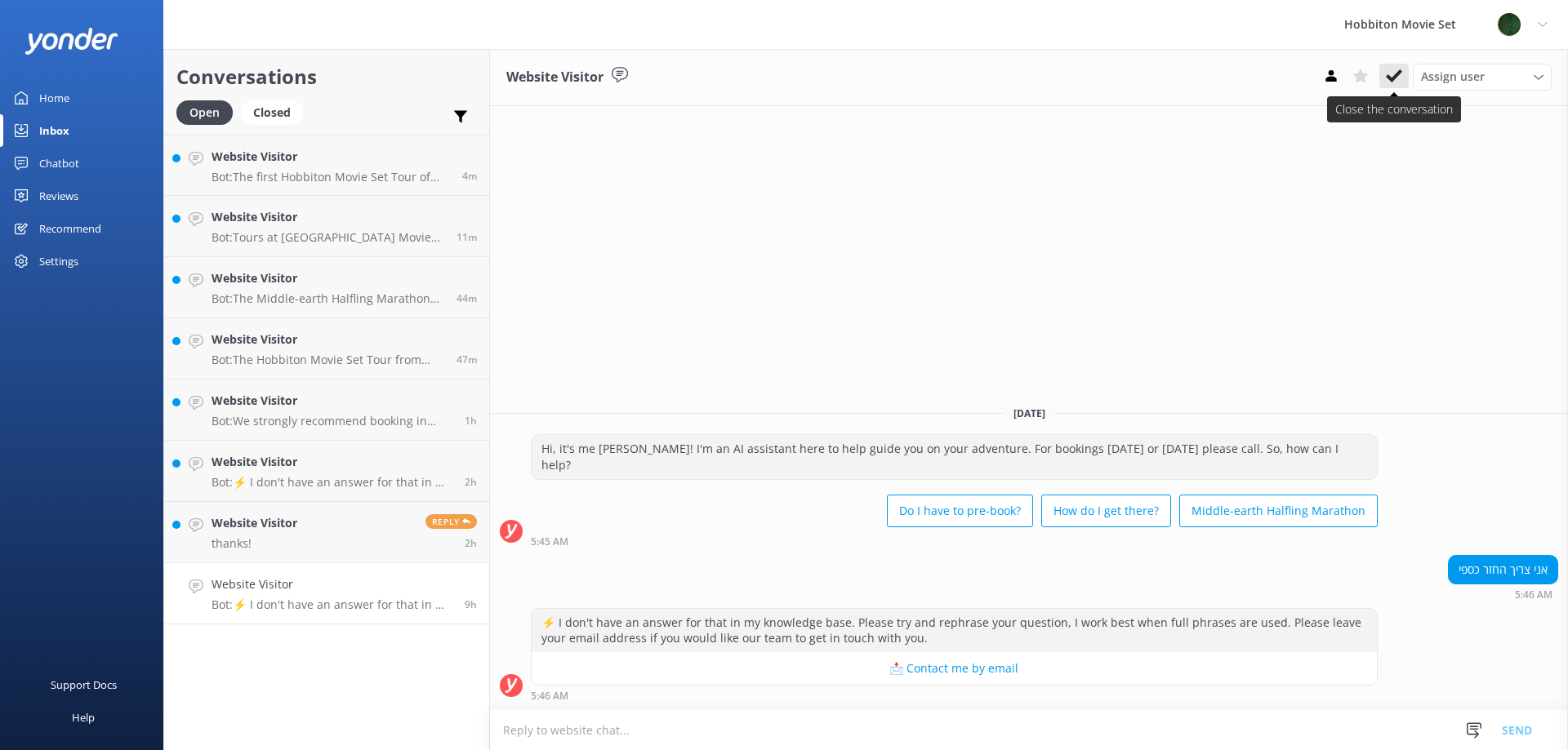
click at [1397, 85] on button at bounding box center [1394, 76] width 29 height 25
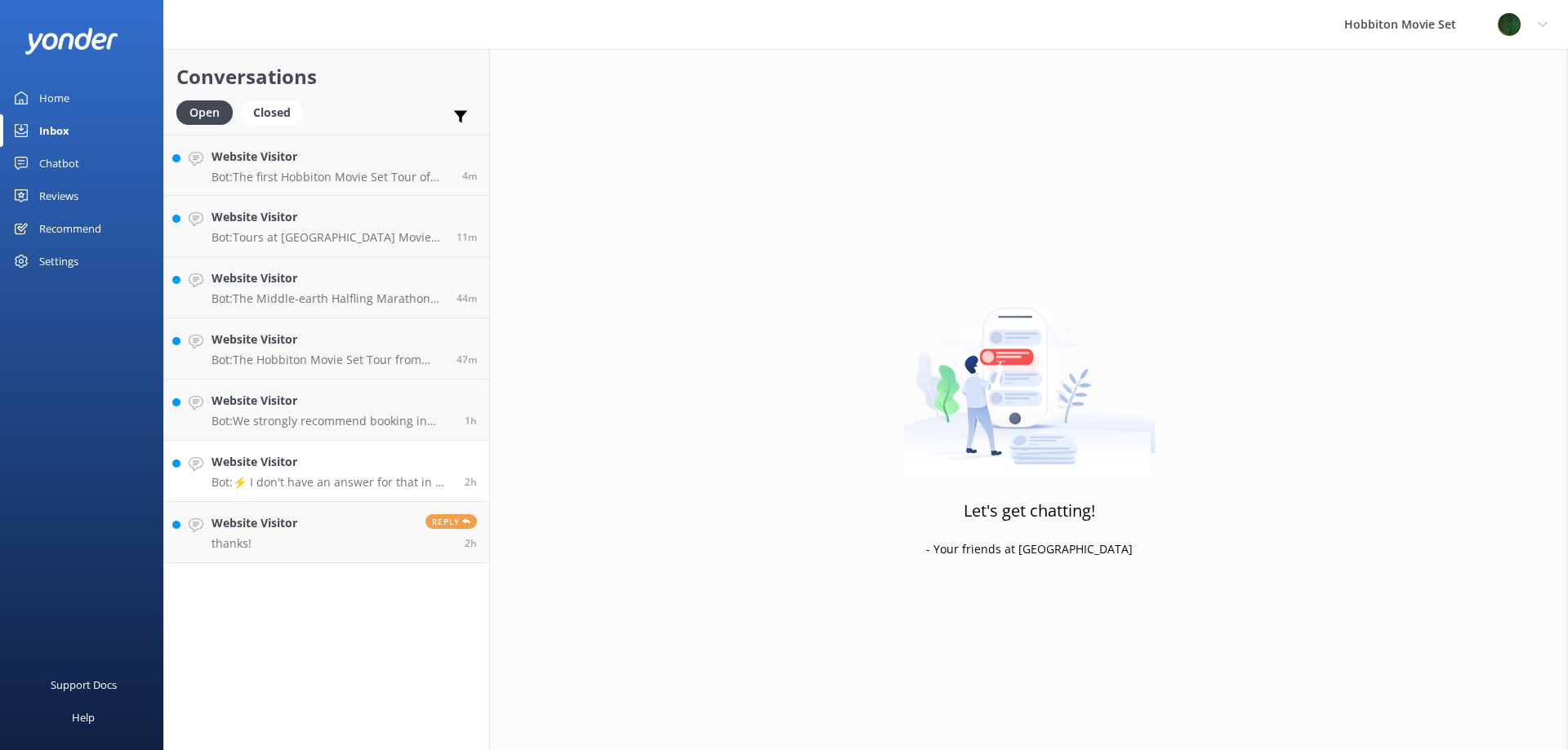
click at [364, 462] on h4 "Website Visitor" at bounding box center [332, 462] width 241 height 18
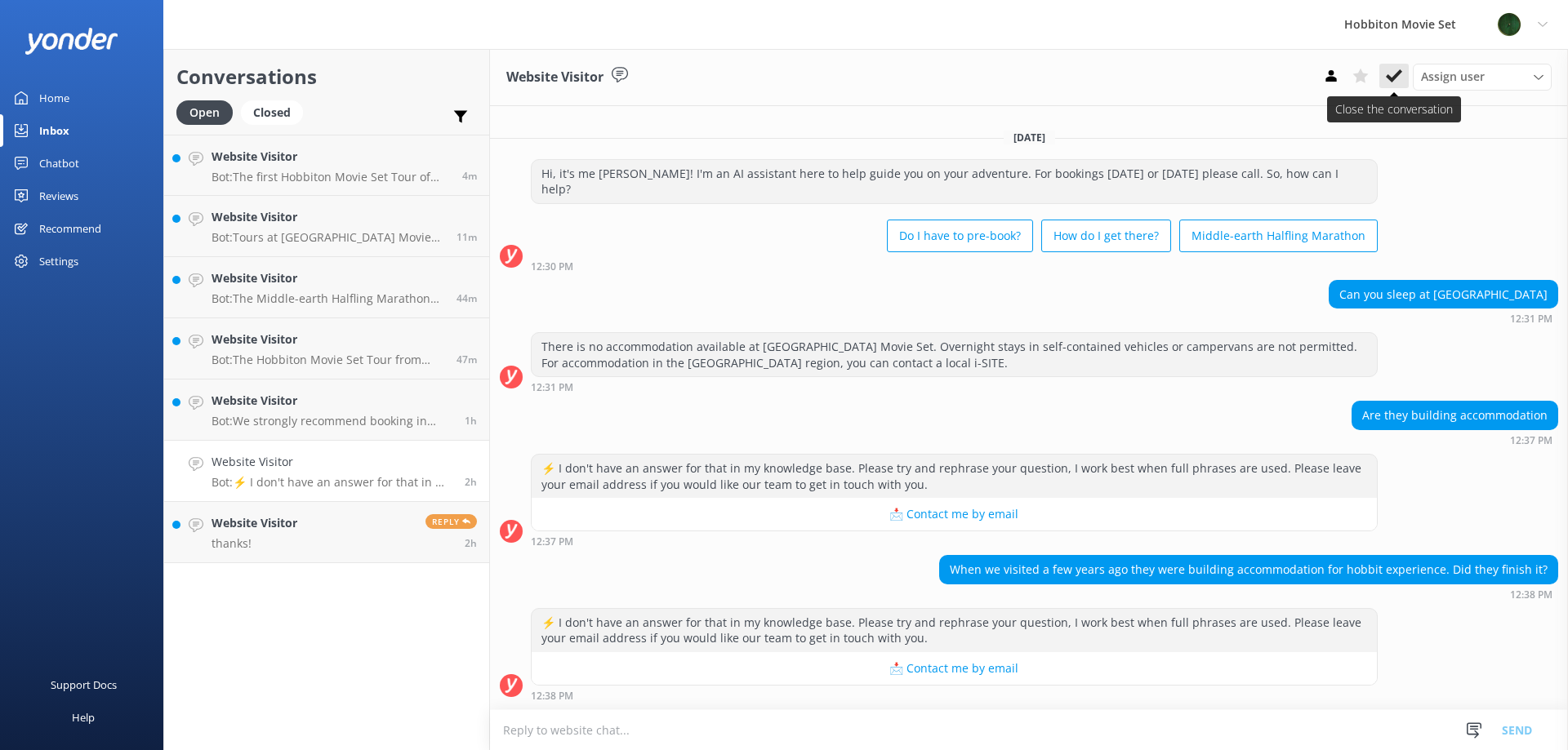
click at [1399, 75] on use at bounding box center [1394, 75] width 16 height 13
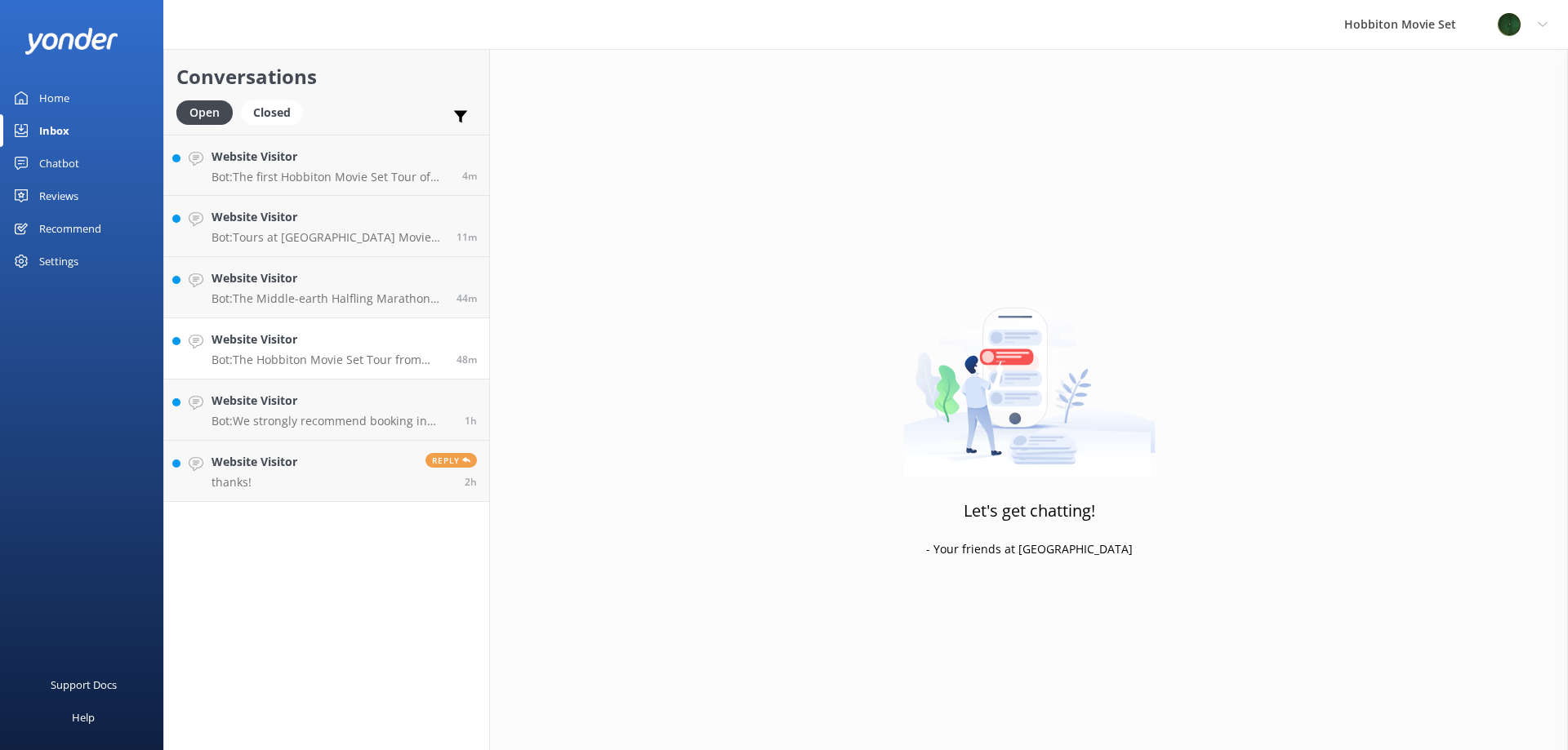
click at [341, 326] on link "Website Visitor Bot: The Hobbiton Movie Set Tour from [GEOGRAPHIC_DATA] i-SITE …" at bounding box center [326, 349] width 325 height 61
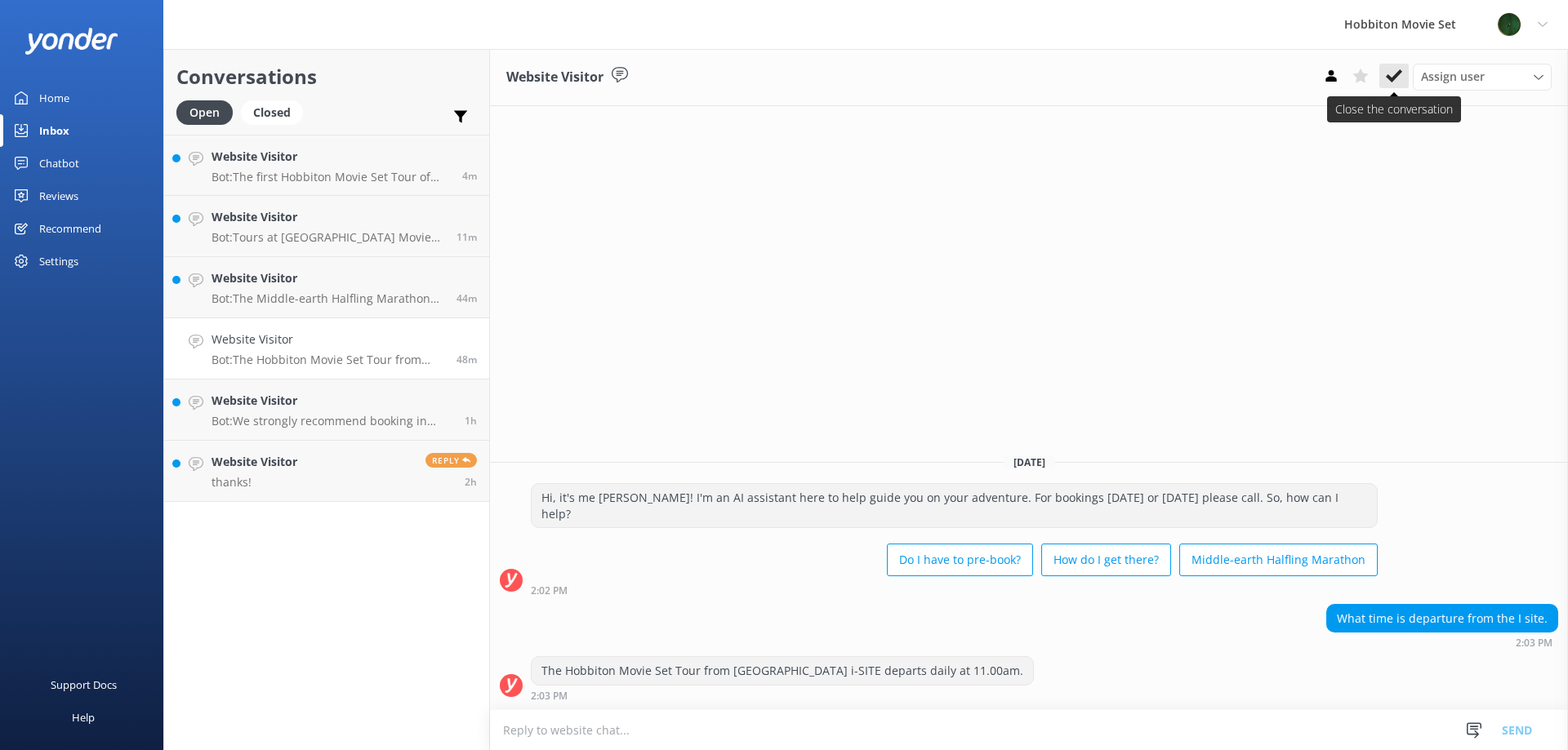
click at [1395, 83] on icon at bounding box center [1394, 75] width 16 height 16
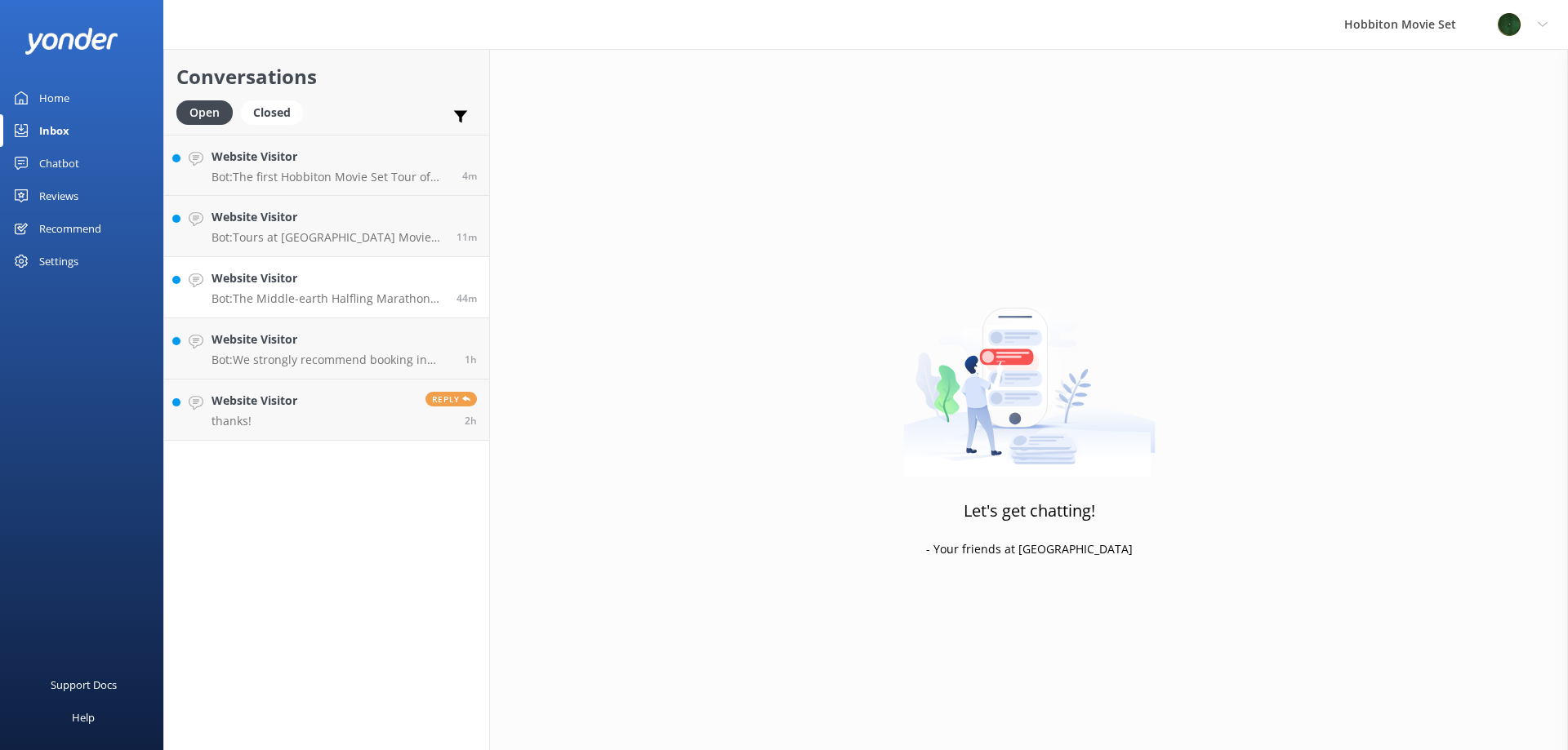
click at [311, 298] on p "Bot: The Middle-earth Halfling Marathon takes participants on a journey through…" at bounding box center [328, 299] width 233 height 15
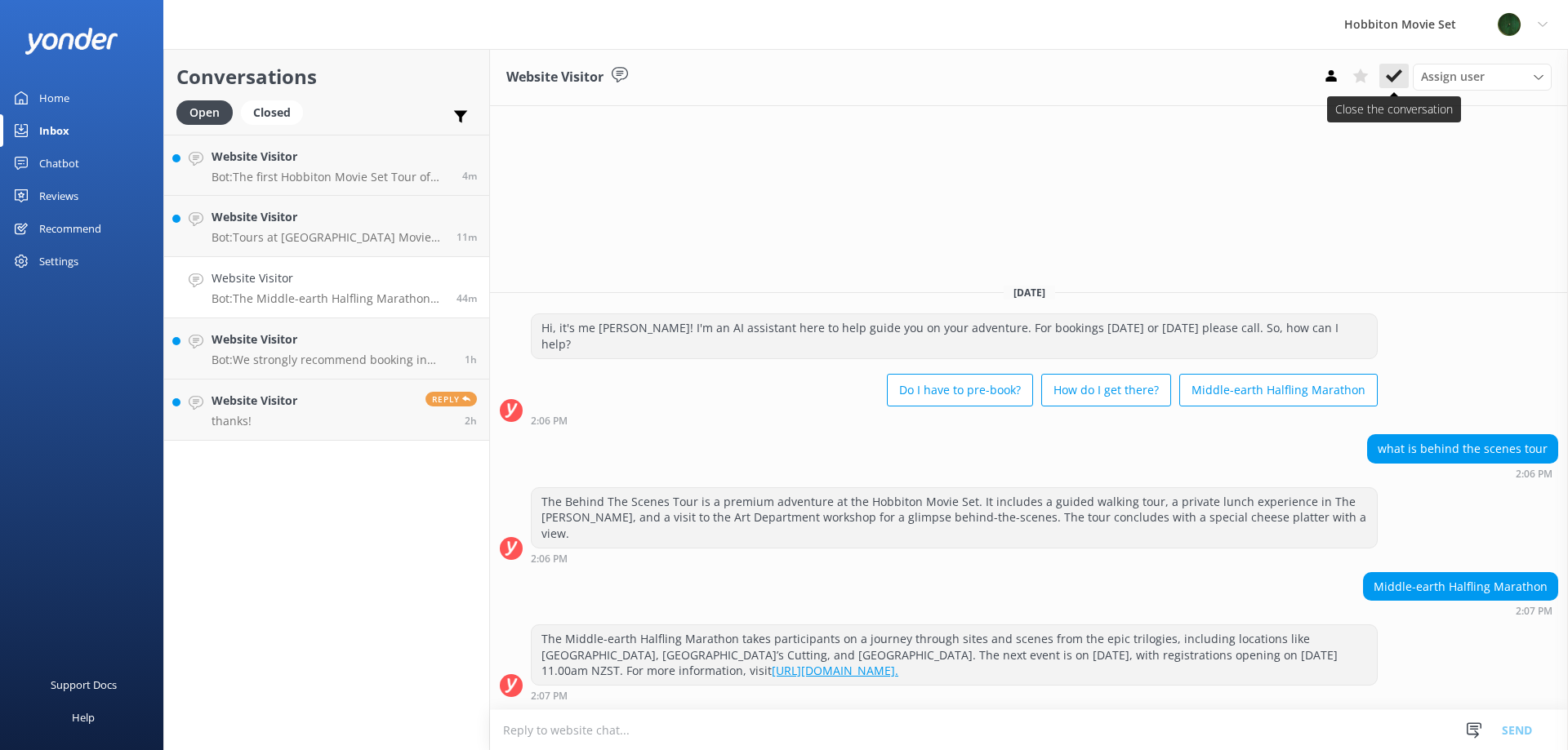
click at [1390, 83] on icon at bounding box center [1394, 75] width 16 height 16
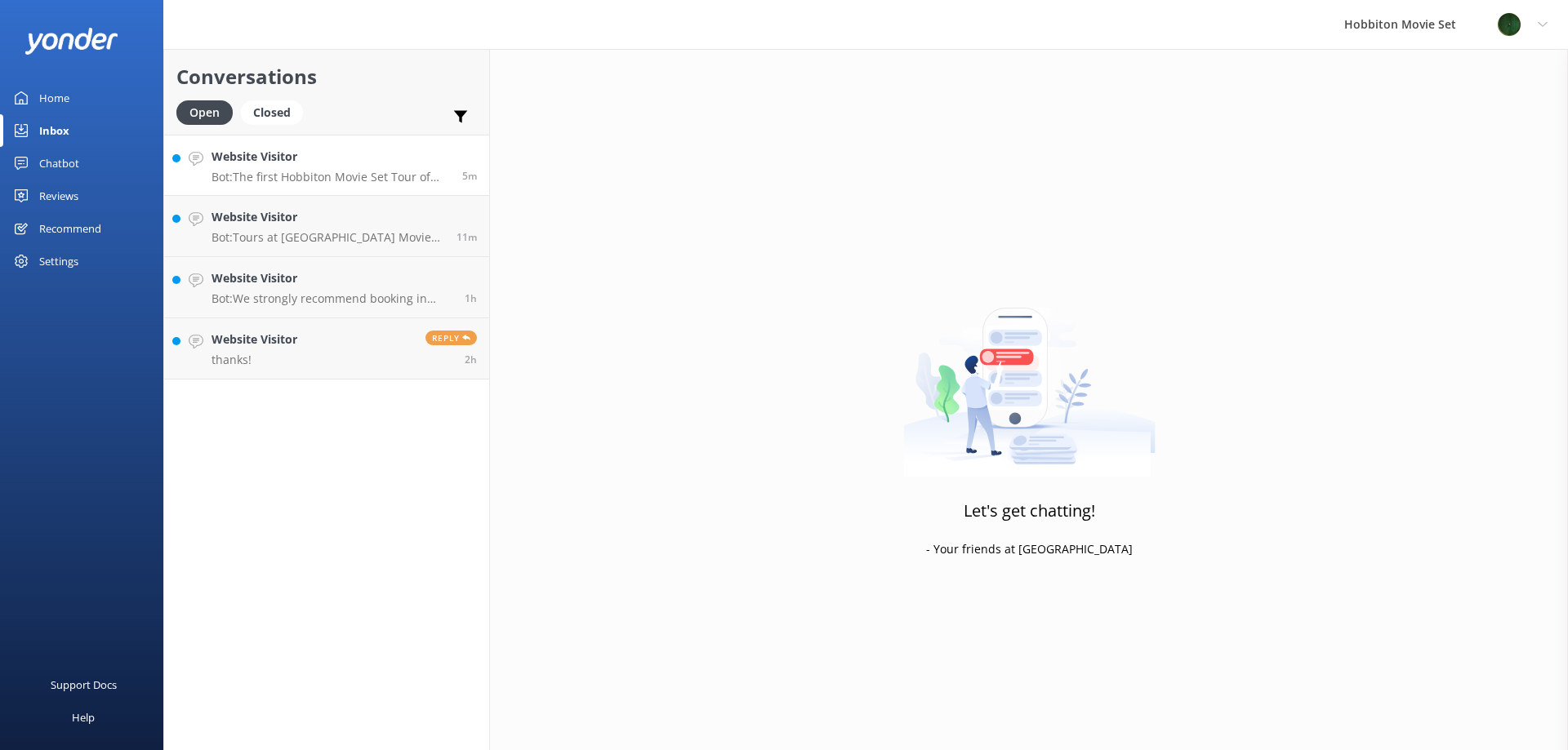
click at [355, 177] on p "Bot: The first Hobbiton Movie Set Tour of the day usually departs around 9am, w…" at bounding box center [330, 177] width 238 height 15
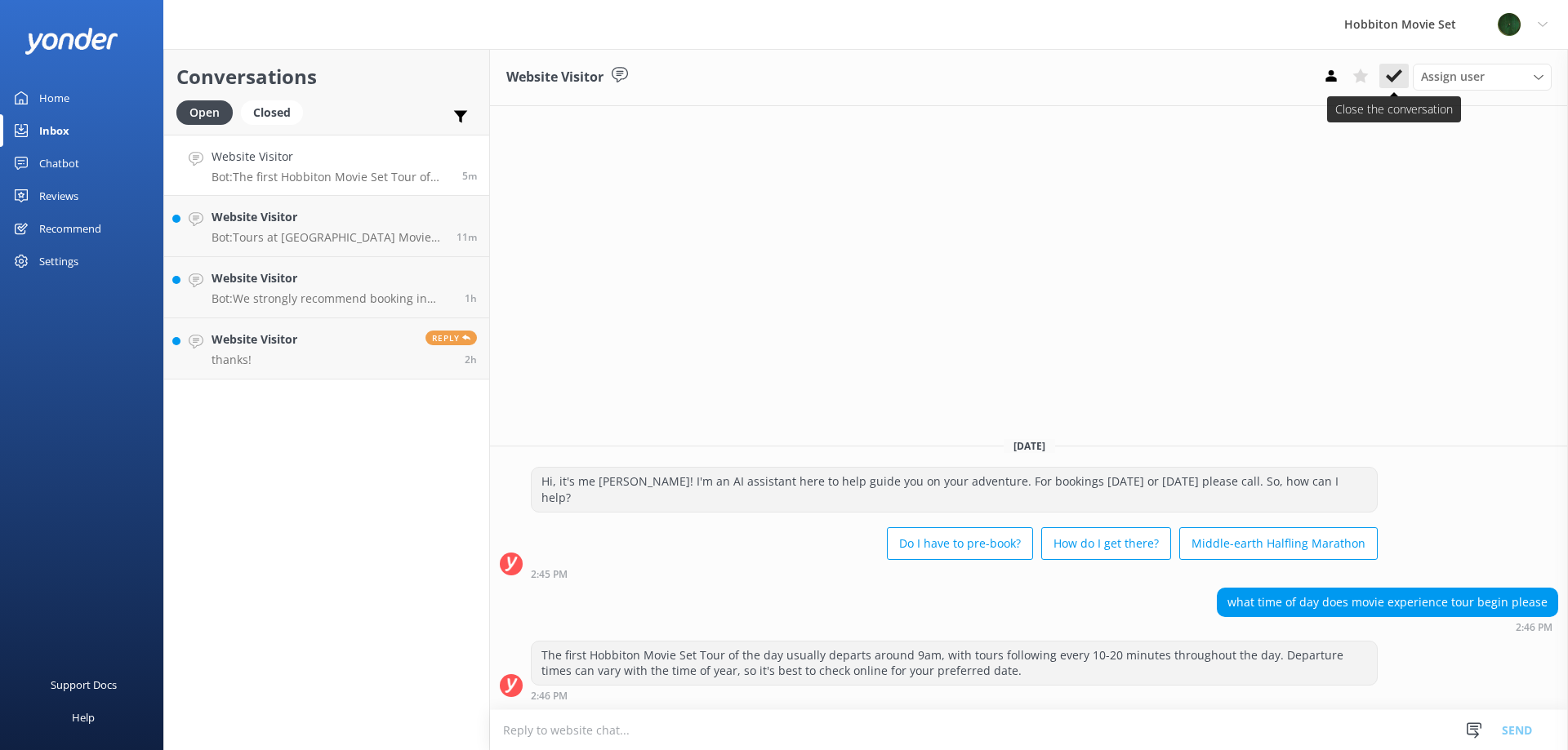
click at [1391, 75] on icon at bounding box center [1394, 75] width 16 height 16
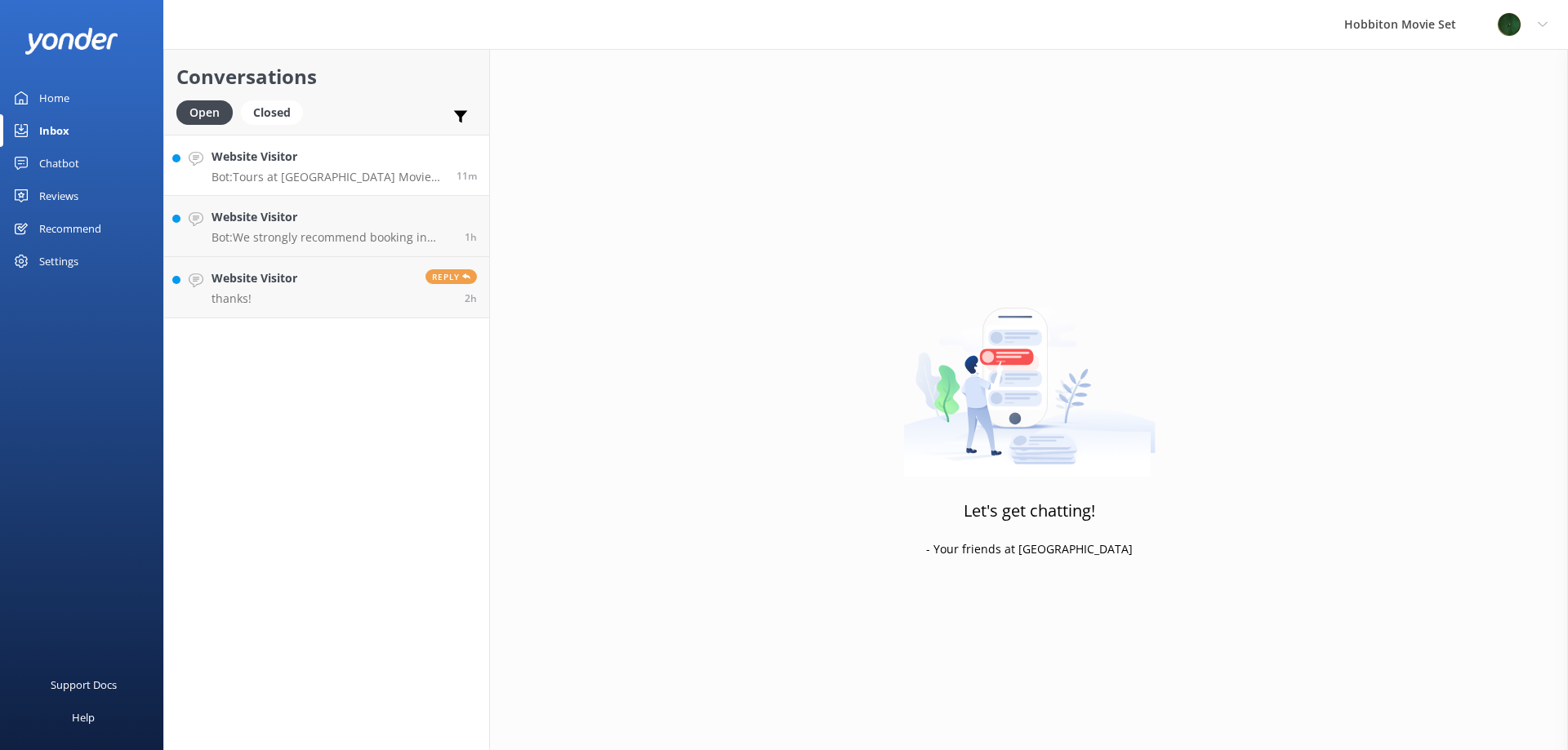
click at [396, 179] on p "Bot: Tours at [GEOGRAPHIC_DATA] Movie Set have a fixed duration and cannot be e…" at bounding box center [328, 177] width 233 height 15
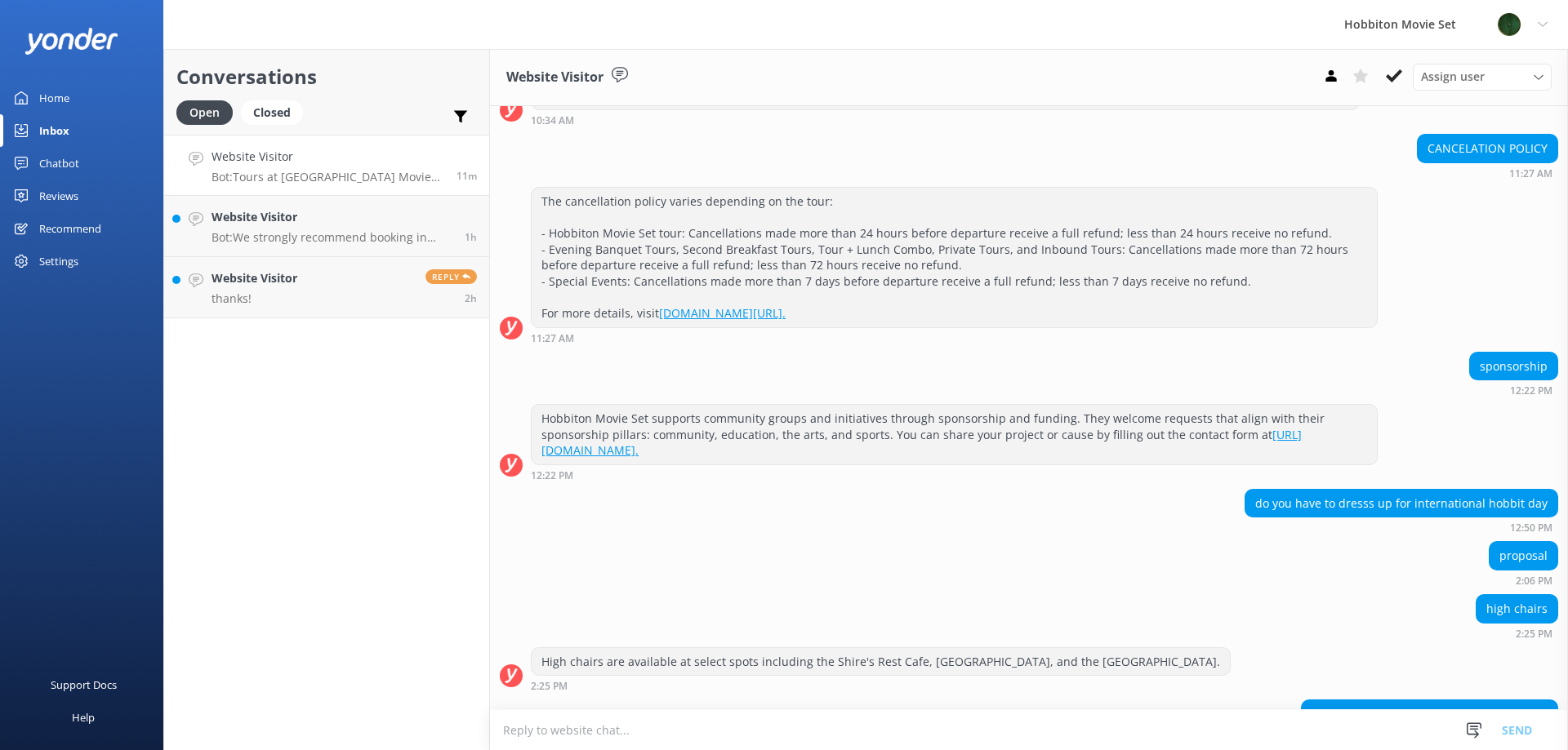
scroll to position [3721, 0]
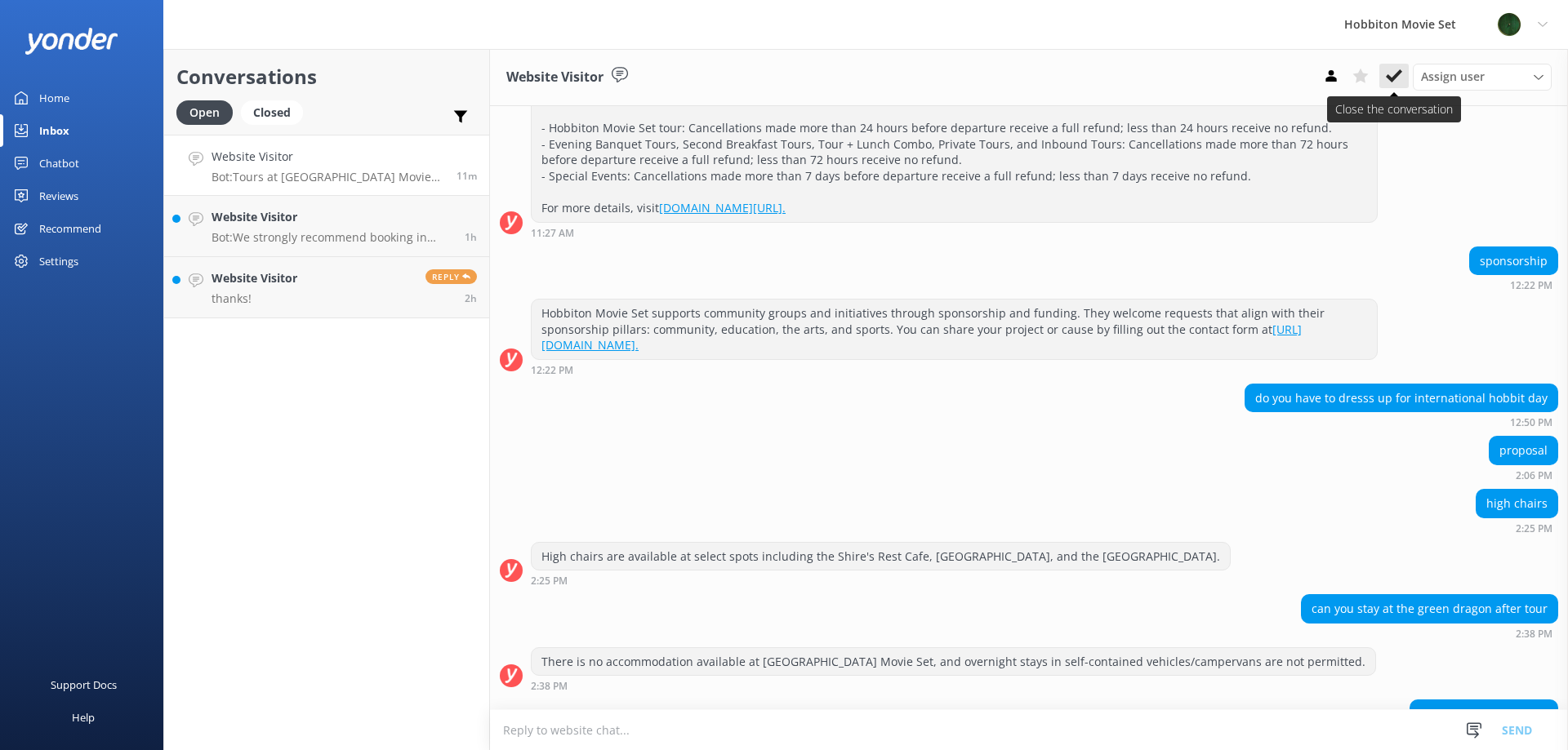
click at [1396, 70] on icon at bounding box center [1394, 75] width 16 height 16
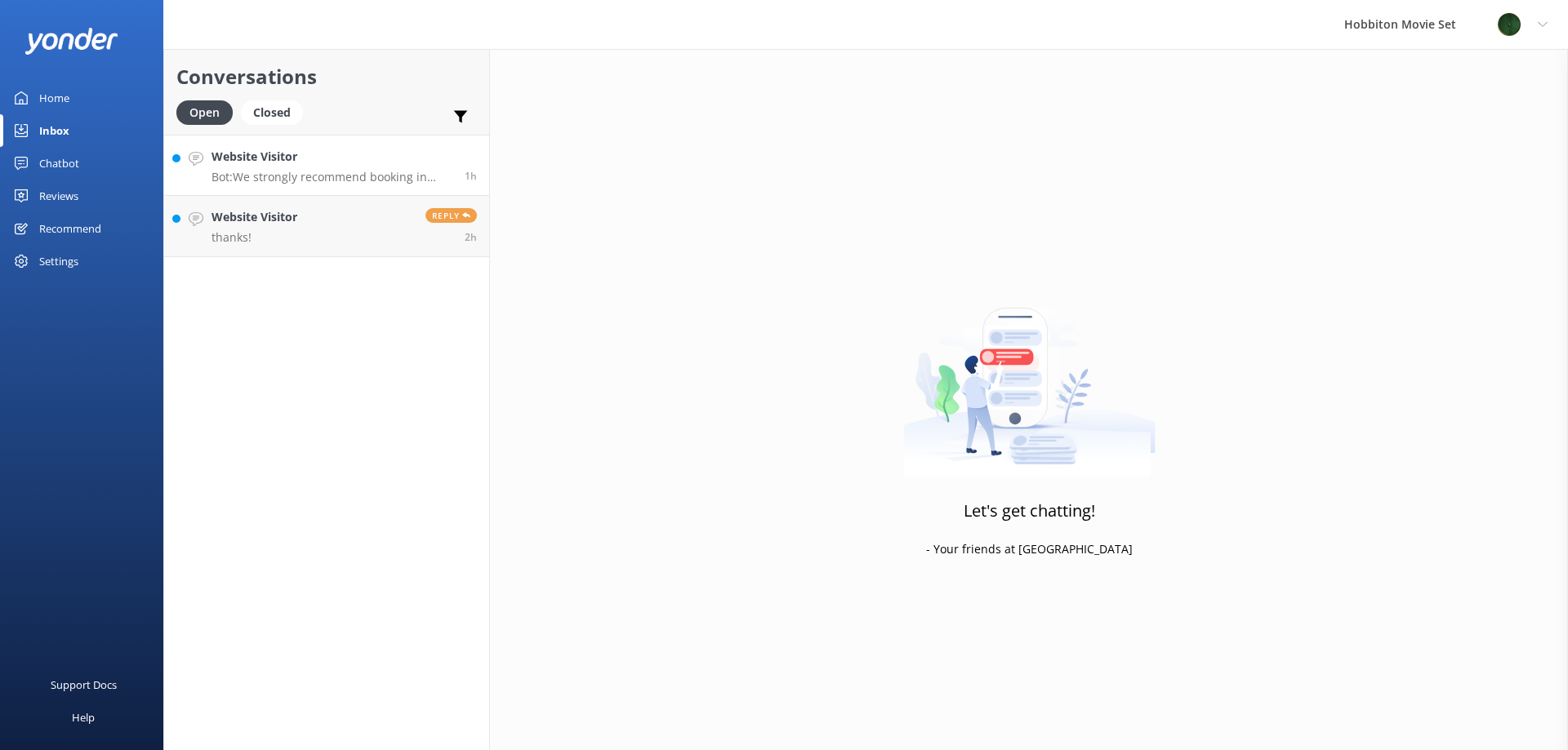
click at [417, 179] on p "Bot: We strongly recommend booking in advance as our tours are known to sell ou…" at bounding box center [332, 177] width 241 height 15
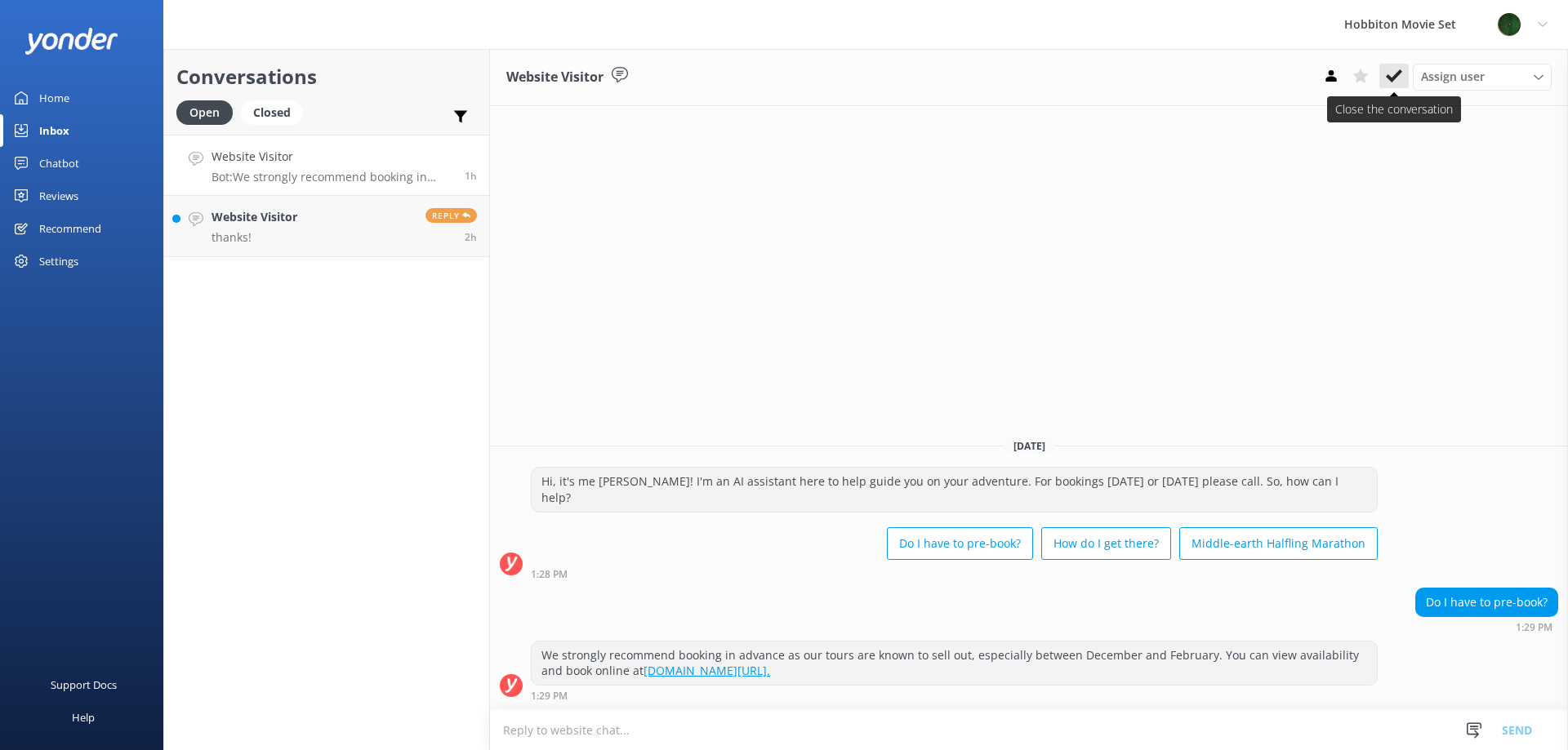
click at [1393, 80] on use at bounding box center [1394, 75] width 16 height 13
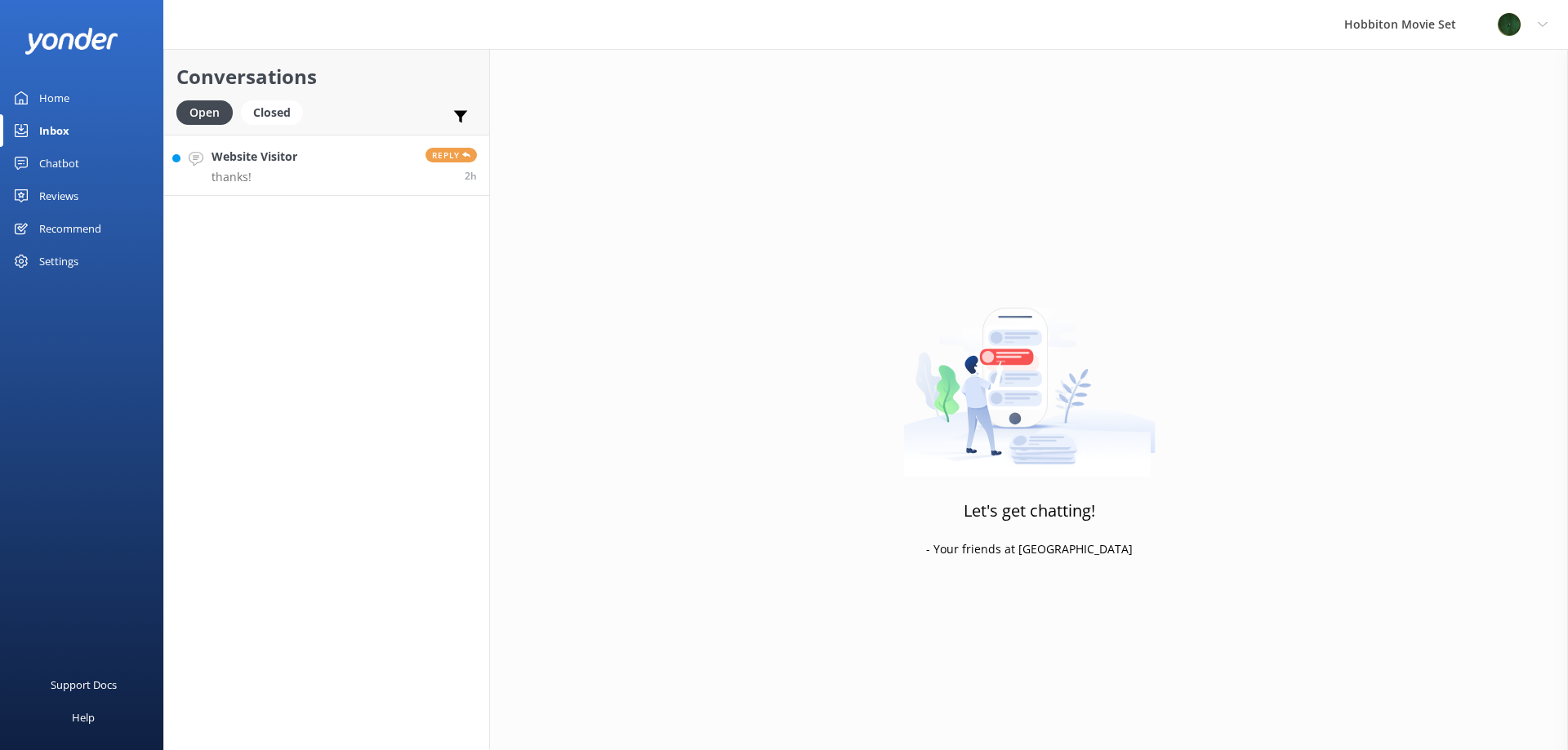
click at [306, 179] on link "Website Visitor thanks! Reply 2h" at bounding box center [326, 166] width 325 height 61
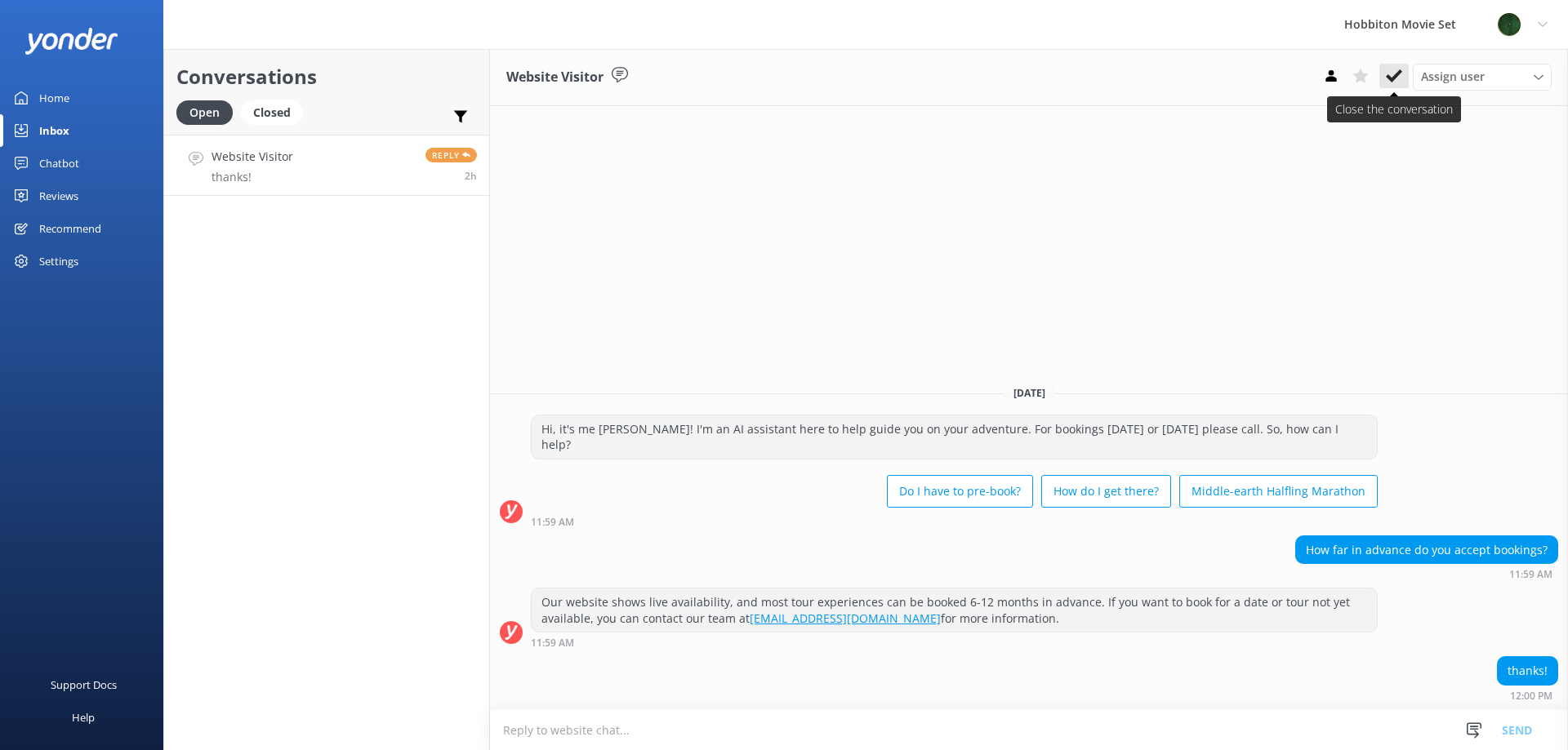
click at [1400, 73] on use at bounding box center [1394, 75] width 16 height 13
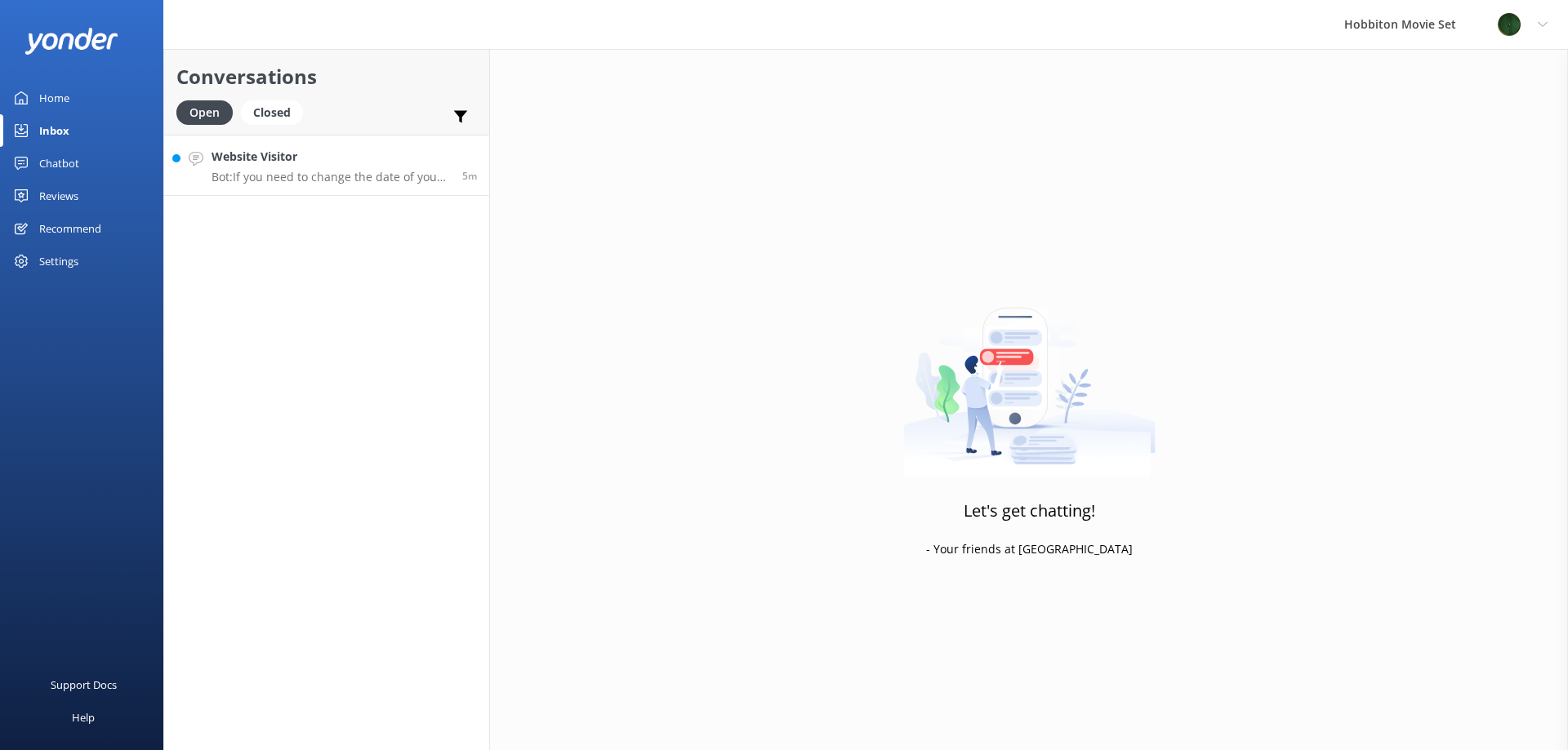
click at [385, 170] on p "Bot: If you need to change the date of your ticket, please contact our team at …" at bounding box center [330, 177] width 238 height 15
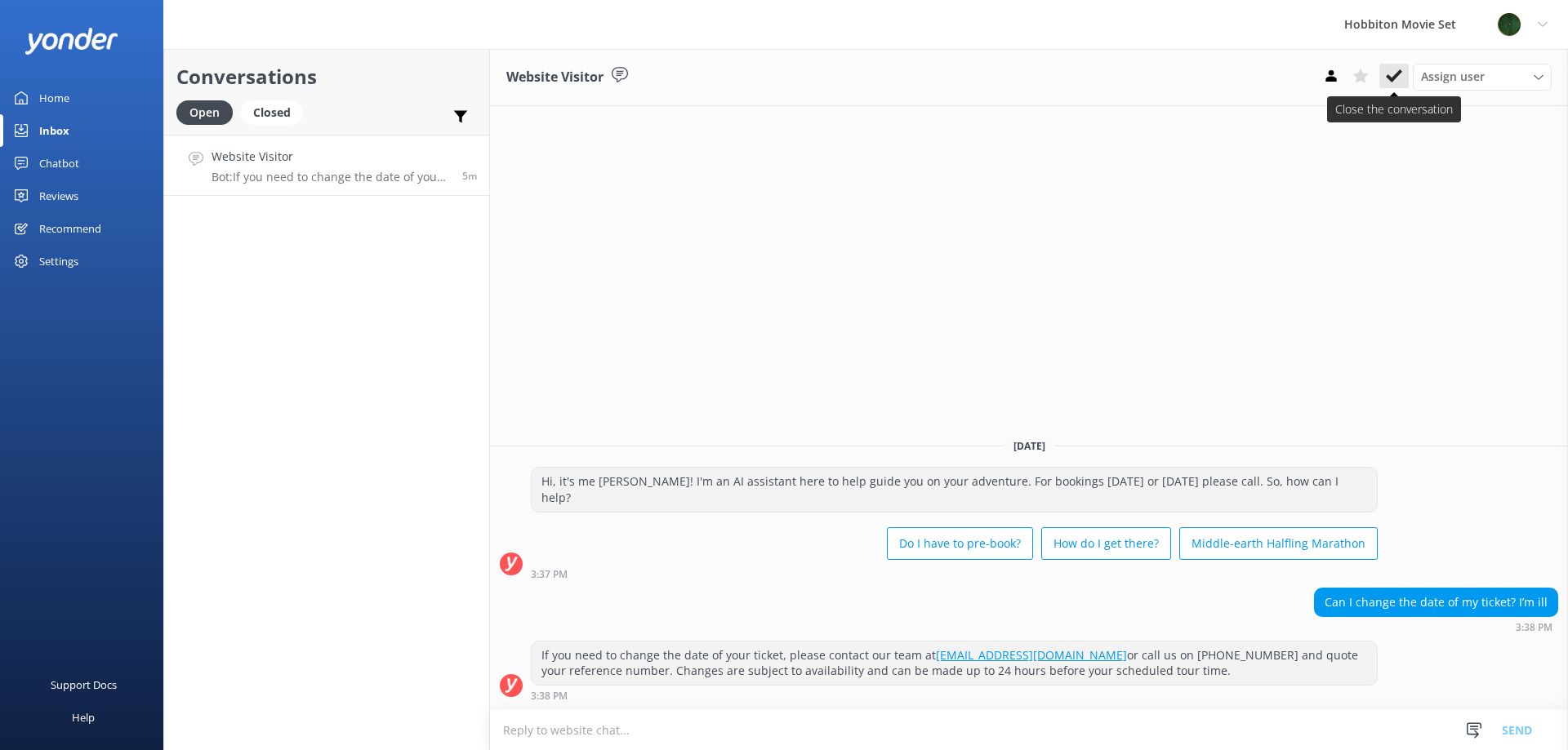
click at [1390, 76] on icon at bounding box center [1394, 75] width 16 height 16
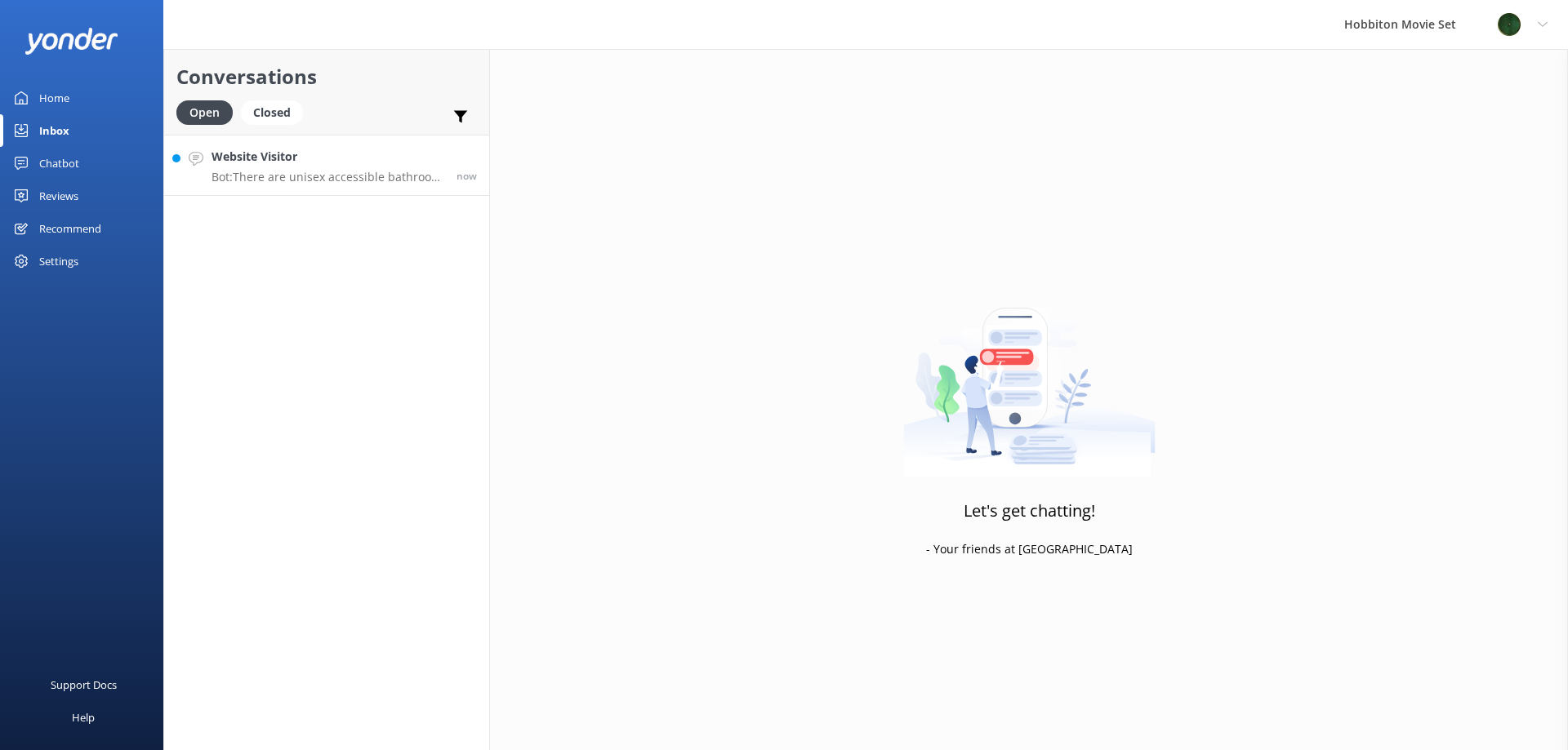
click at [437, 173] on p "Bot: There are unisex accessible bathroom facilities at The Shire’s Rest, at th…" at bounding box center [328, 177] width 233 height 15
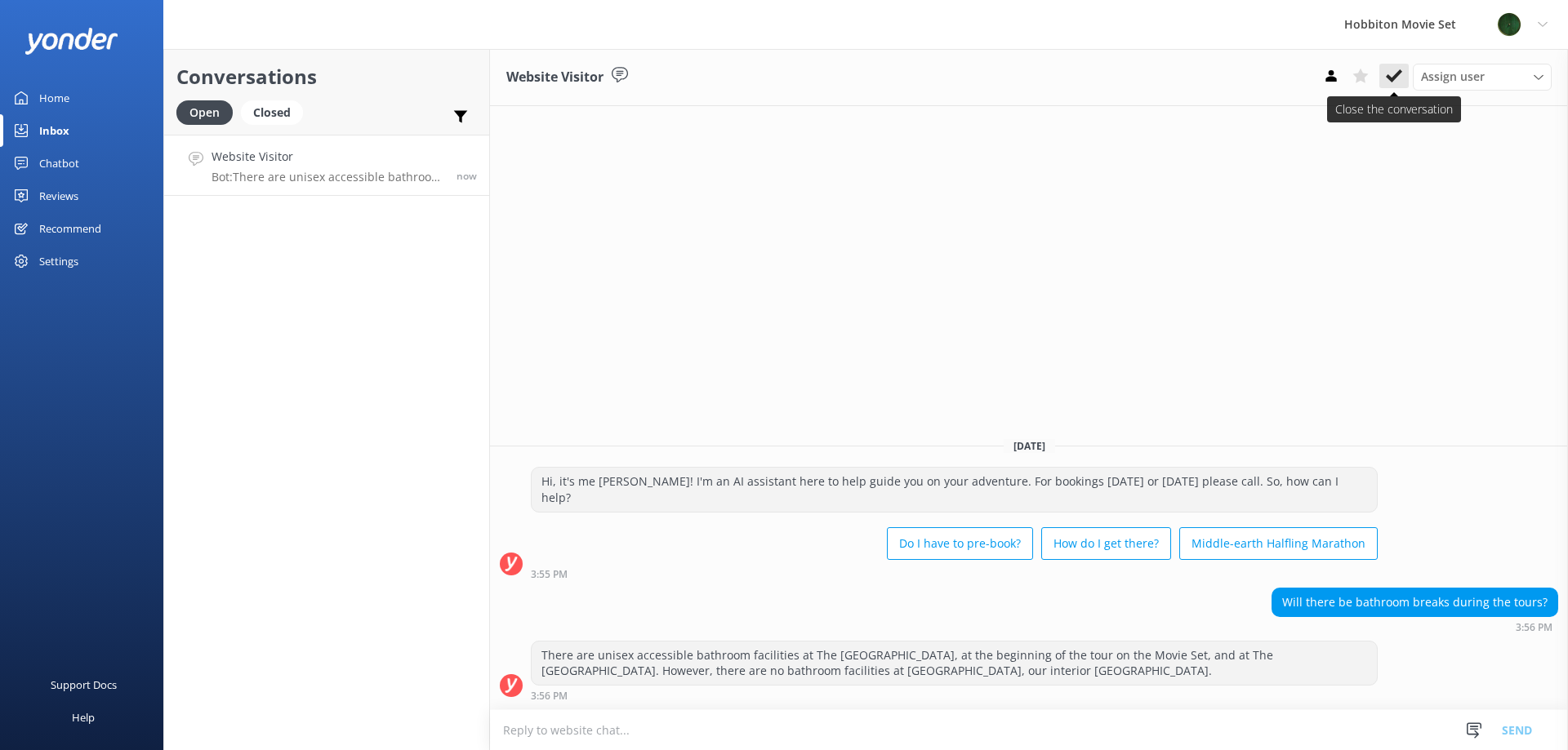
click at [1400, 78] on icon at bounding box center [1394, 75] width 16 height 16
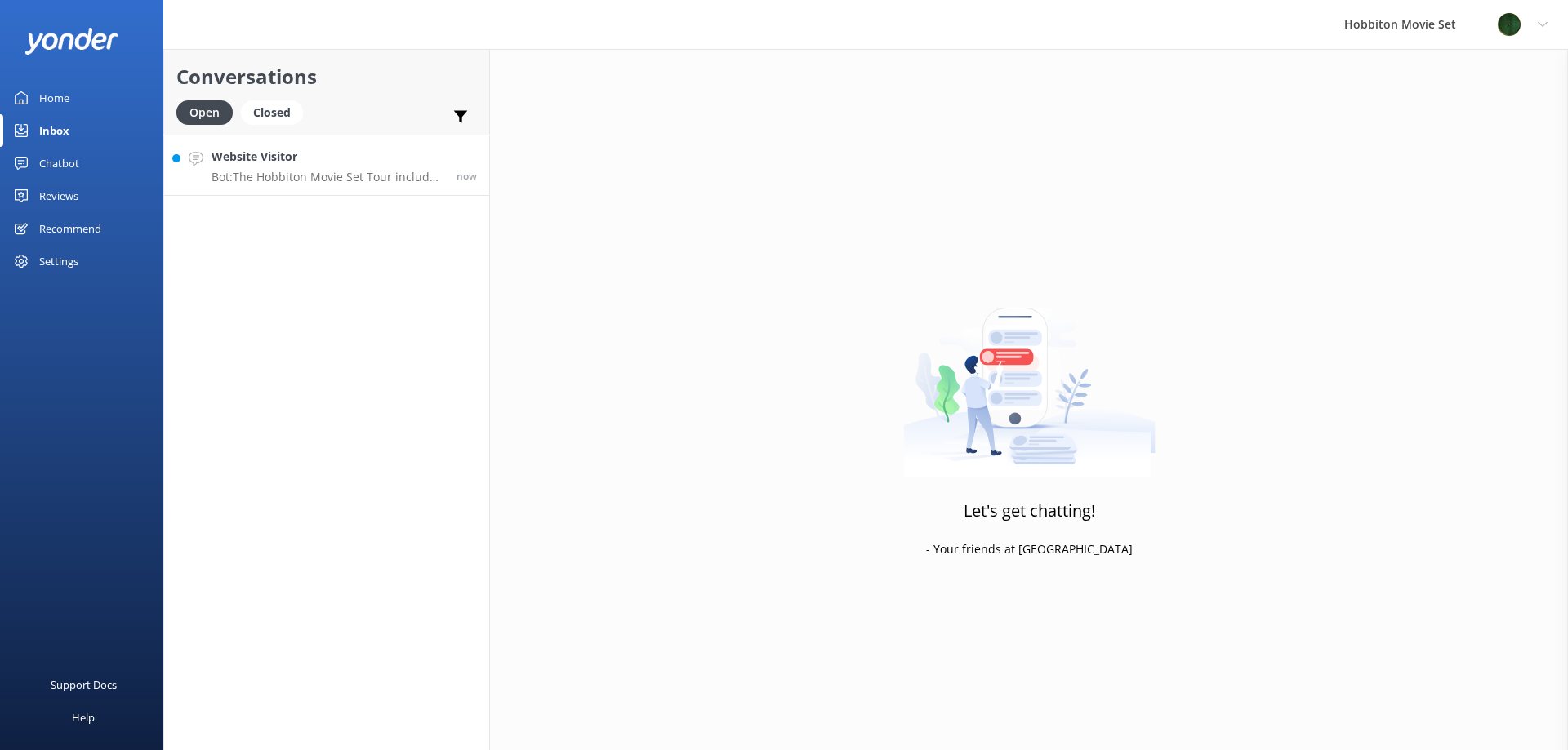
click at [424, 167] on div "Website Visitor Bot: The Hobbiton Movie Set Tour includes a 1.5-hour guided wal…" at bounding box center [328, 165] width 233 height 35
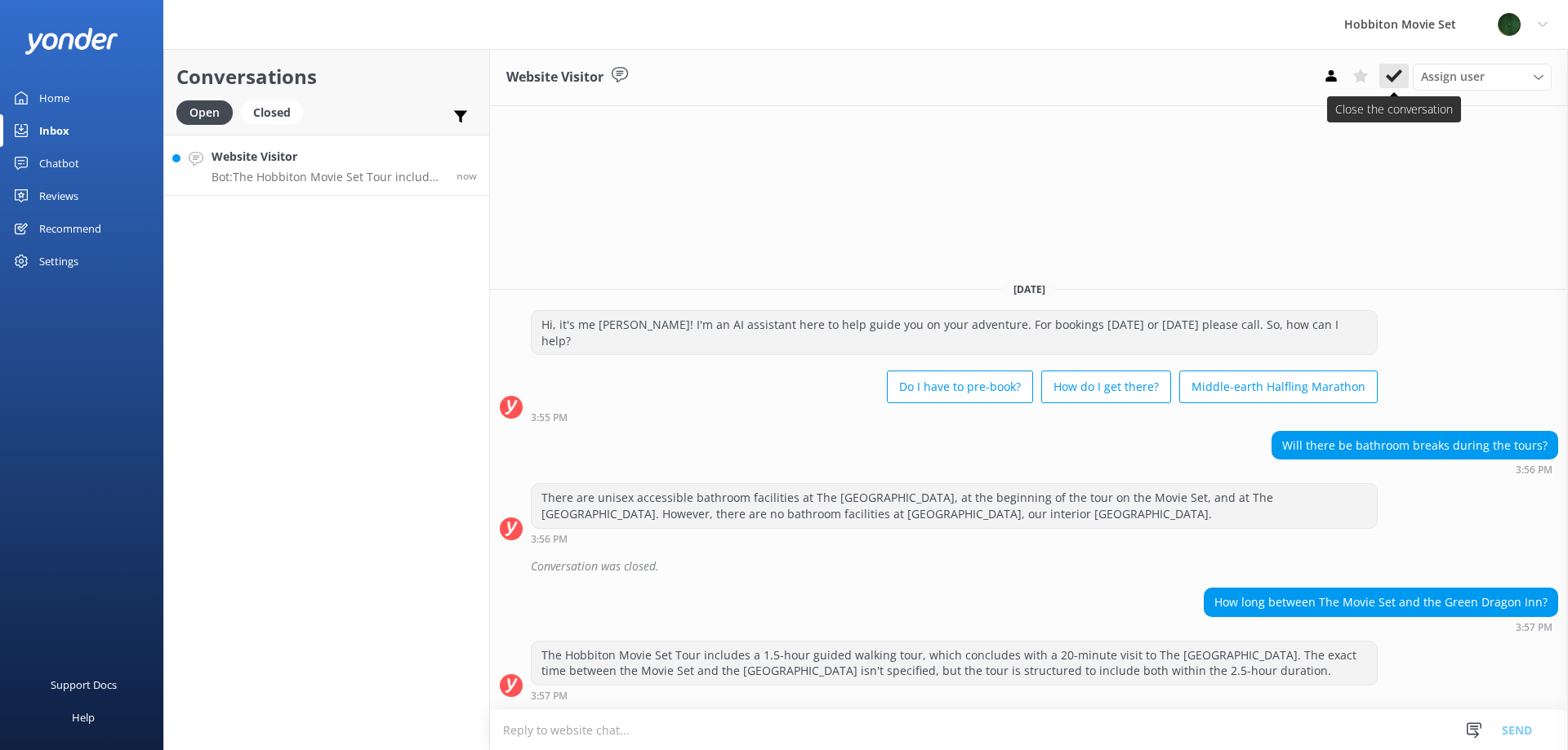
click at [1390, 73] on icon at bounding box center [1394, 75] width 16 height 16
